Goal: Task Accomplishment & Management: Complete application form

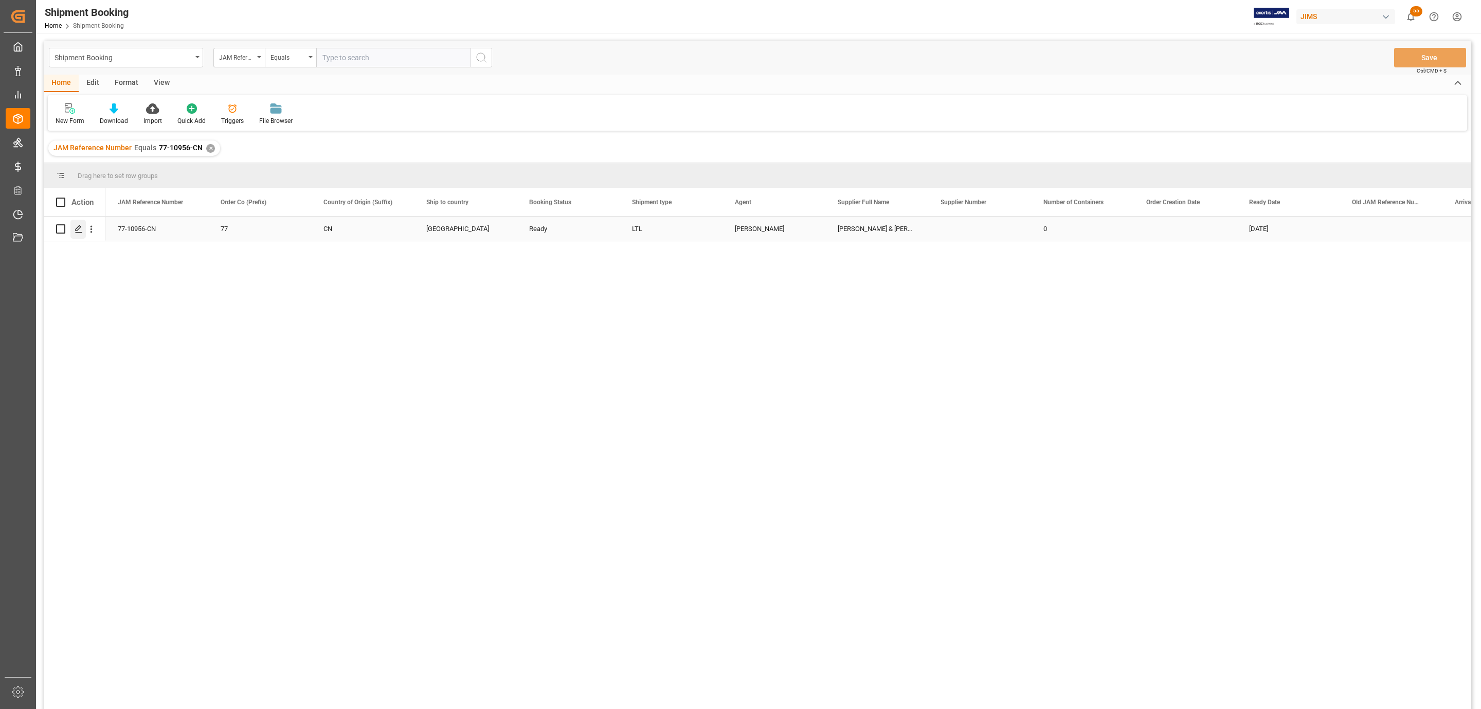
click at [78, 230] on polygon "Press SPACE to select this row." at bounding box center [78, 228] width 5 height 5
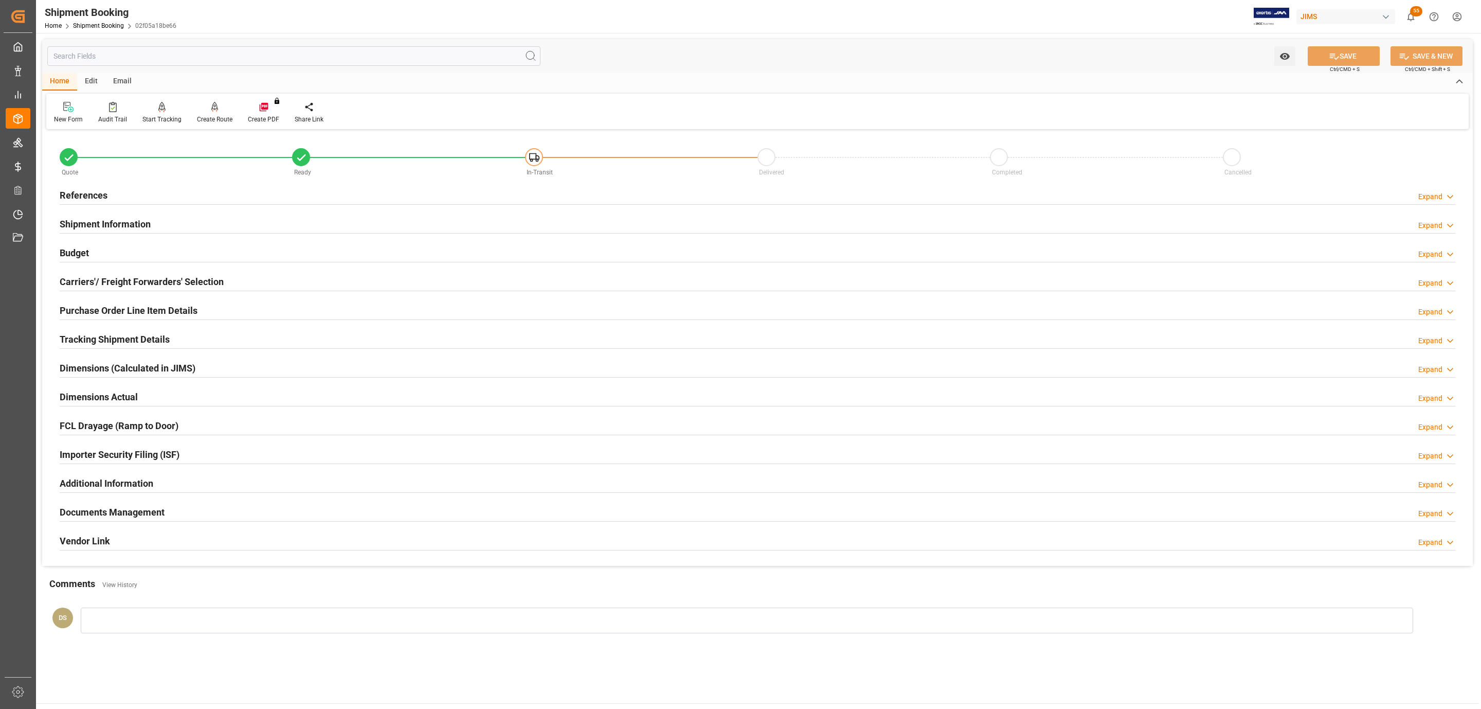
click at [99, 280] on h2 "Carriers'/ Freight Forwarders' Selection" at bounding box center [142, 282] width 164 height 14
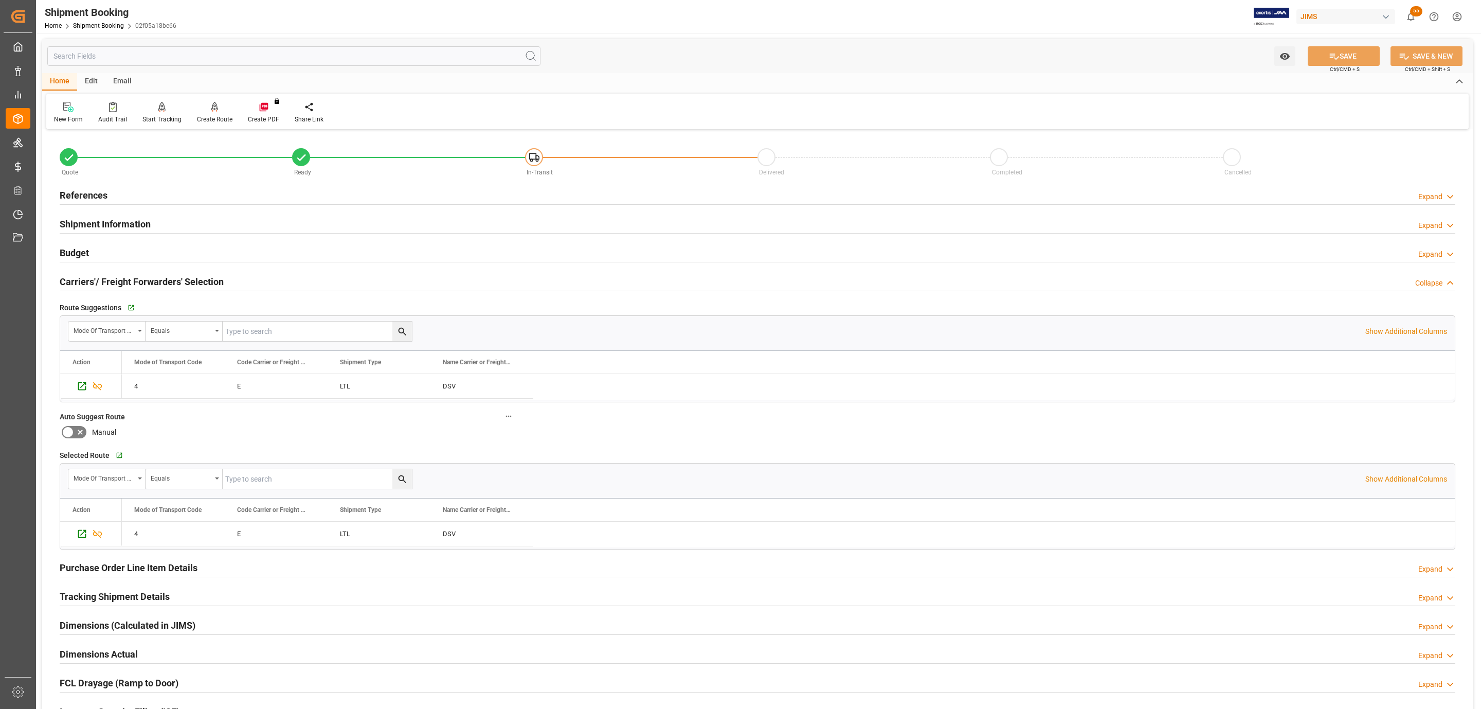
click at [99, 280] on h2 "Carriers'/ Freight Forwarders' Selection" at bounding box center [142, 282] width 164 height 14
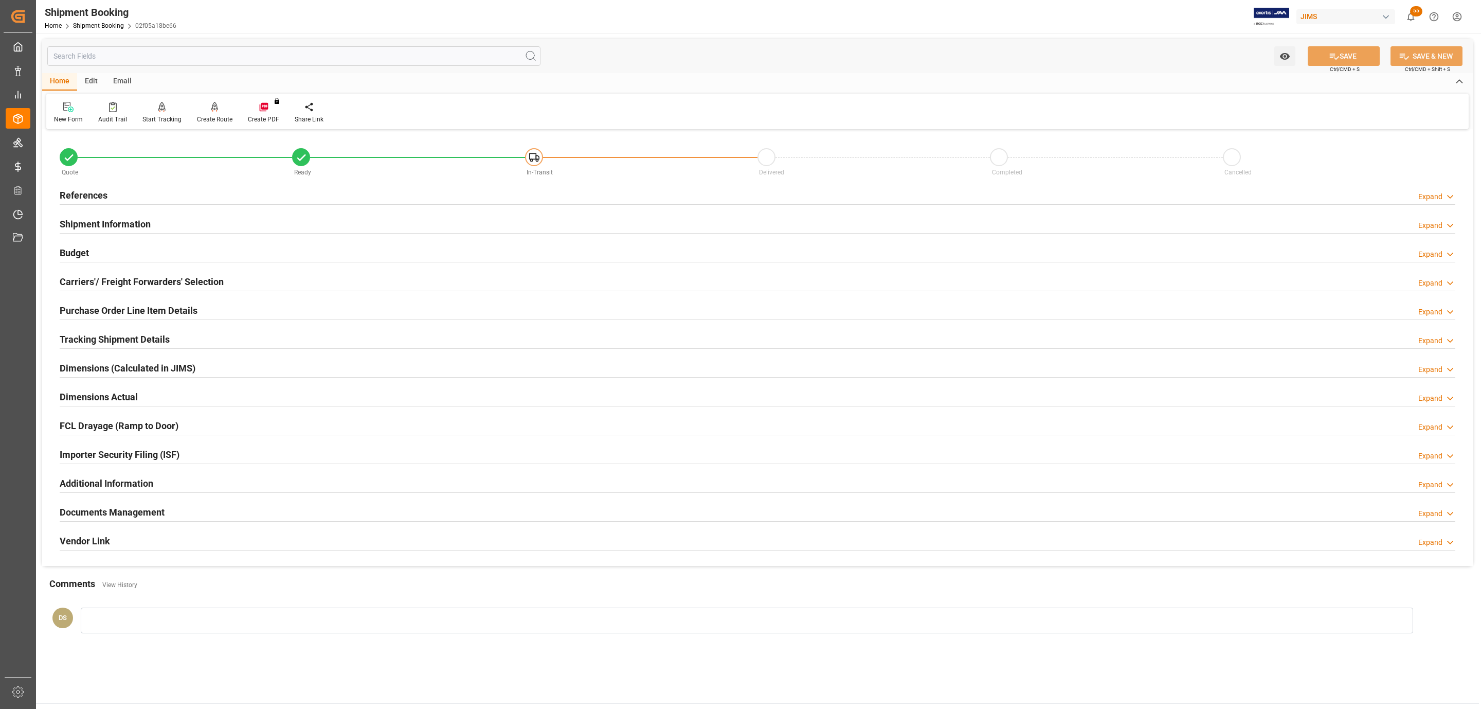
click at [90, 398] on h2 "Dimensions Actual" at bounding box center [99, 397] width 78 height 14
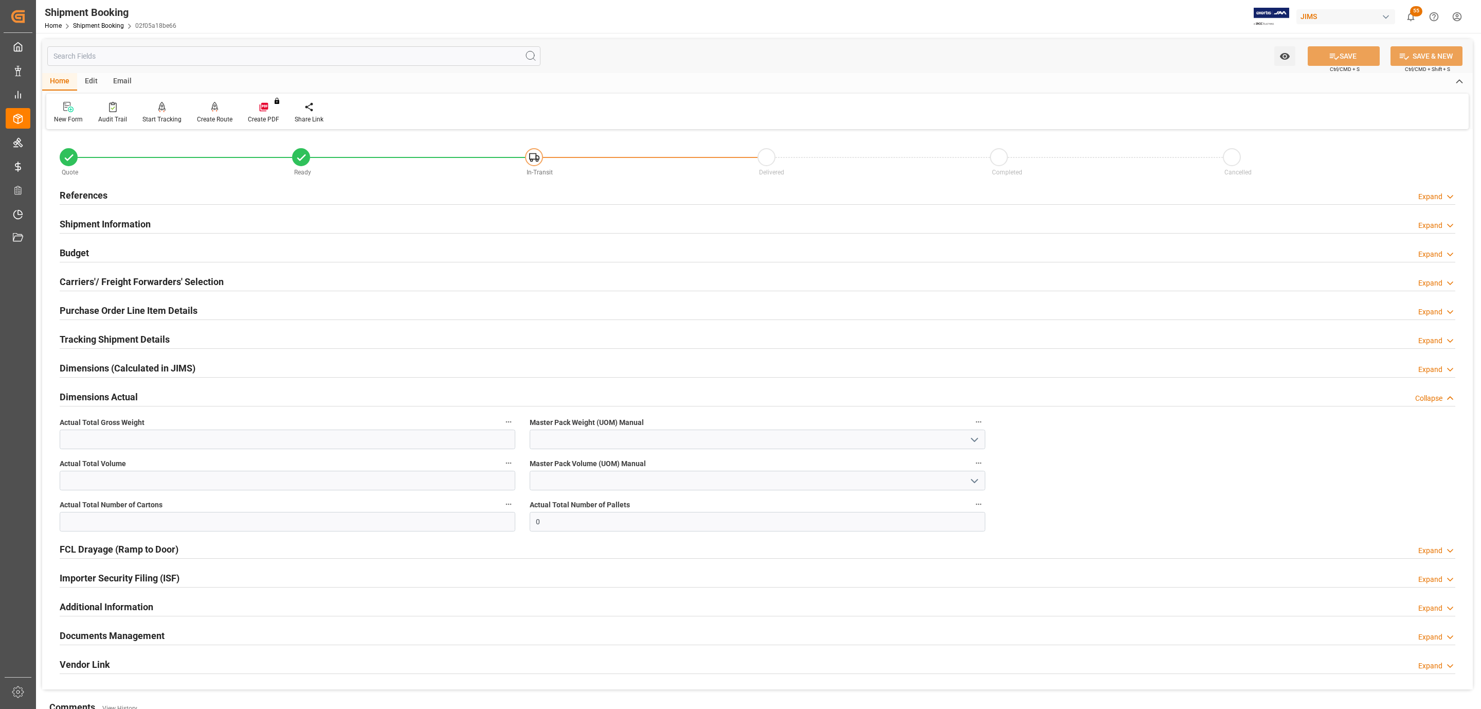
click at [90, 398] on h2 "Dimensions Actual" at bounding box center [99, 397] width 78 height 14
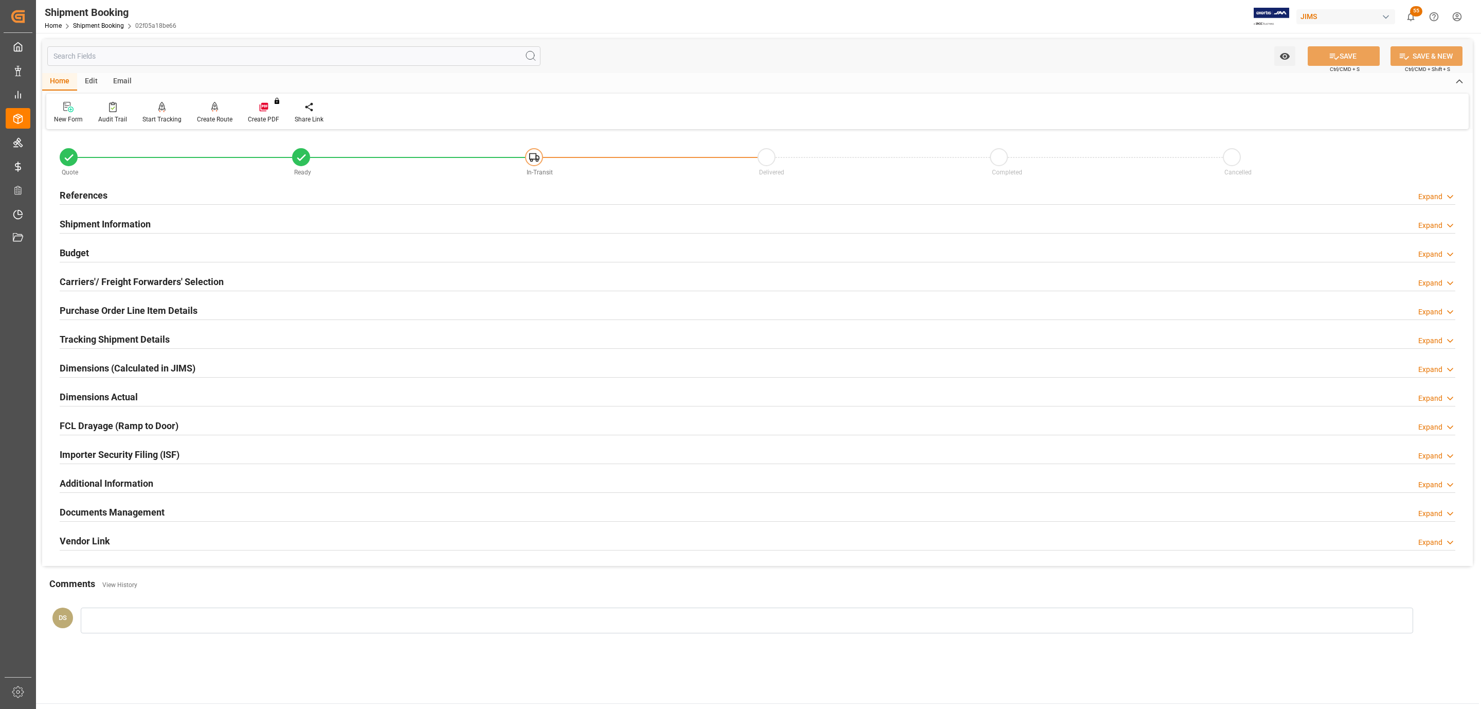
click at [91, 340] on h2 "Tracking Shipment Details" at bounding box center [115, 339] width 110 height 14
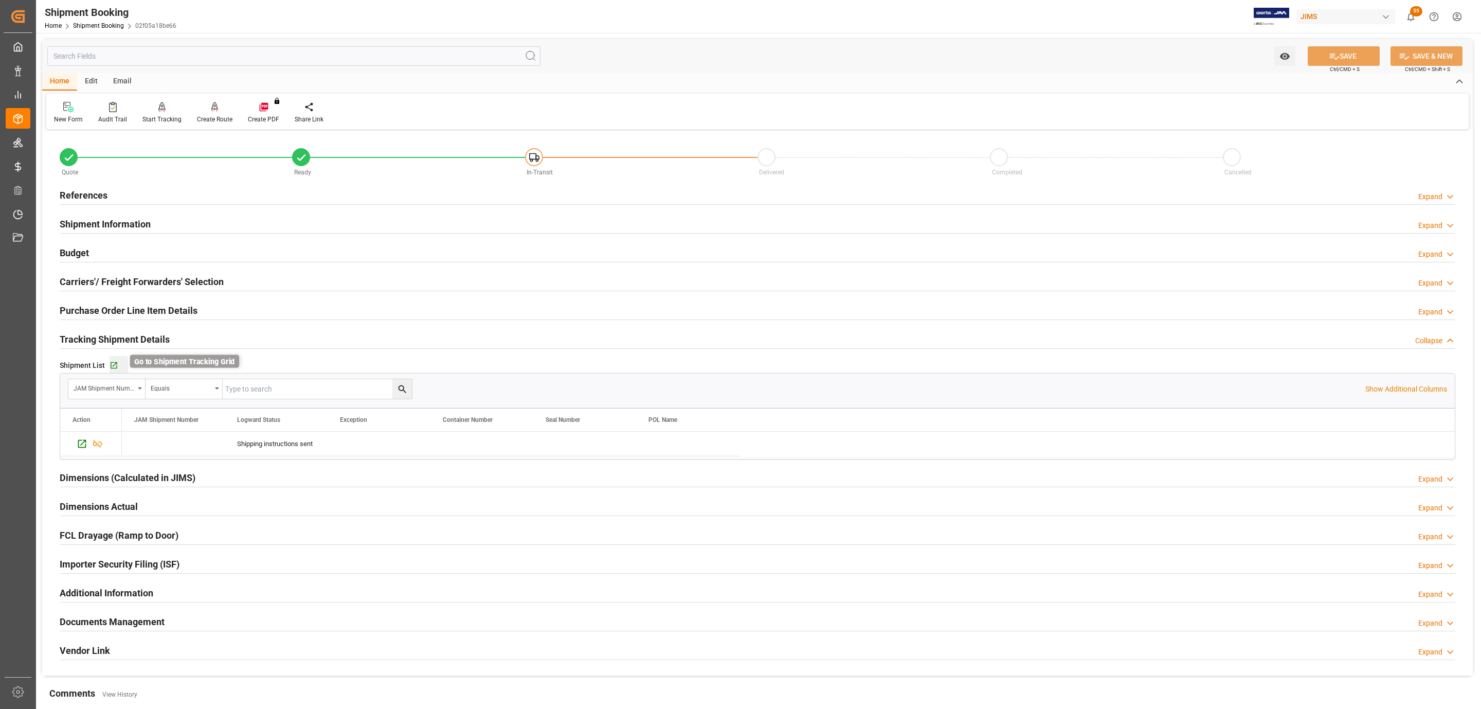
click at [113, 368] on icon "button" at bounding box center [114, 365] width 9 height 9
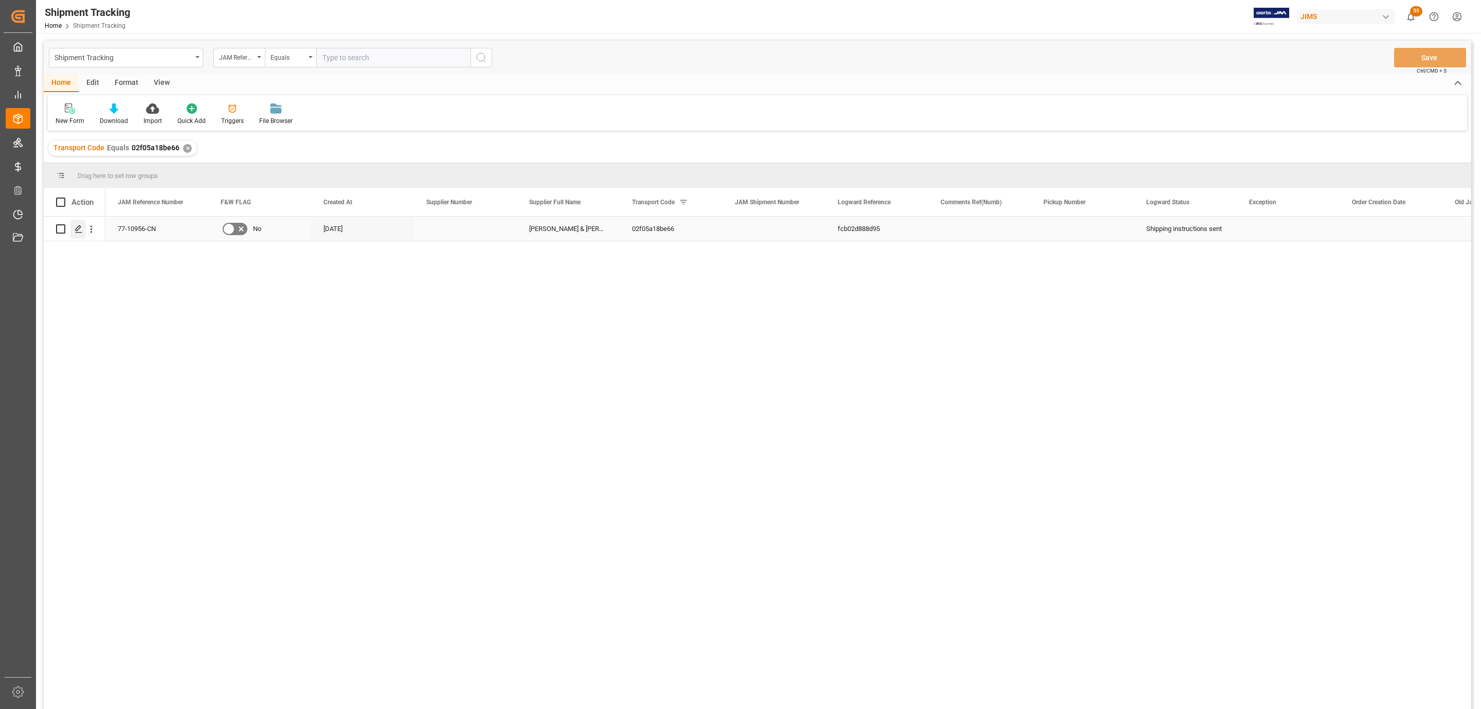
click at [78, 235] on div "Press SPACE to select this row." at bounding box center [77, 229] width 15 height 19
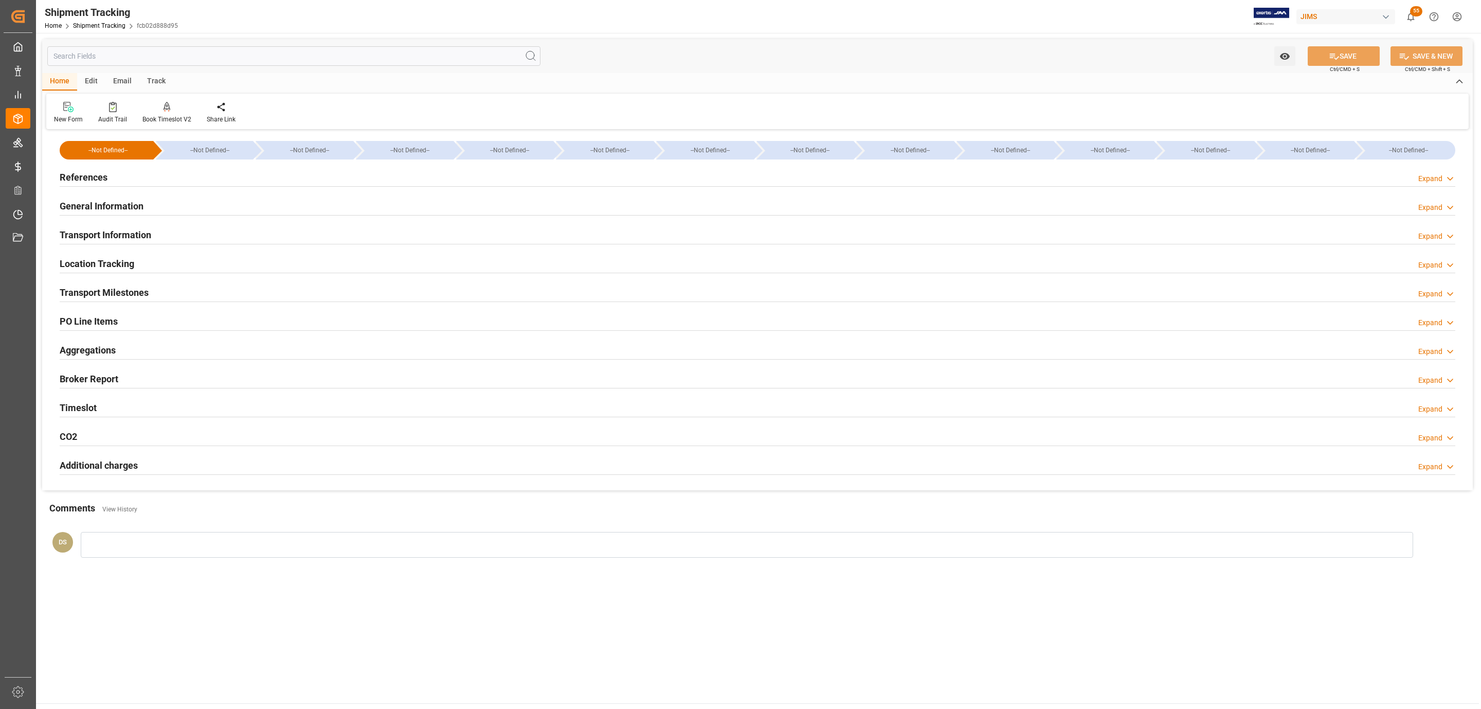
click at [117, 289] on h2 "Transport Milestones" at bounding box center [104, 292] width 89 height 14
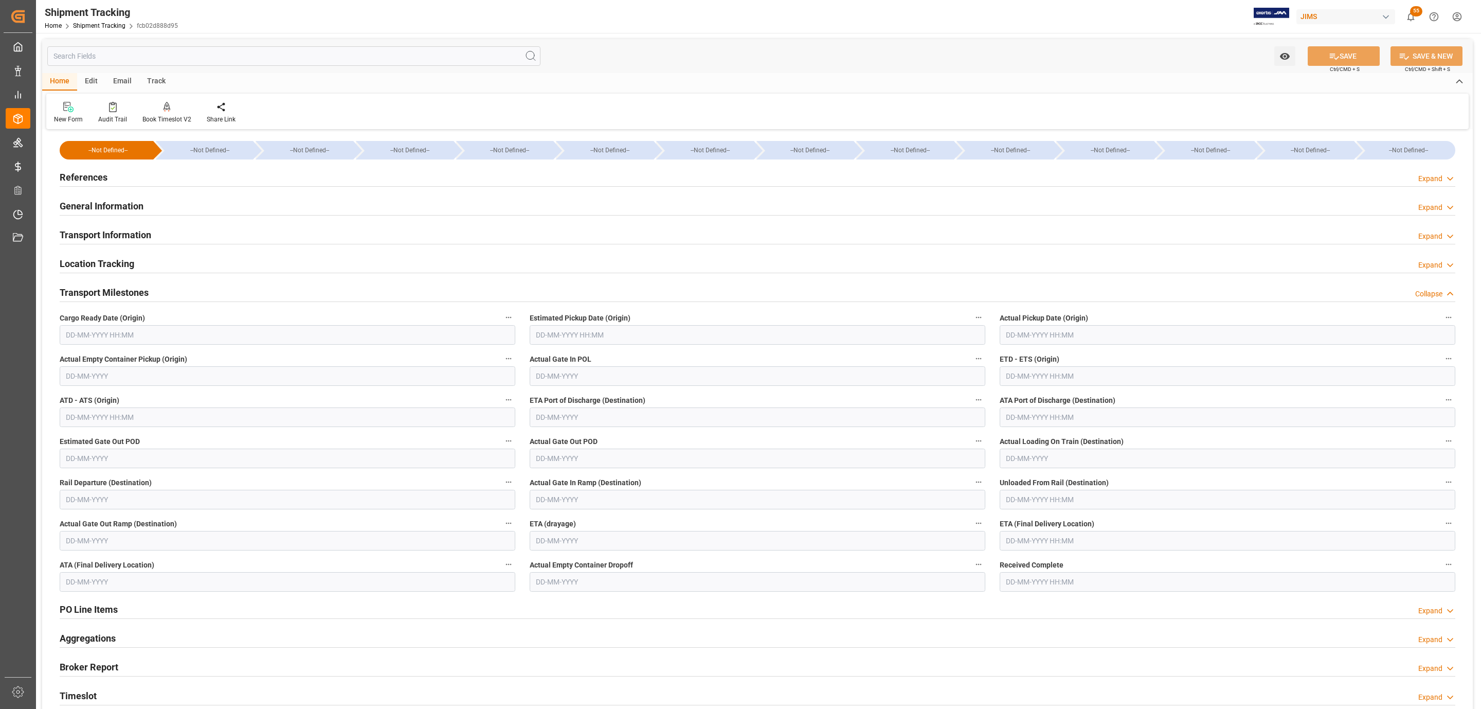
click at [101, 336] on input "text" at bounding box center [288, 335] width 456 height 20
click at [85, 359] on div "September 2025" at bounding box center [133, 360] width 146 height 10
click at [154, 457] on span "26" at bounding box center [153, 458] width 7 height 7
type input "26-09-2025 00:00"
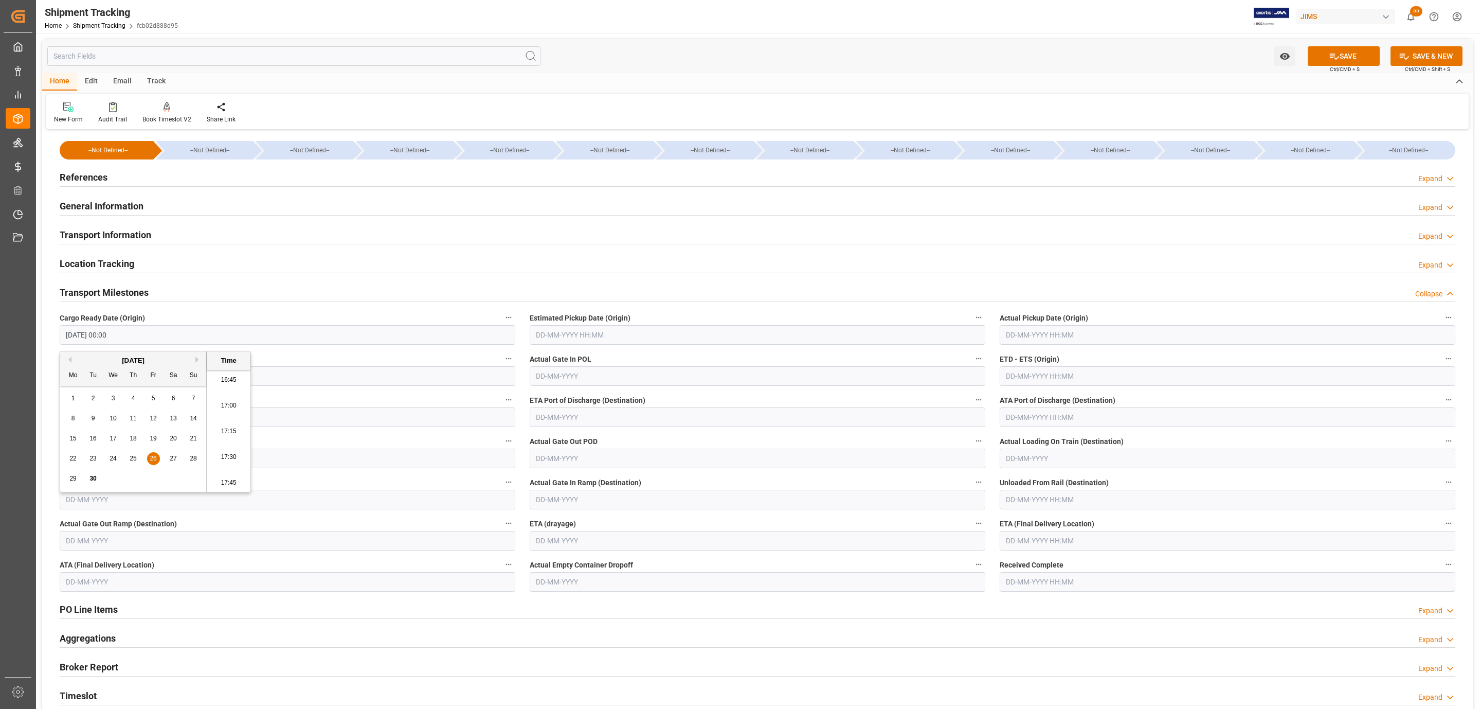
click at [608, 338] on input "text" at bounding box center [758, 335] width 456 height 20
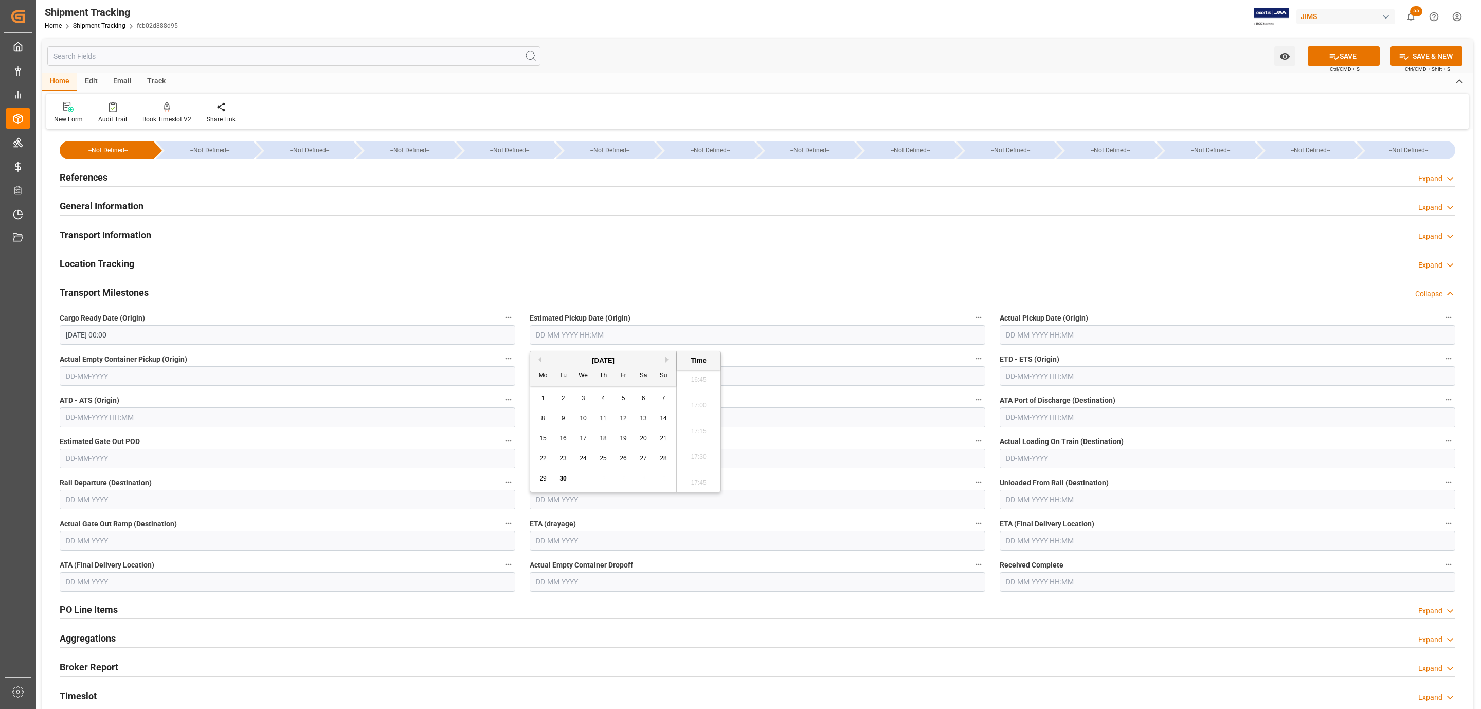
click at [595, 358] on div "September 2025" at bounding box center [603, 360] width 146 height 10
click at [667, 359] on button "Next Month" at bounding box center [669, 359] width 6 height 6
click at [619, 396] on div "3" at bounding box center [623, 398] width 13 height 12
type input "03-10-2025 00:00"
click at [1024, 546] on input "text" at bounding box center [1228, 541] width 456 height 20
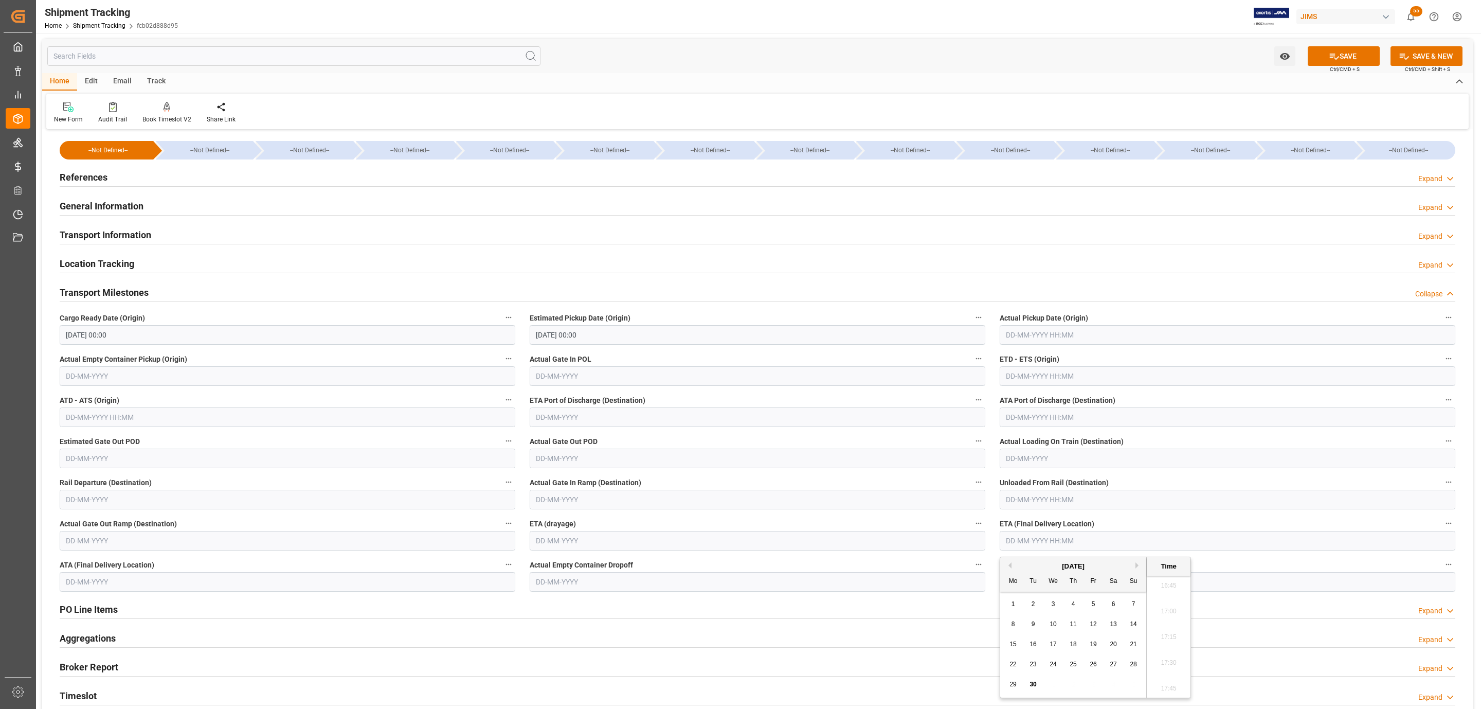
click at [1036, 562] on div "September 2025" at bounding box center [1073, 566] width 146 height 10
click at [1140, 563] on button "Next Month" at bounding box center [1139, 565] width 6 height 6
click at [1054, 647] on span "15" at bounding box center [1053, 643] width 7 height 7
type input "15-10-2025 00:00"
click at [1324, 59] on button "SAVE" at bounding box center [1344, 56] width 72 height 20
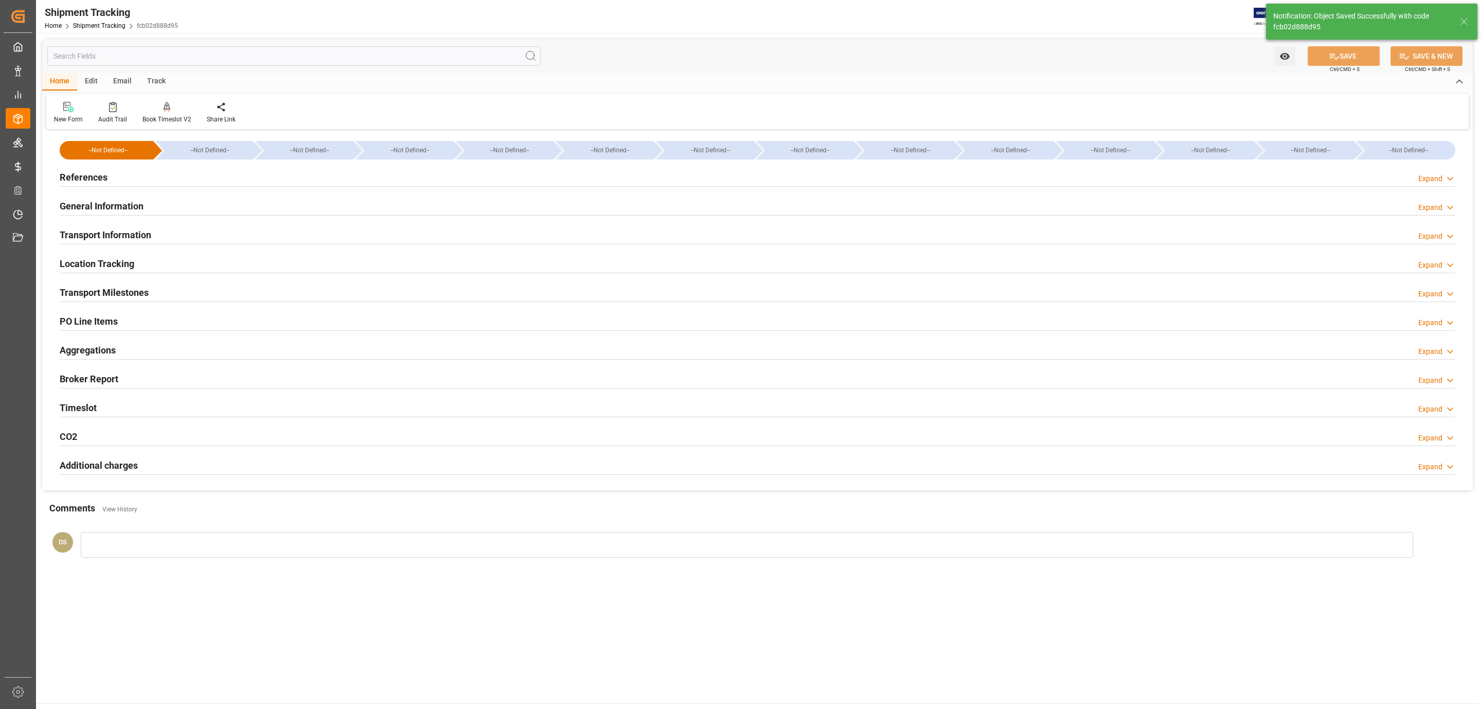
click at [180, 230] on div "Transport Information Expand" at bounding box center [758, 234] width 1396 height 20
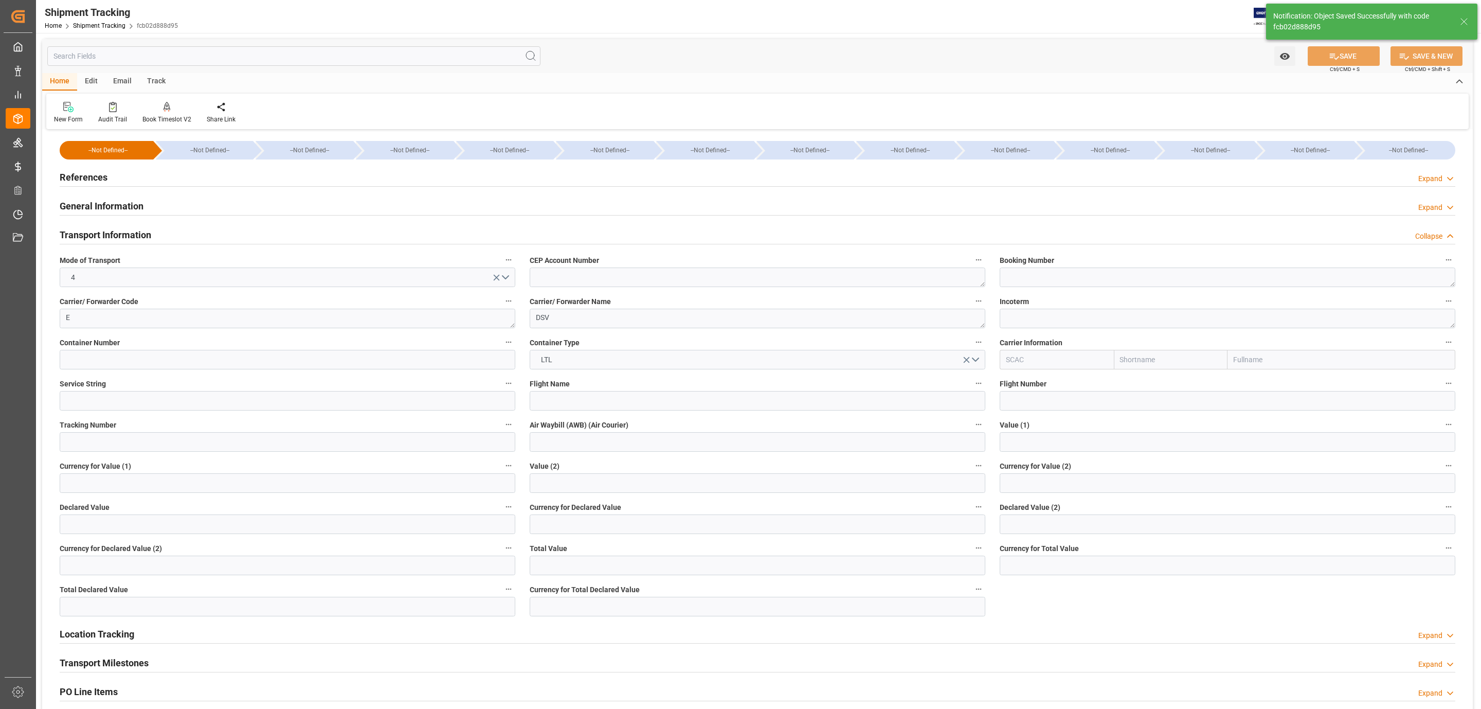
click at [96, 173] on h2 "References" at bounding box center [84, 177] width 48 height 14
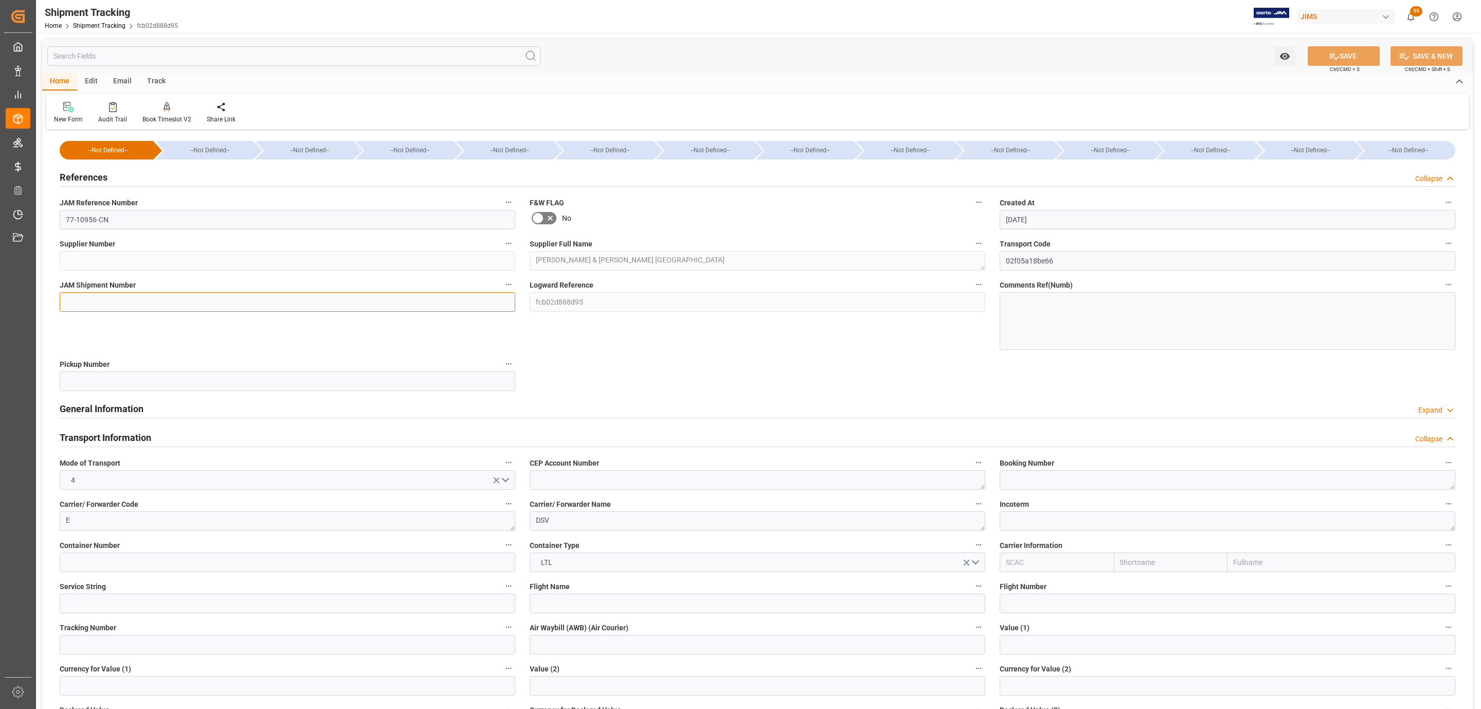
click at [99, 299] on input at bounding box center [288, 302] width 456 height 20
paste input "73258"
type input "73258"
click at [1321, 53] on button "SAVE" at bounding box center [1344, 56] width 72 height 20
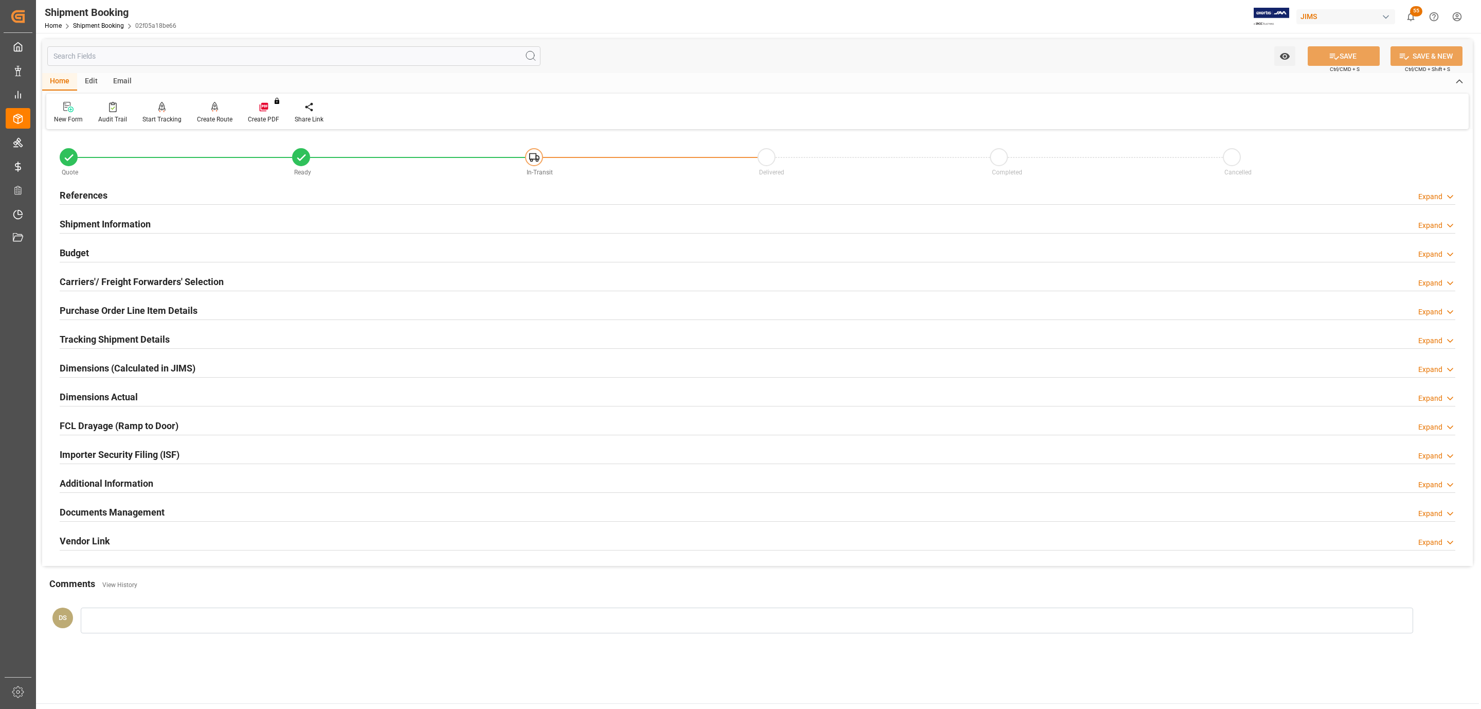
click at [126, 196] on div "References Expand" at bounding box center [758, 195] width 1396 height 20
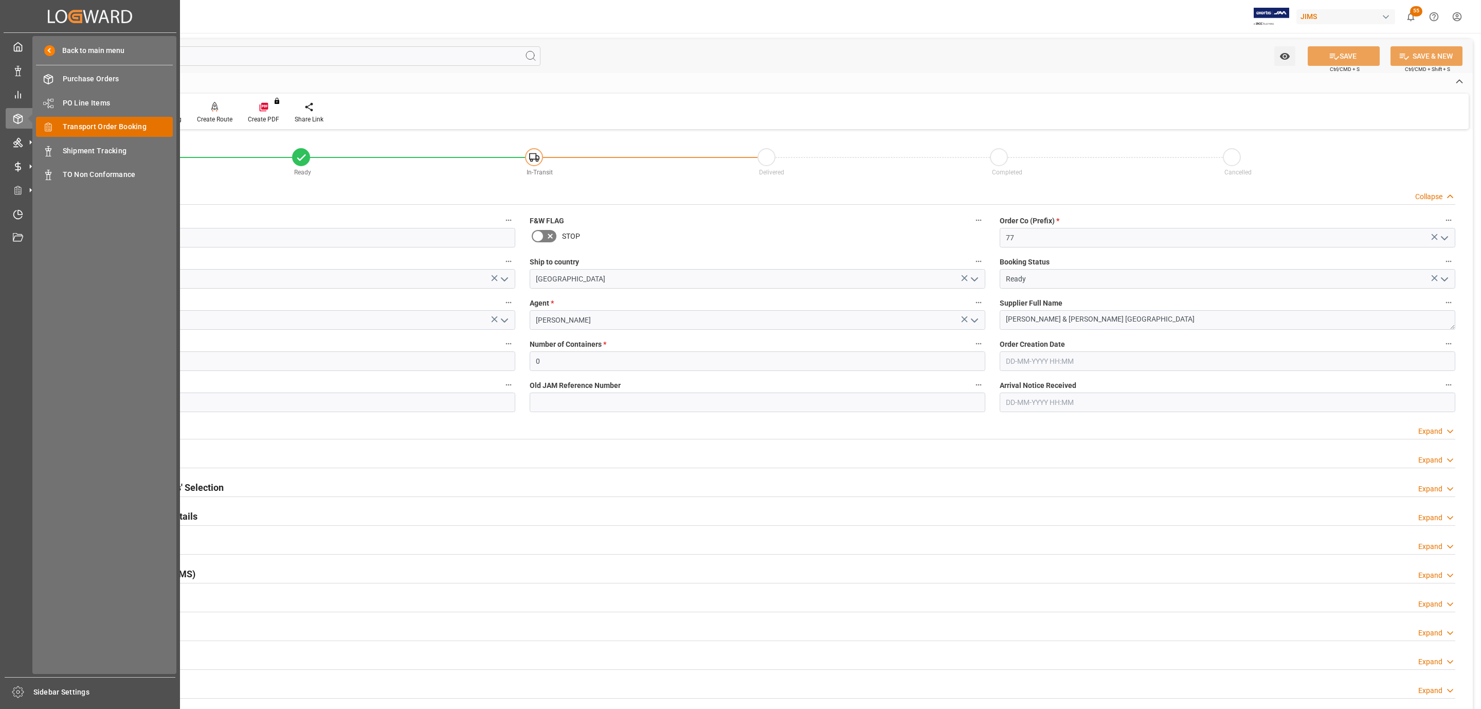
click at [126, 123] on span "Transport Order Booking" at bounding box center [118, 126] width 111 height 11
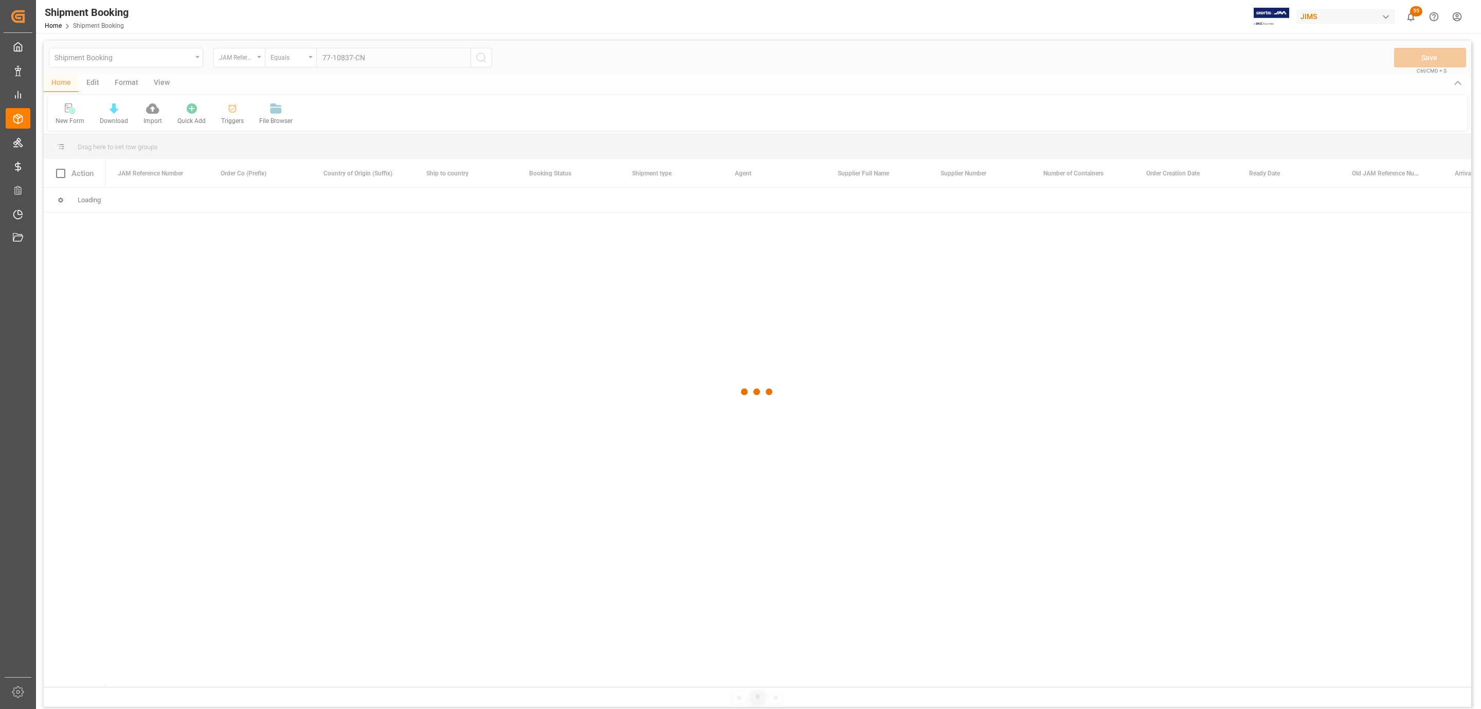
type input "77-10837-CN"
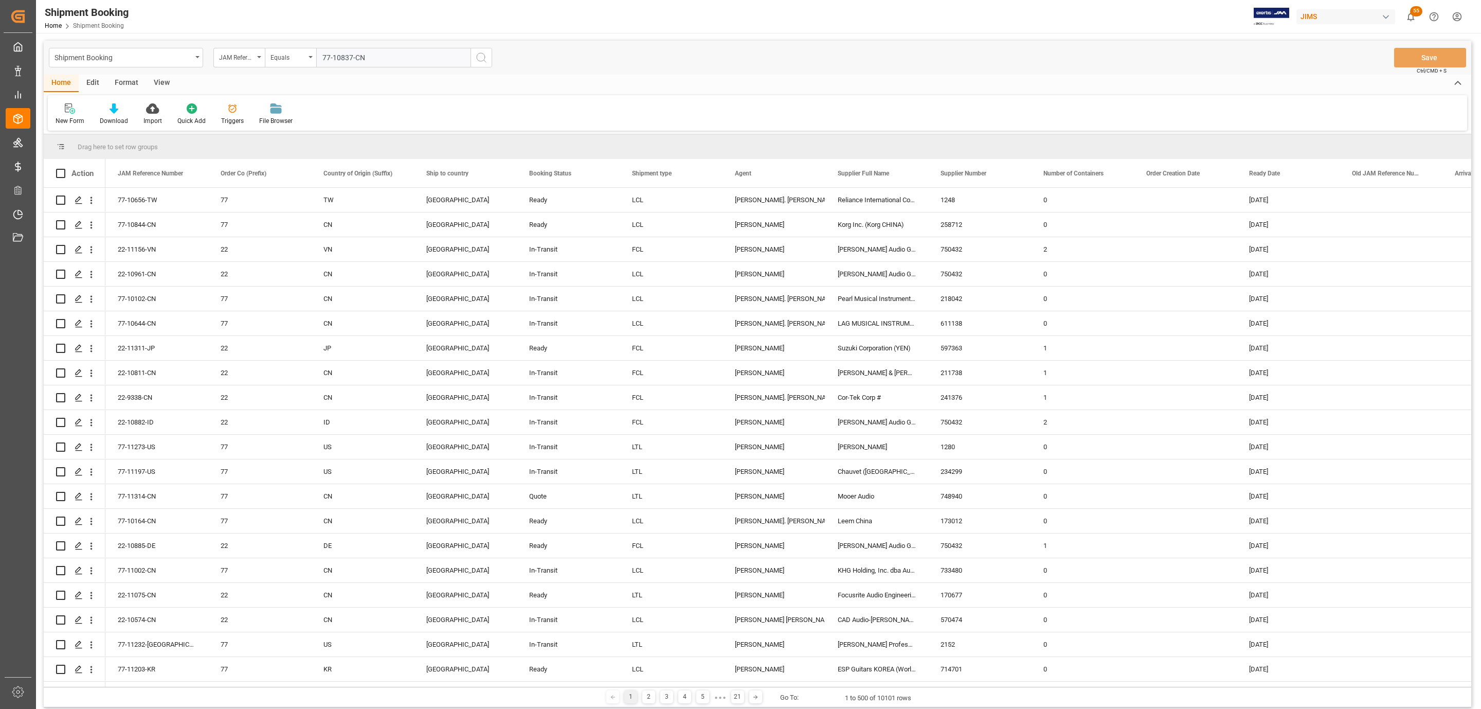
click at [476, 59] on icon "search button" at bounding box center [481, 57] width 12 height 12
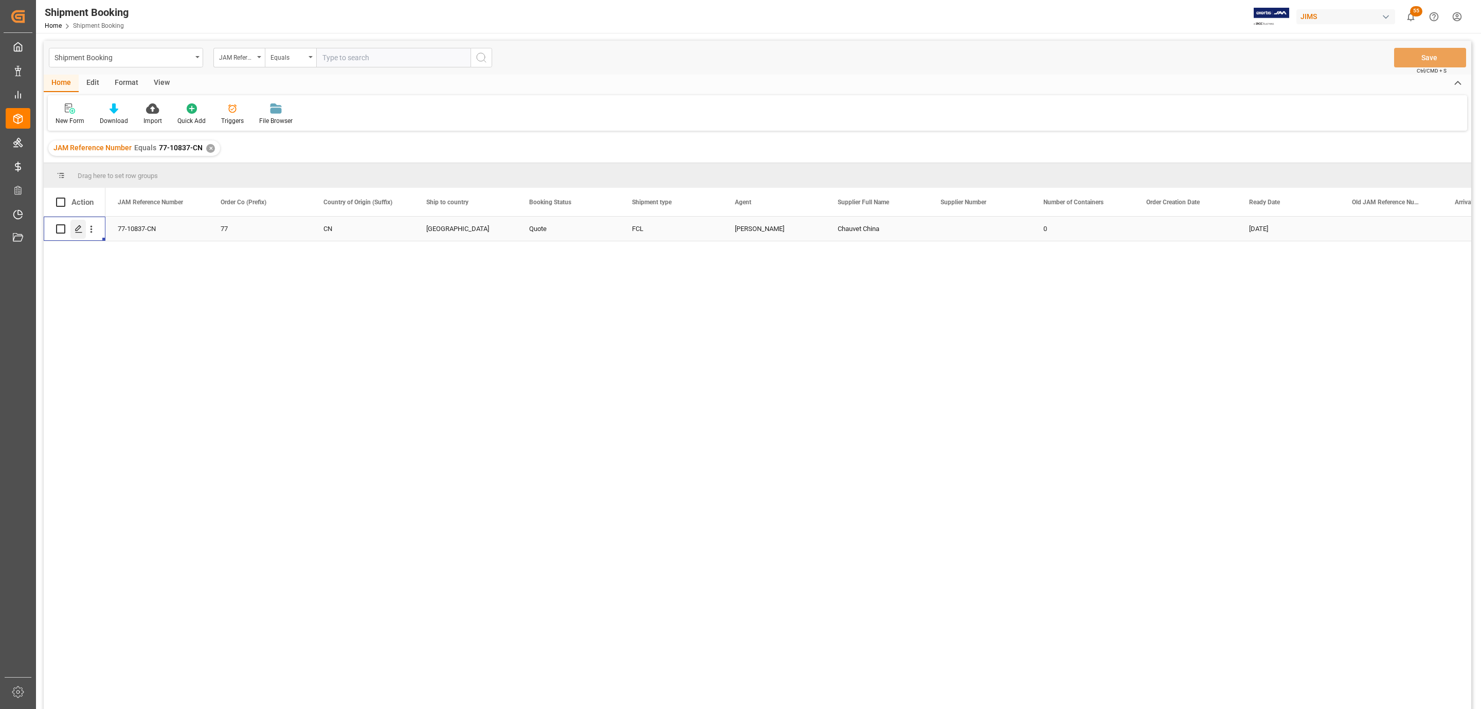
click at [73, 227] on div "Press SPACE to select this row." at bounding box center [77, 229] width 15 height 19
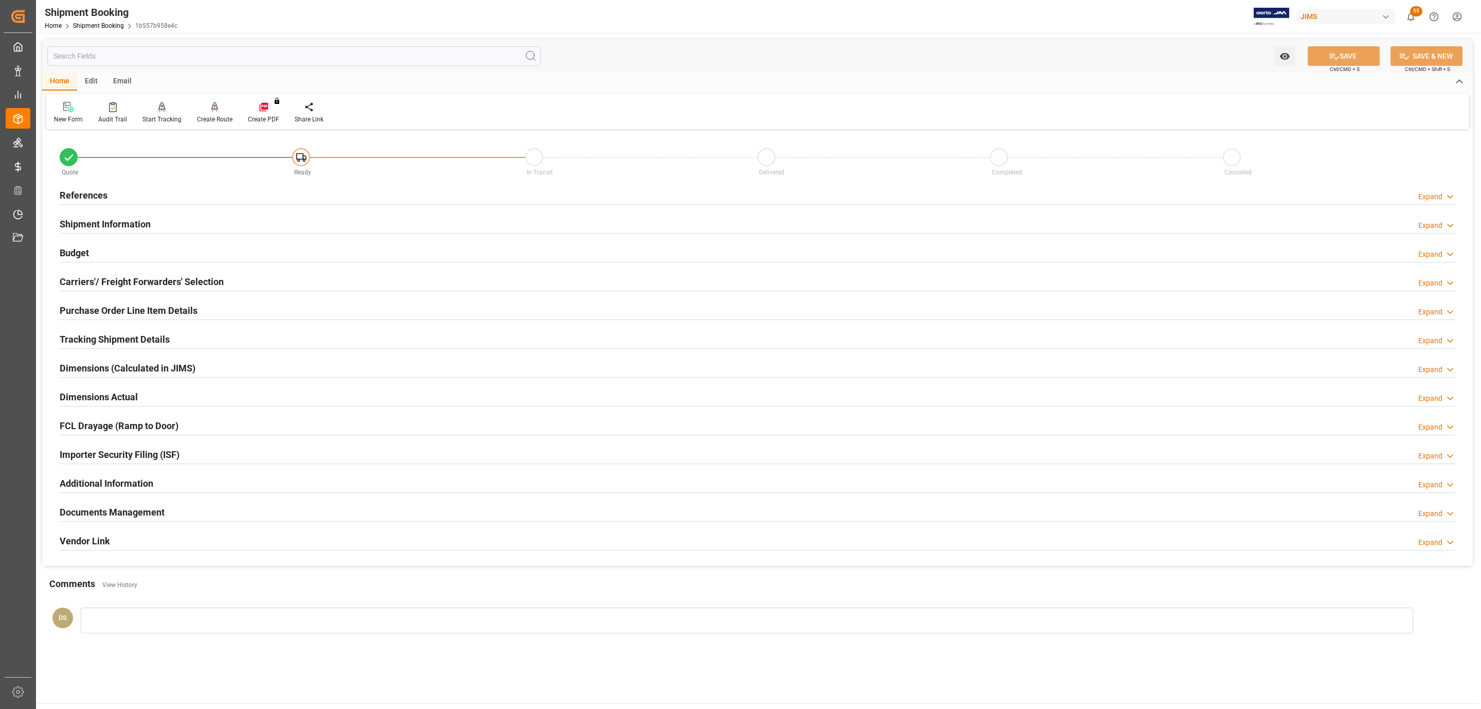
click at [115, 335] on h2 "Tracking Shipment Details" at bounding box center [115, 339] width 110 height 14
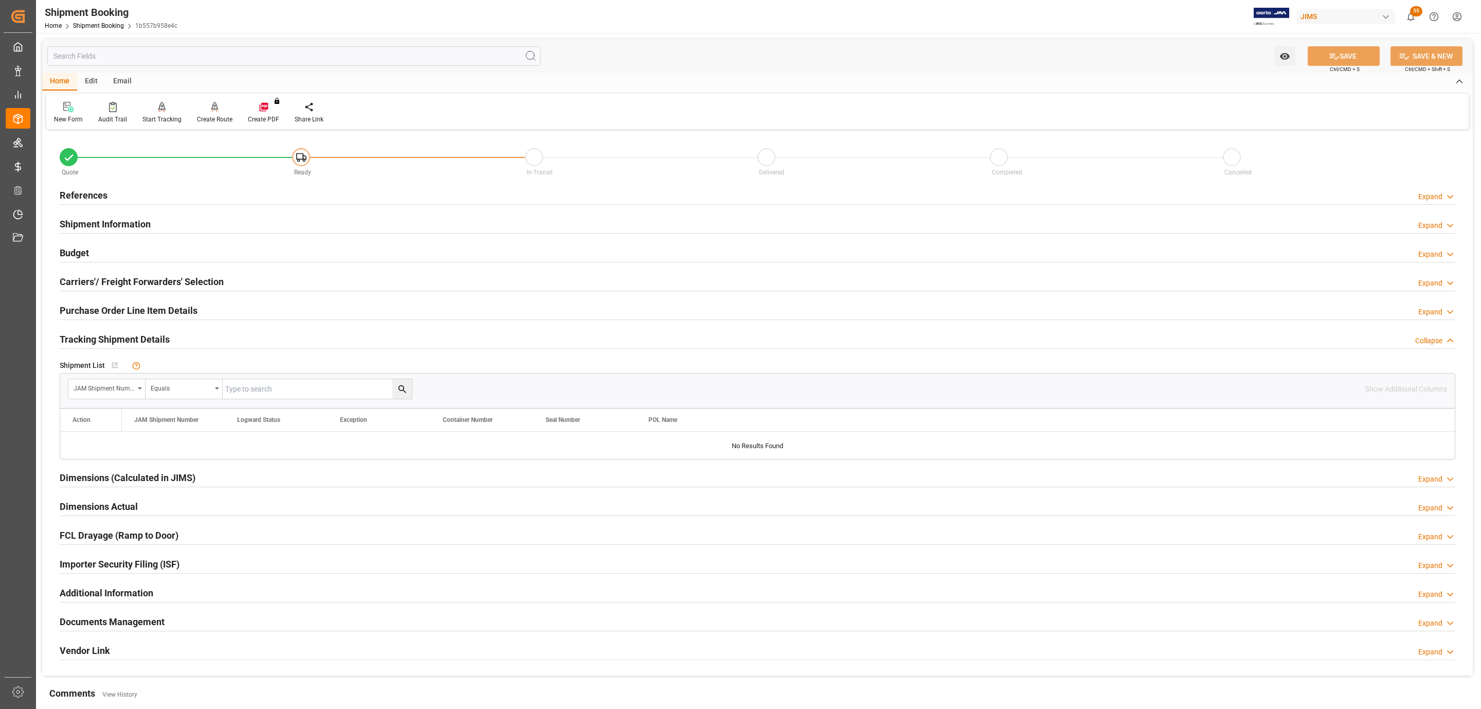
click at [133, 230] on h2 "Shipment Information" at bounding box center [105, 224] width 91 height 14
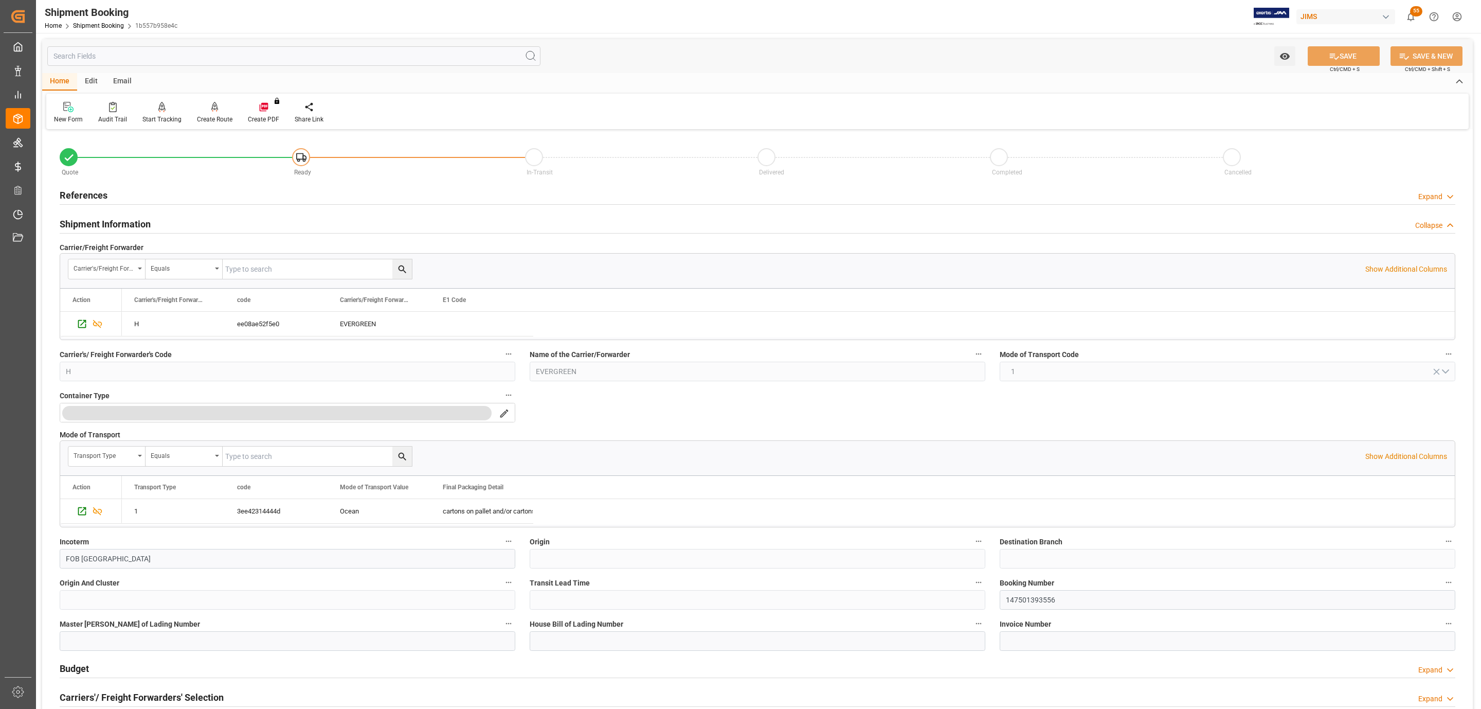
click at [186, 192] on div "References Expand" at bounding box center [758, 195] width 1396 height 20
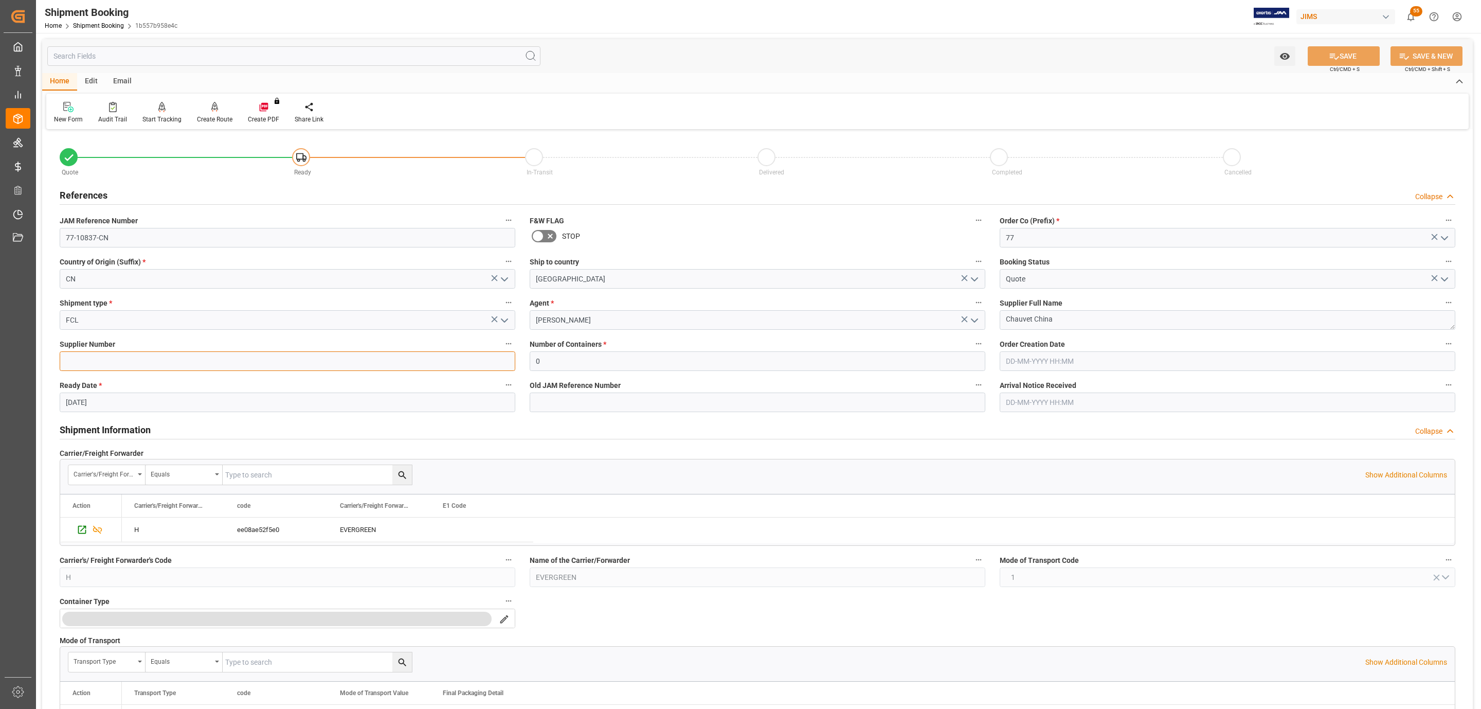
click at [142, 355] on input at bounding box center [288, 361] width 456 height 20
paste input "773489"
type input "773489"
click at [1320, 54] on button "SAVE" at bounding box center [1344, 56] width 72 height 20
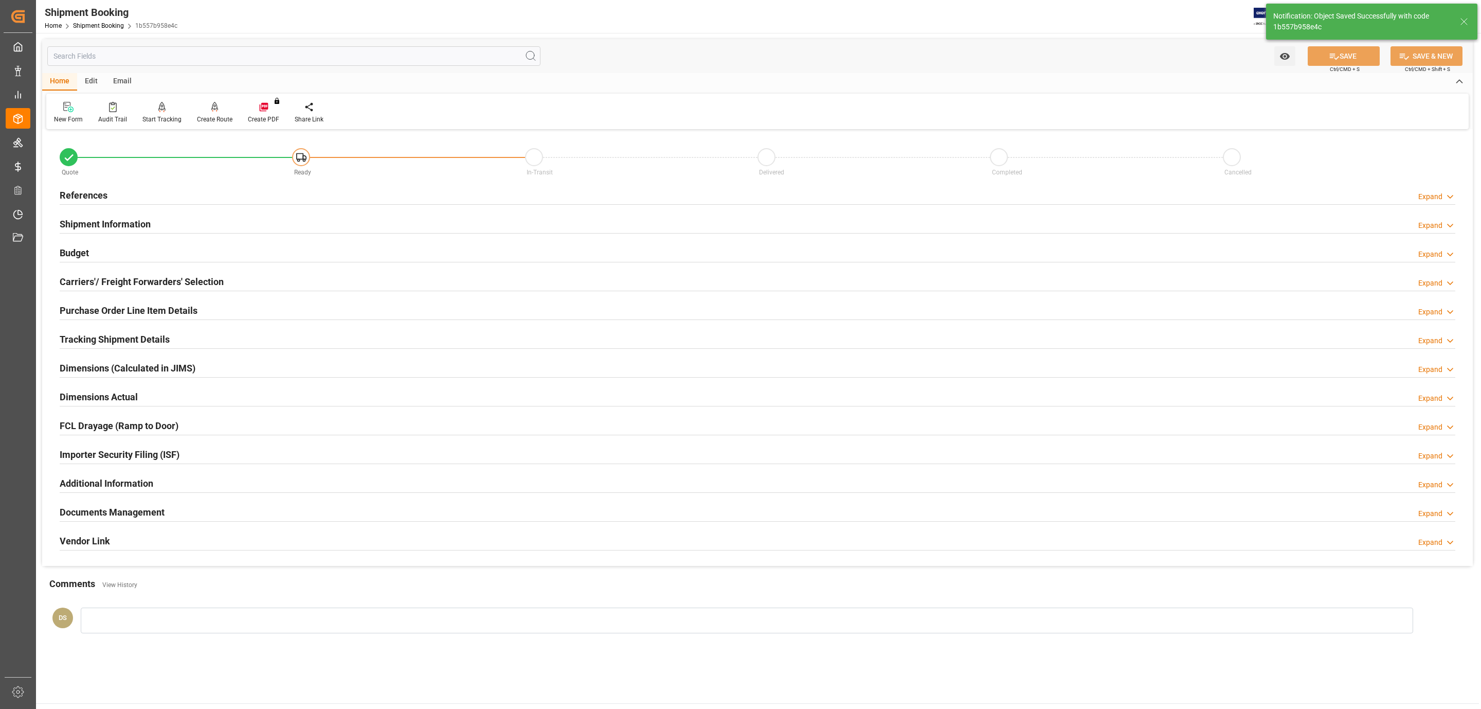
click at [101, 342] on h2 "Tracking Shipment Details" at bounding box center [115, 339] width 110 height 14
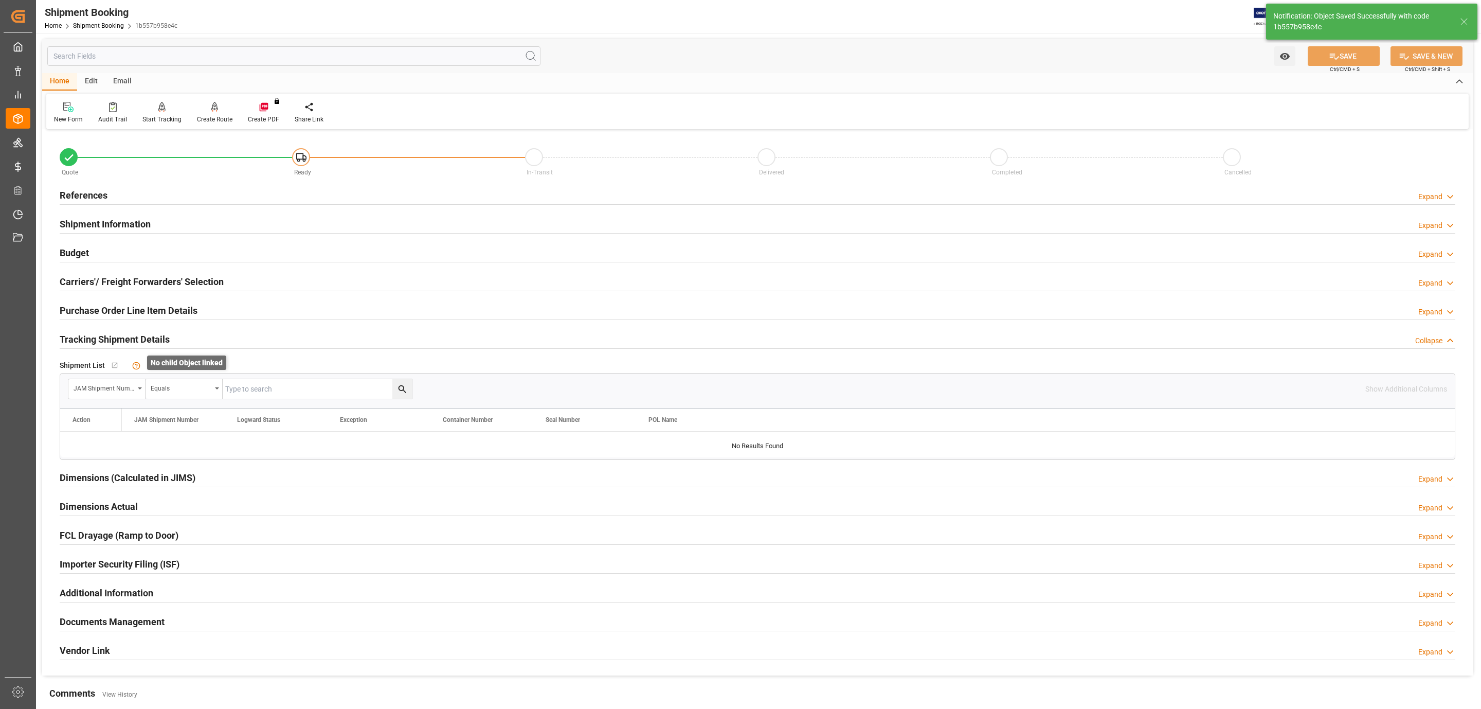
click at [134, 370] on icon at bounding box center [136, 366] width 8 height 8
click at [122, 390] on div "JAM Shipment Number" at bounding box center [104, 387] width 61 height 12
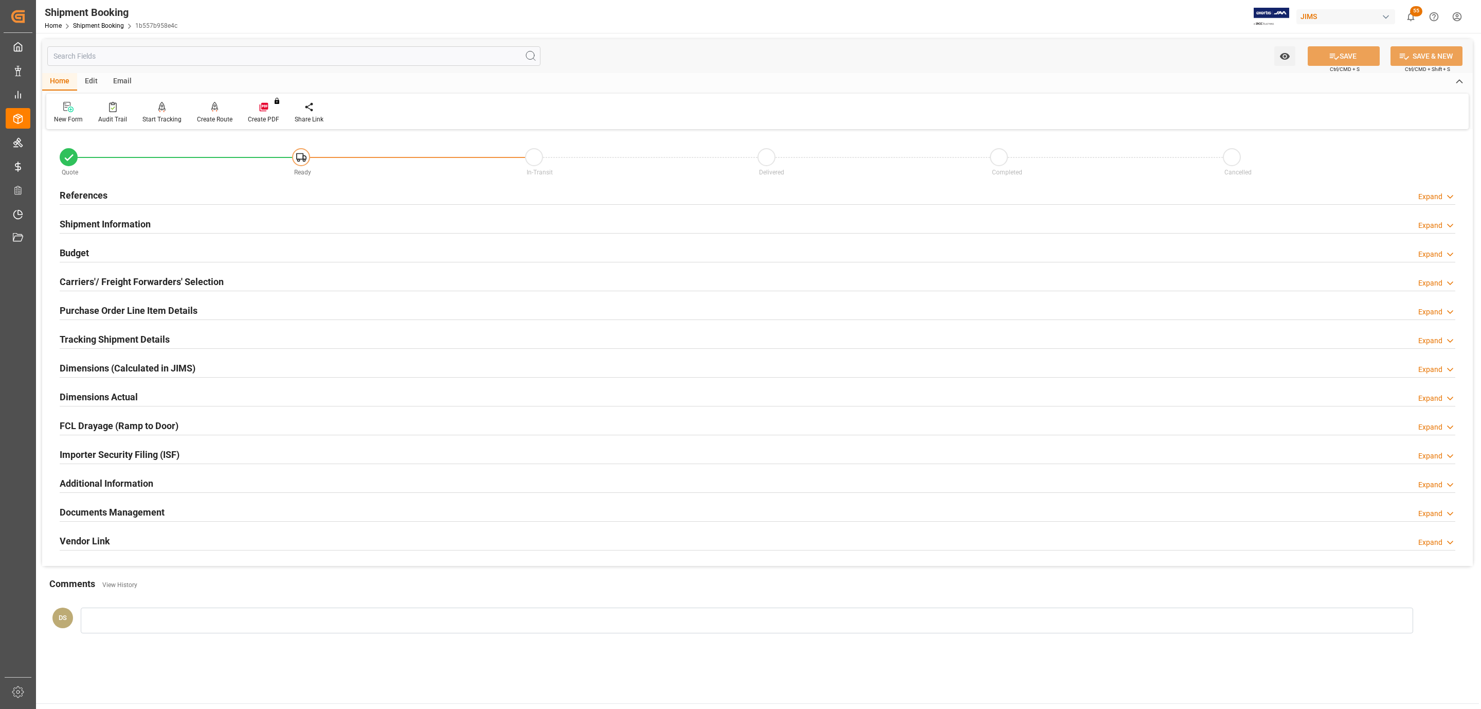
click at [172, 262] on div at bounding box center [758, 262] width 1396 height 1
click at [170, 271] on div "Carriers'/ Freight Forwarders' Selection Expand" at bounding box center [757, 281] width 1410 height 29
click at [167, 275] on h2 "Carriers'/ Freight Forwarders' Selection" at bounding box center [142, 282] width 164 height 14
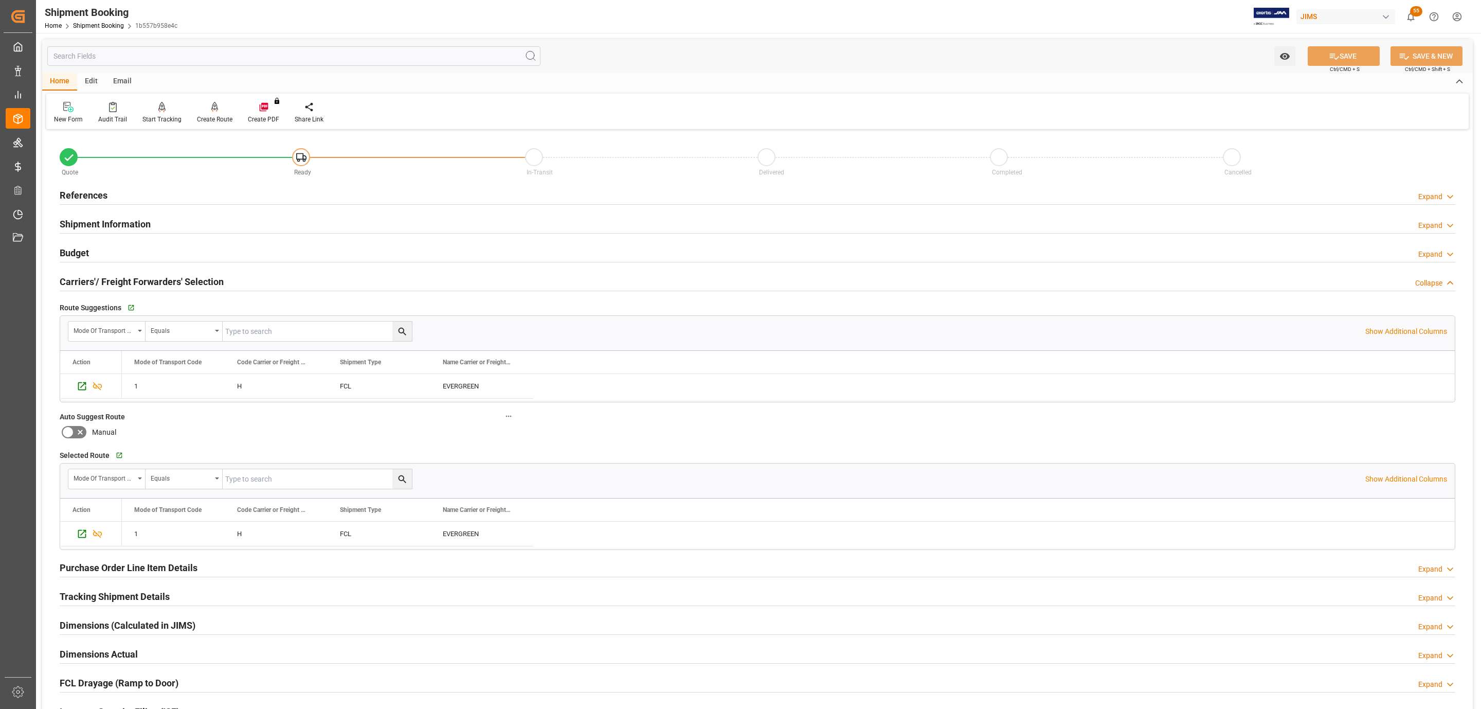
click at [167, 275] on h2 "Carriers'/ Freight Forwarders' Selection" at bounding box center [142, 282] width 164 height 14
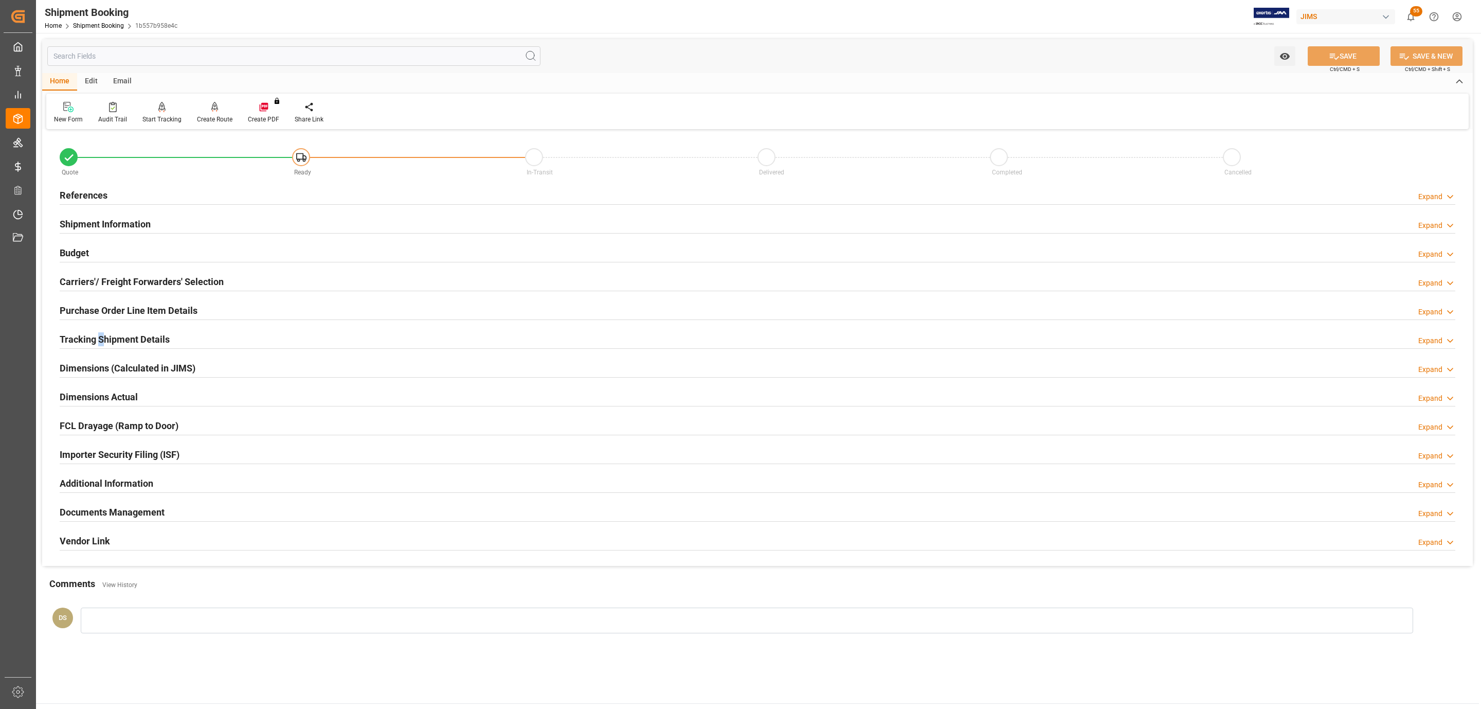
click at [102, 339] on h2 "Tracking Shipment Details" at bounding box center [115, 339] width 110 height 14
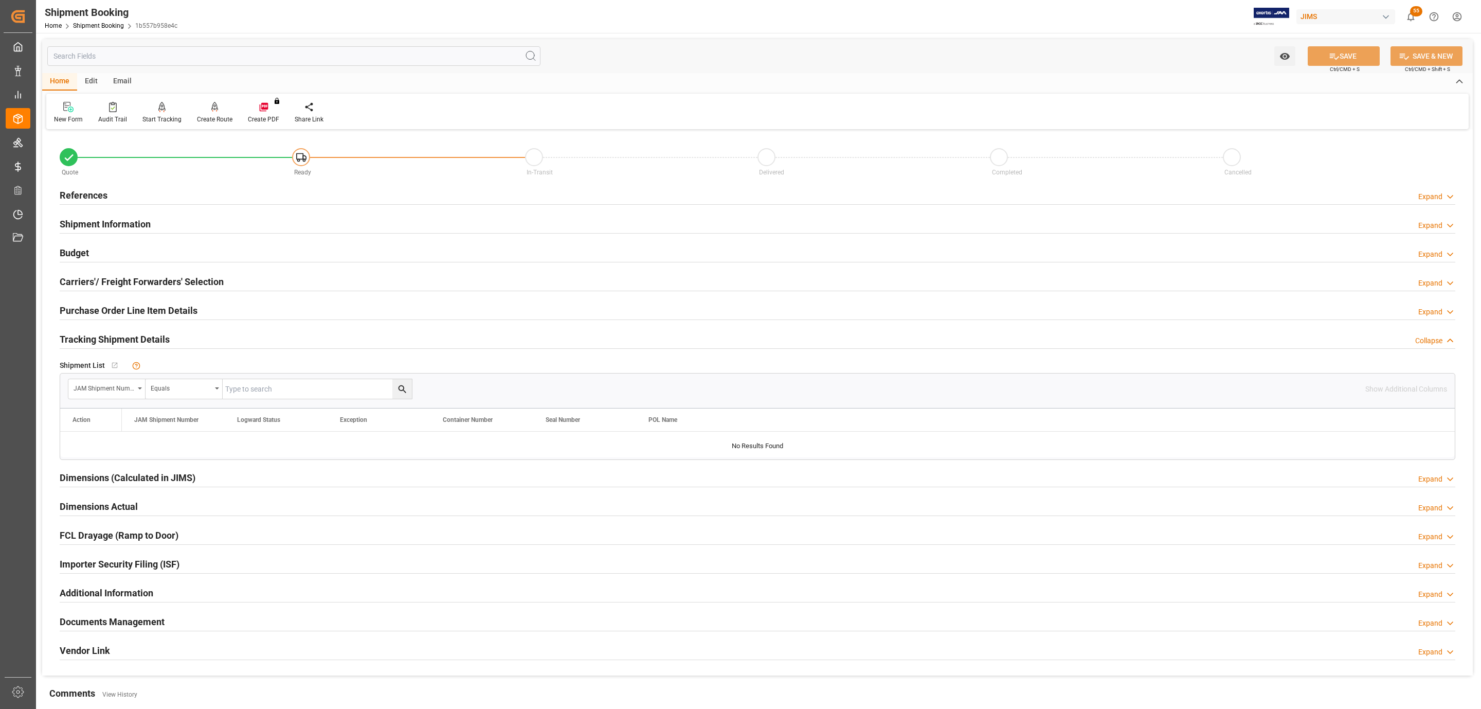
drag, startPoint x: 94, startPoint y: 192, endPoint x: 110, endPoint y: 212, distance: 25.3
click at [94, 192] on h2 "References" at bounding box center [84, 195] width 48 height 14
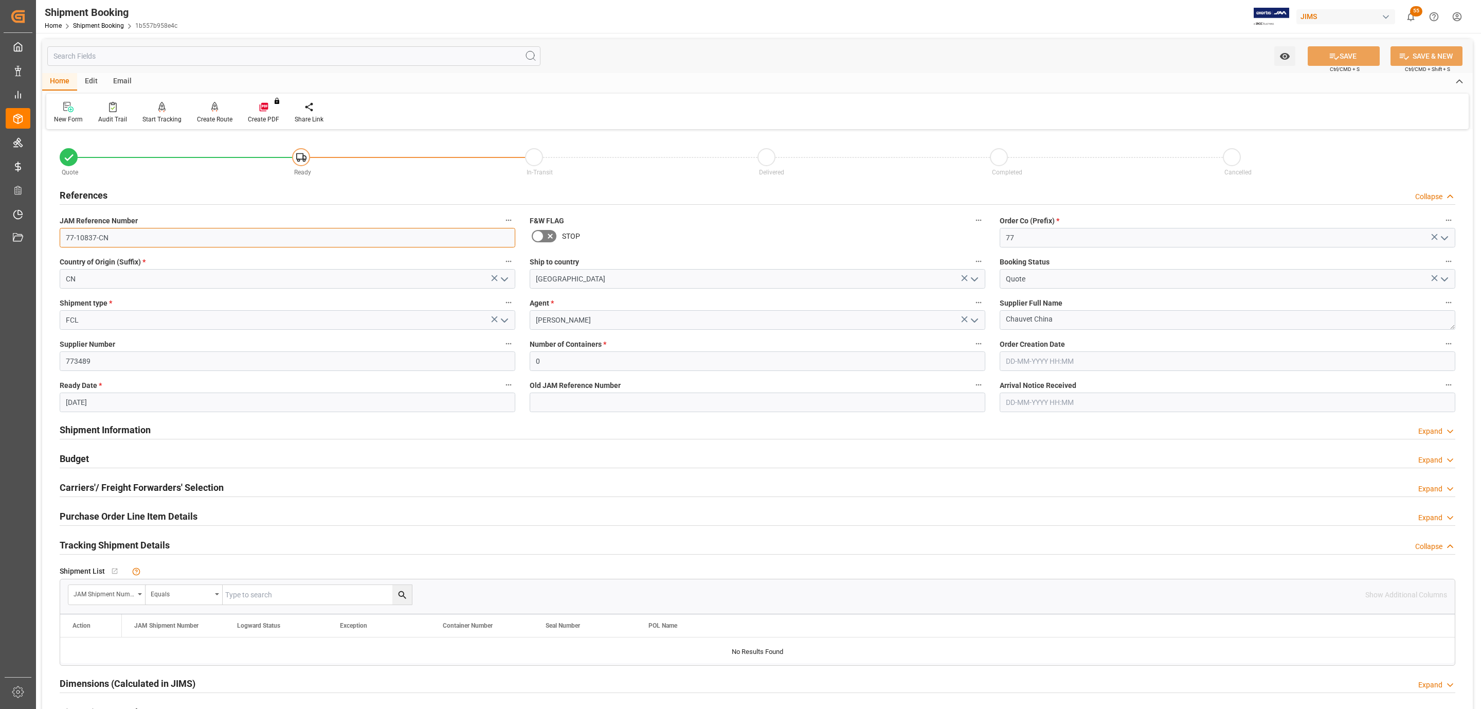
click at [112, 235] on input "77-10837-CN" at bounding box center [288, 238] width 456 height 20
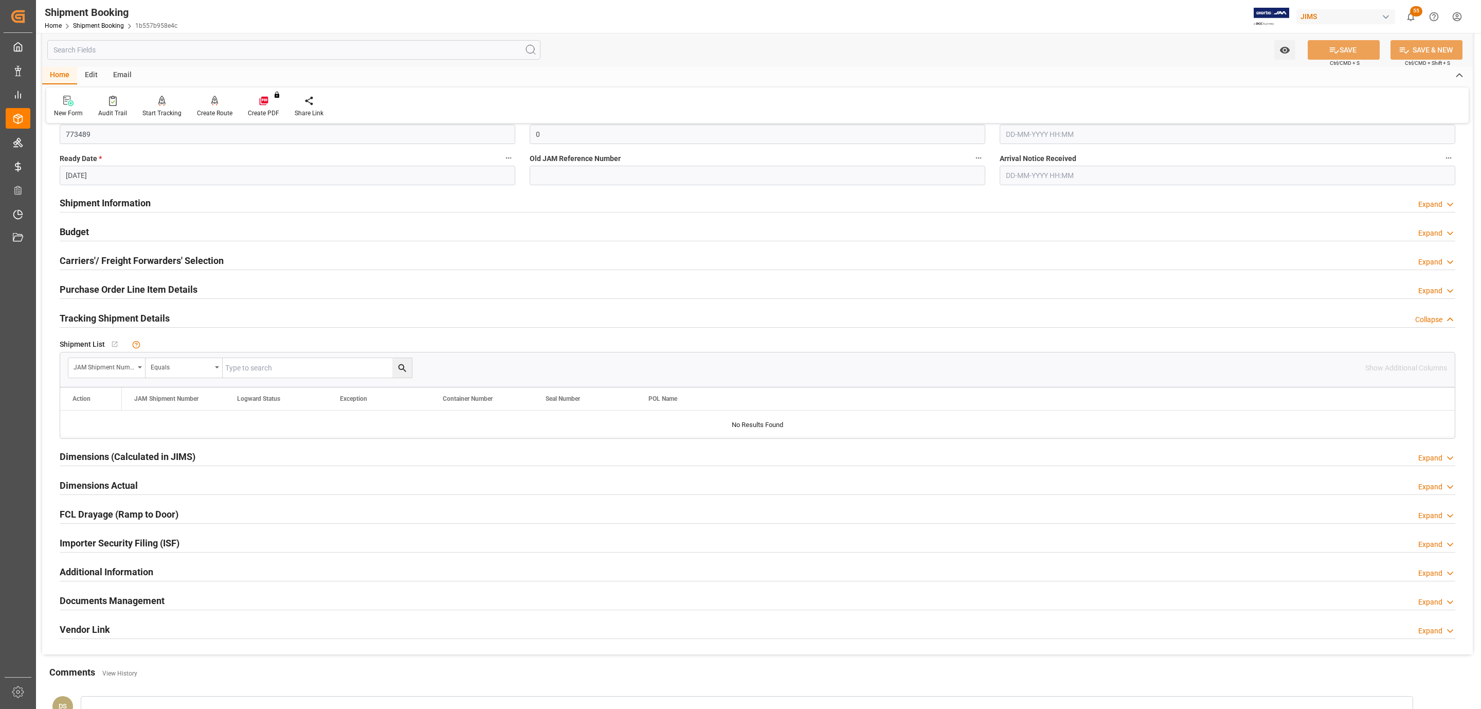
scroll to position [231, 0]
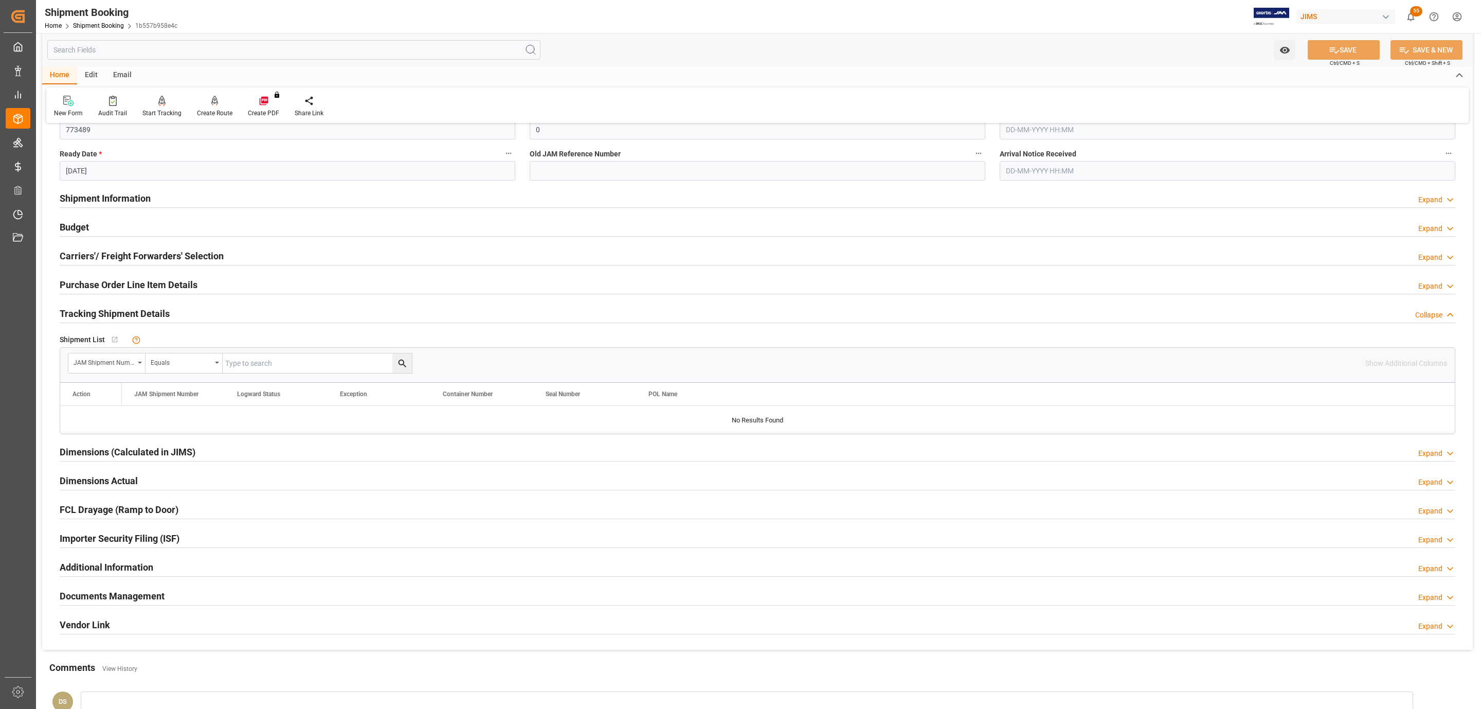
drag, startPoint x: 188, startPoint y: 255, endPoint x: 159, endPoint y: 241, distance: 32.7
click at [188, 255] on h2 "Carriers'/ Freight Forwarders' Selection" at bounding box center [142, 256] width 164 height 14
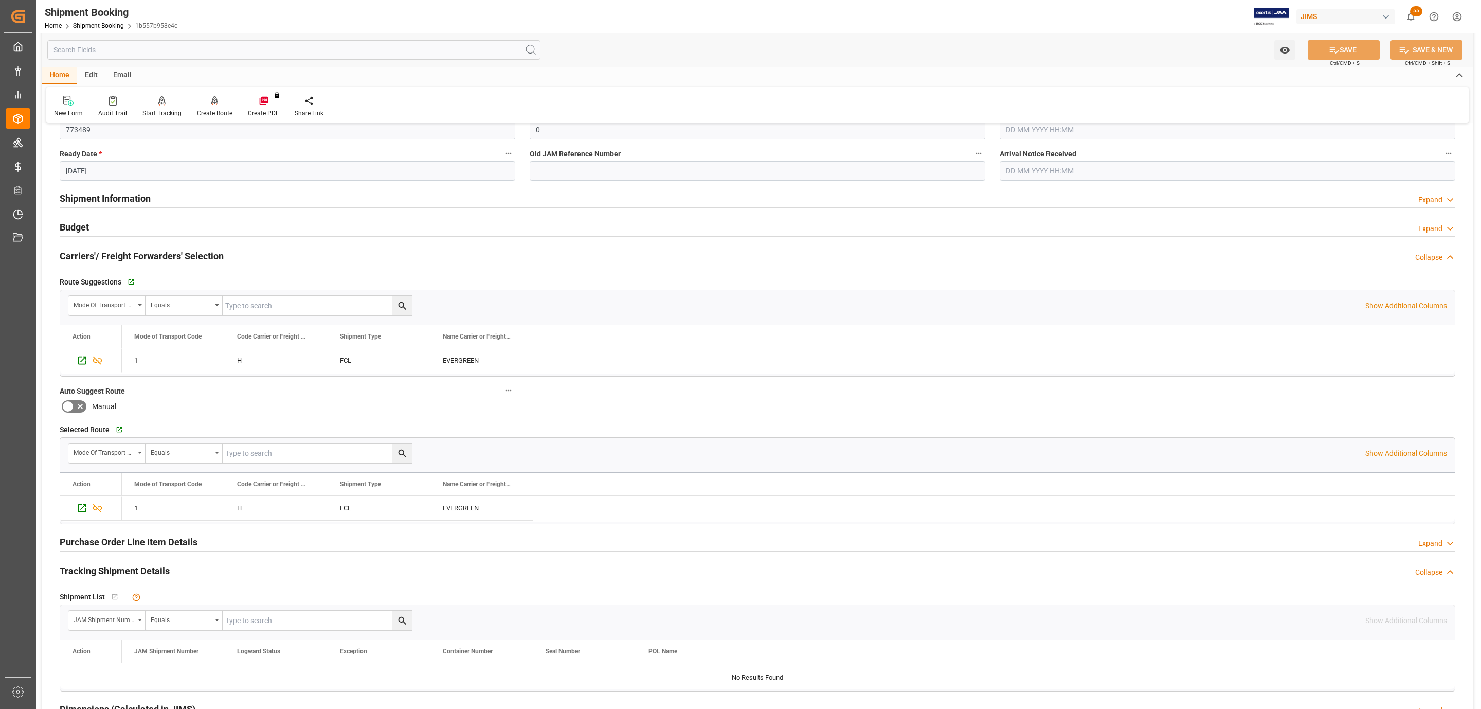
click at [149, 224] on div "Budget Expand" at bounding box center [758, 227] width 1396 height 20
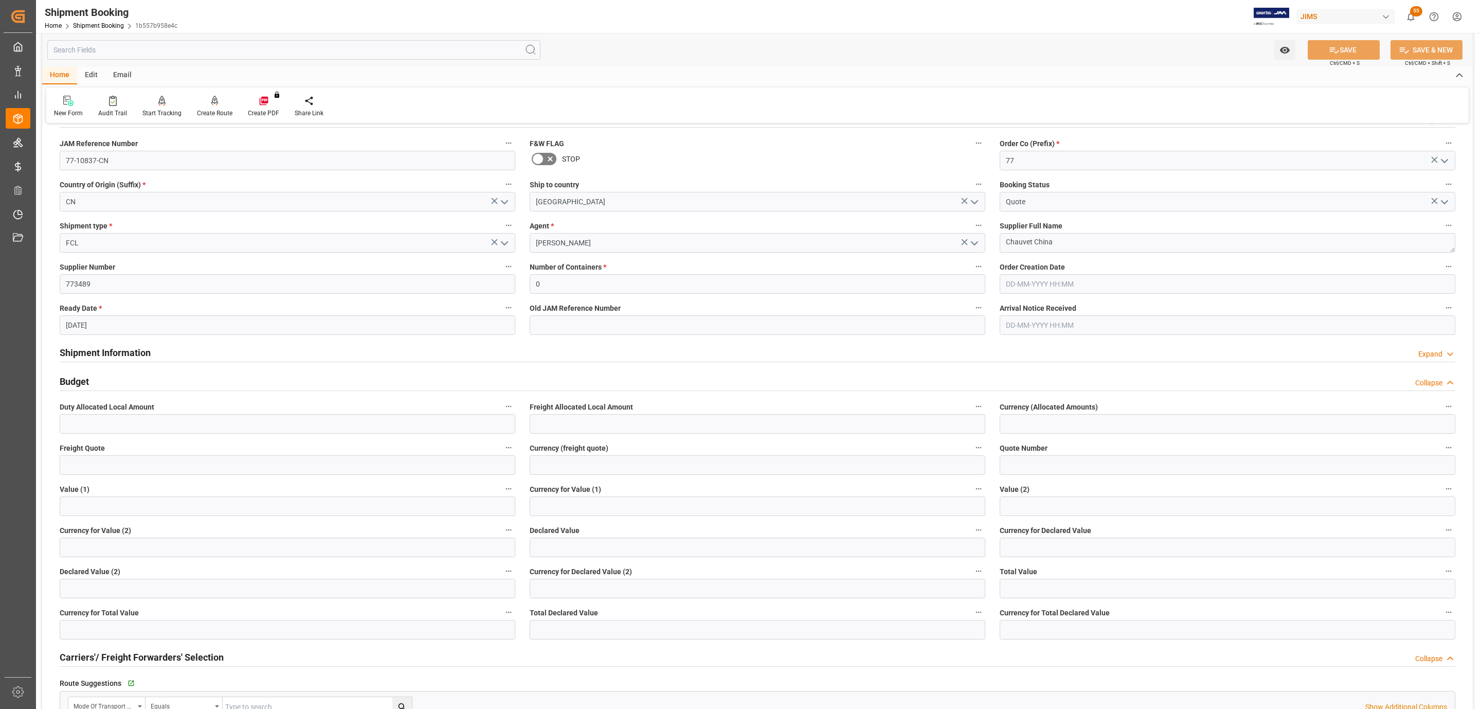
scroll to position [0, 0]
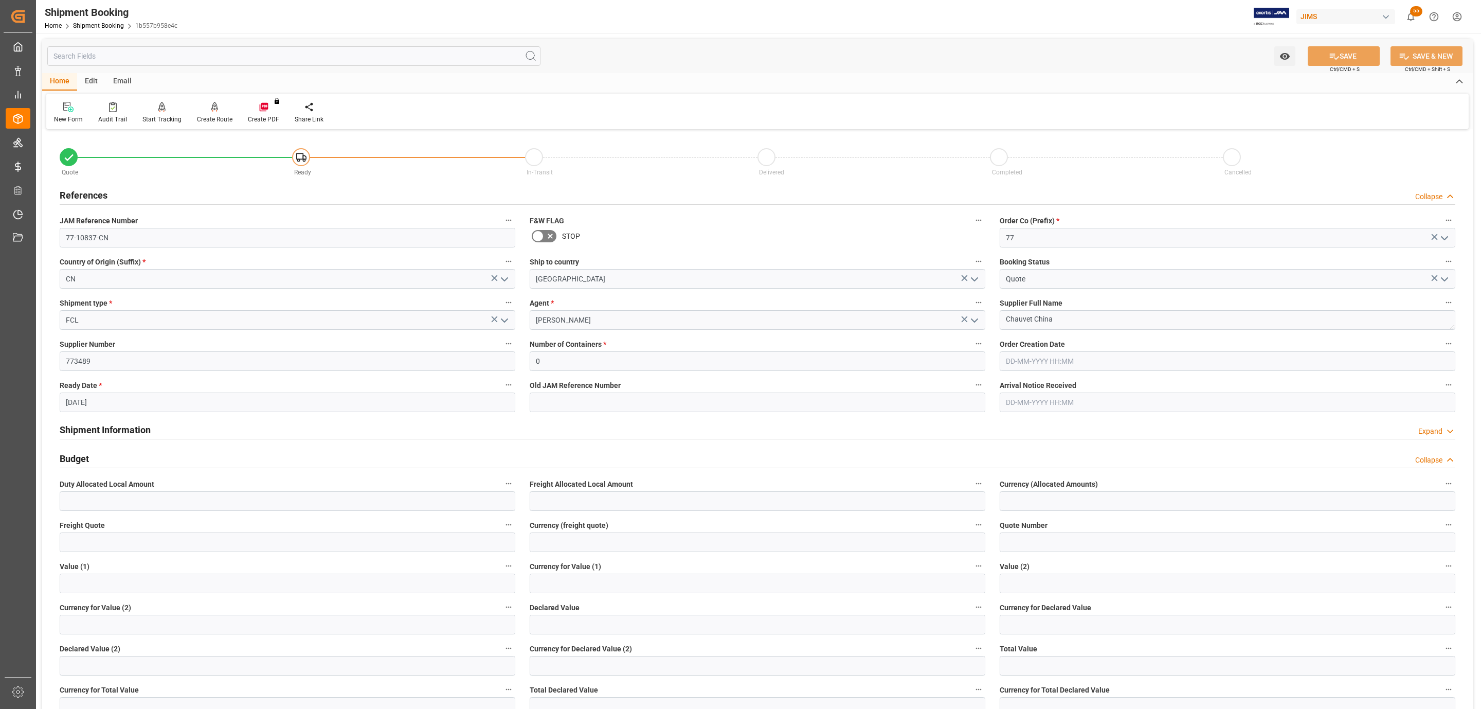
click at [108, 190] on div "References Collapse" at bounding box center [758, 195] width 1396 height 20
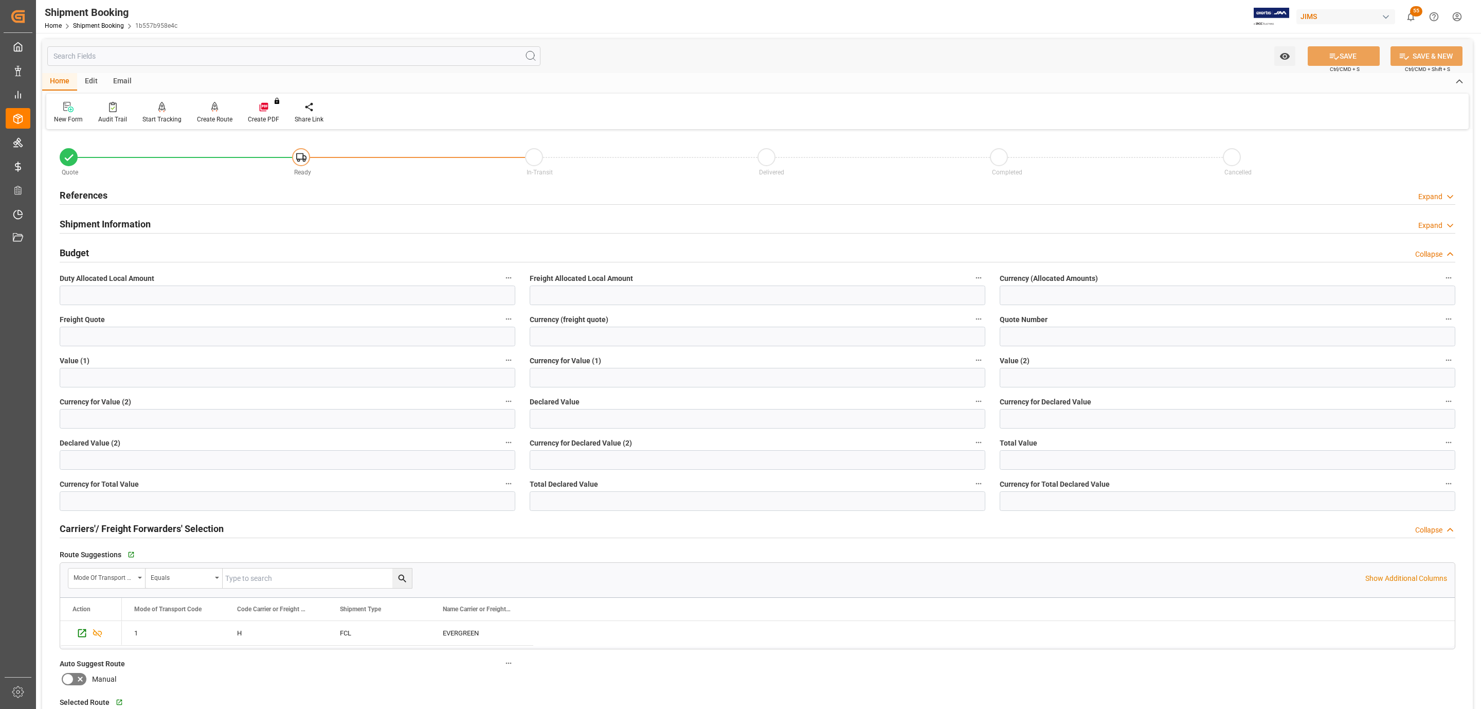
click at [91, 231] on h2 "Shipment Information" at bounding box center [105, 224] width 91 height 14
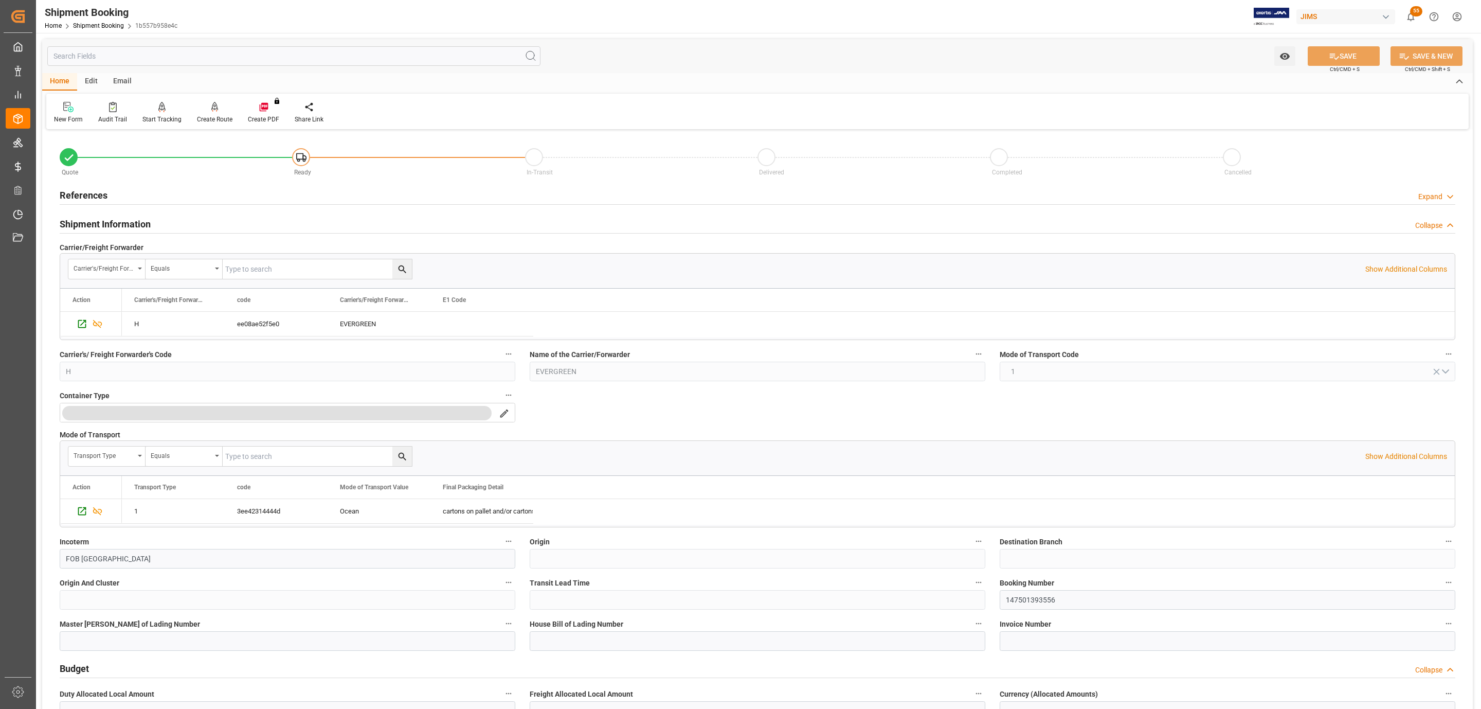
click at [96, 227] on h2 "Shipment Information" at bounding box center [105, 224] width 91 height 14
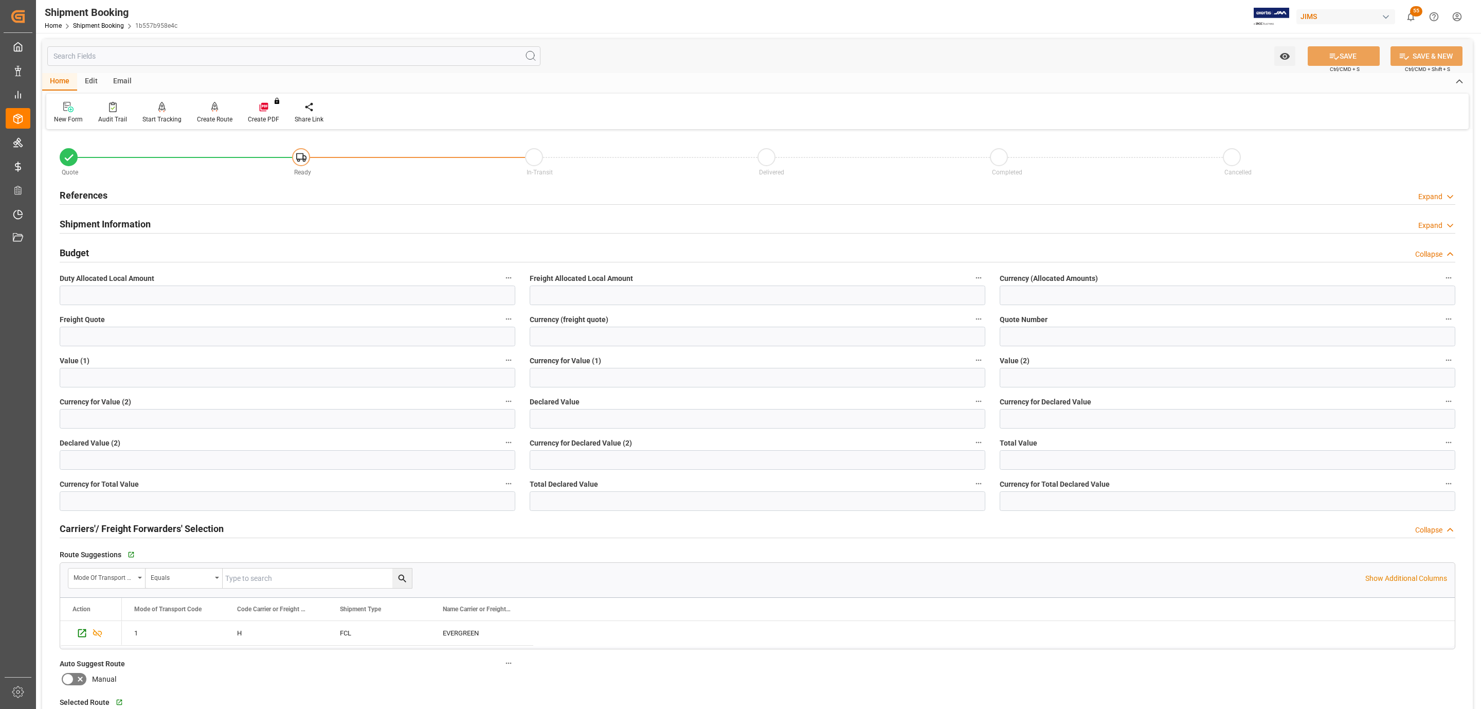
click at [93, 255] on div "Budget Collapse" at bounding box center [758, 252] width 1396 height 20
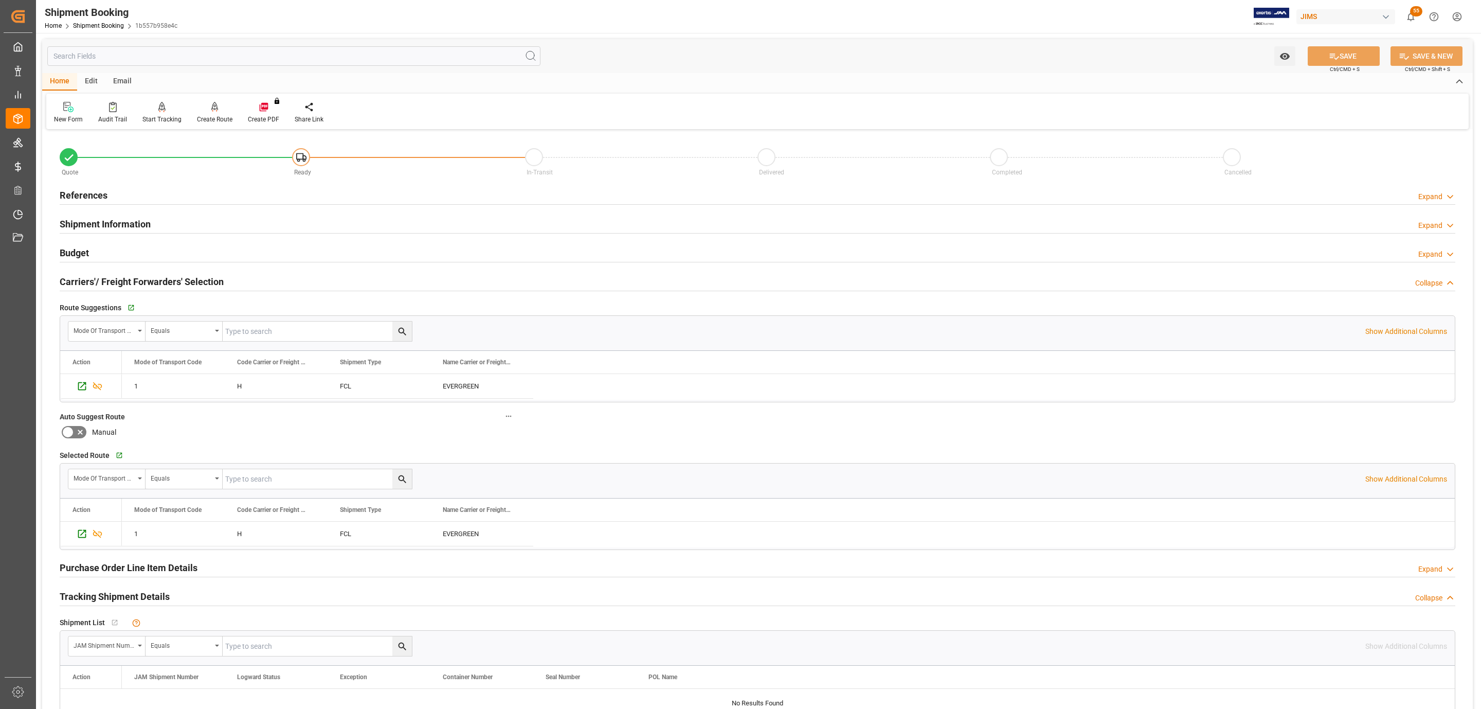
click at [125, 281] on h2 "Carriers'/ Freight Forwarders' Selection" at bounding box center [142, 282] width 164 height 14
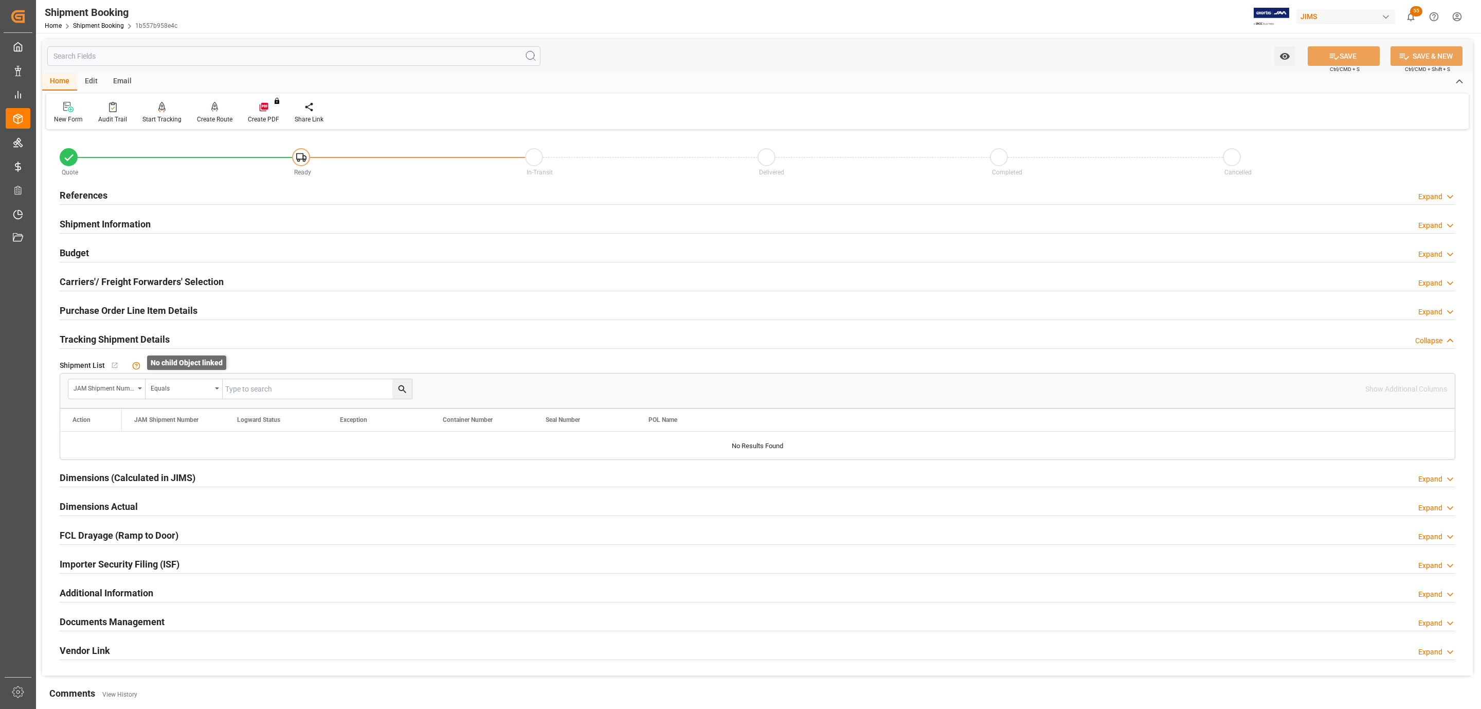
click at [133, 366] on icon at bounding box center [136, 366] width 8 height 8
click at [138, 388] on div "JAM Shipment Number" at bounding box center [106, 389] width 77 height 20
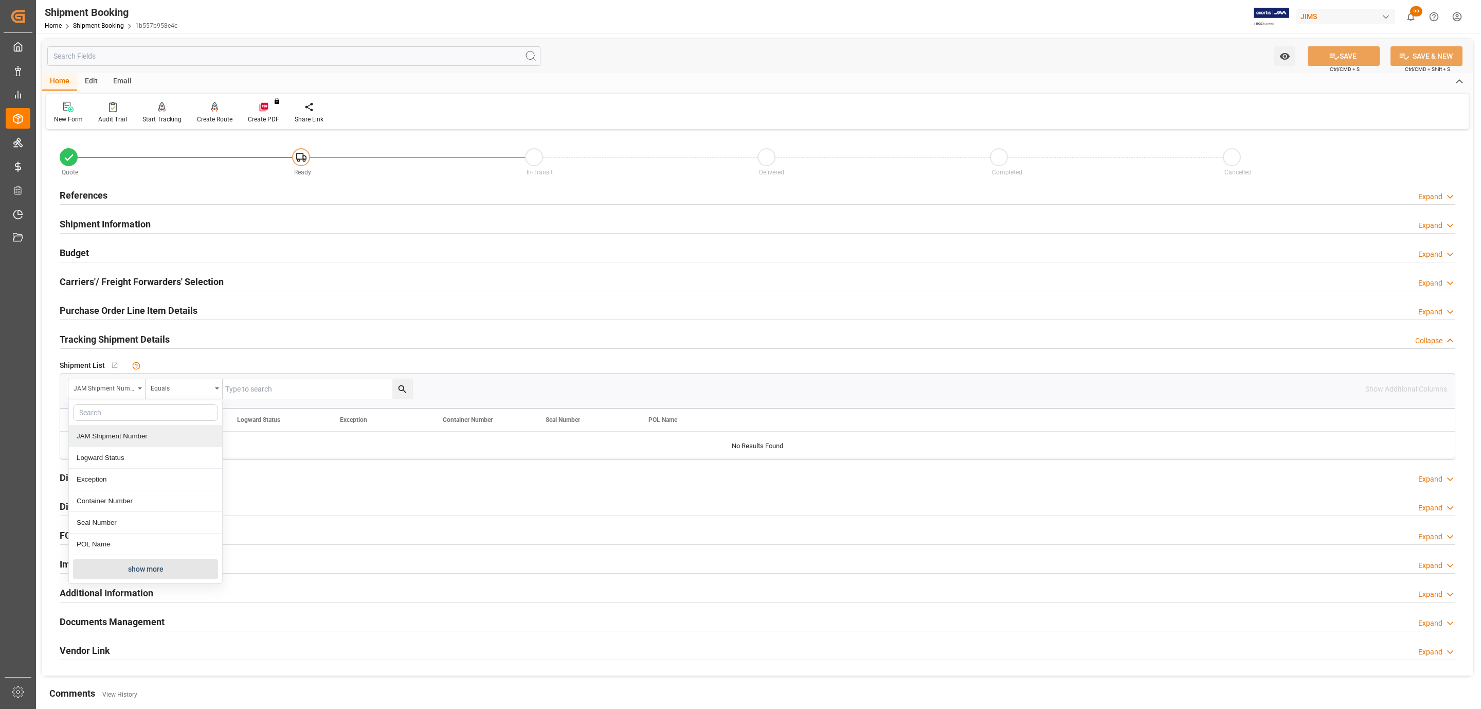
click at [164, 343] on h2 "Tracking Shipment Details" at bounding box center [115, 339] width 110 height 14
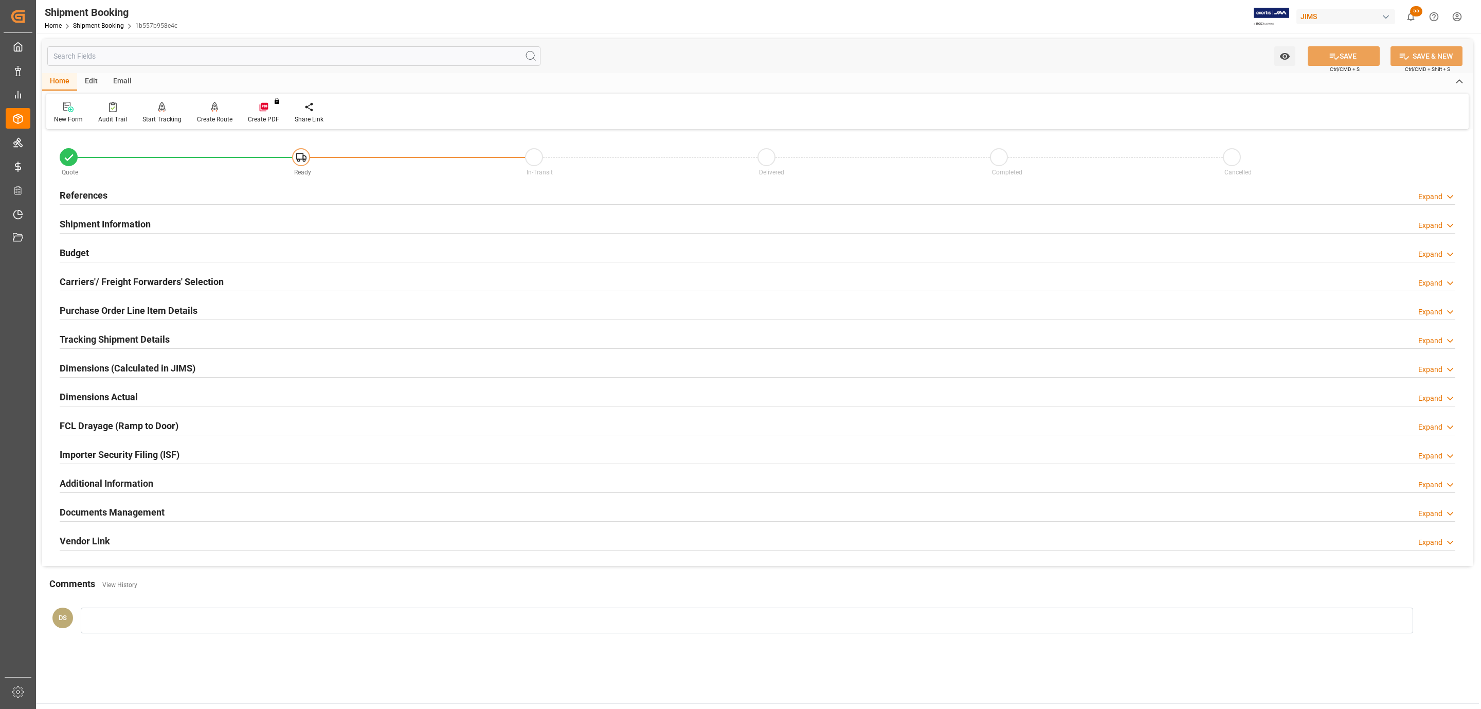
click at [133, 510] on h2 "Documents Management" at bounding box center [112, 512] width 105 height 14
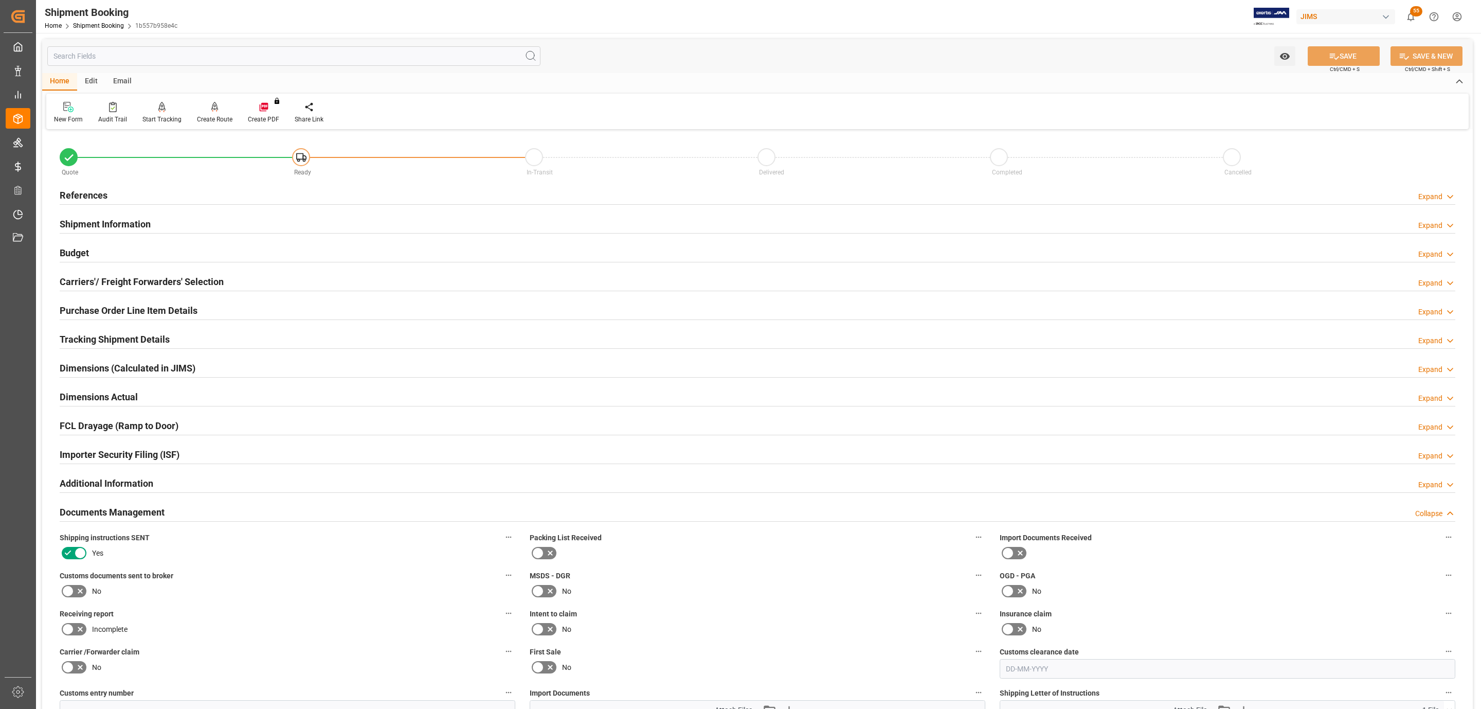
click at [120, 192] on div "References Expand" at bounding box center [758, 195] width 1396 height 20
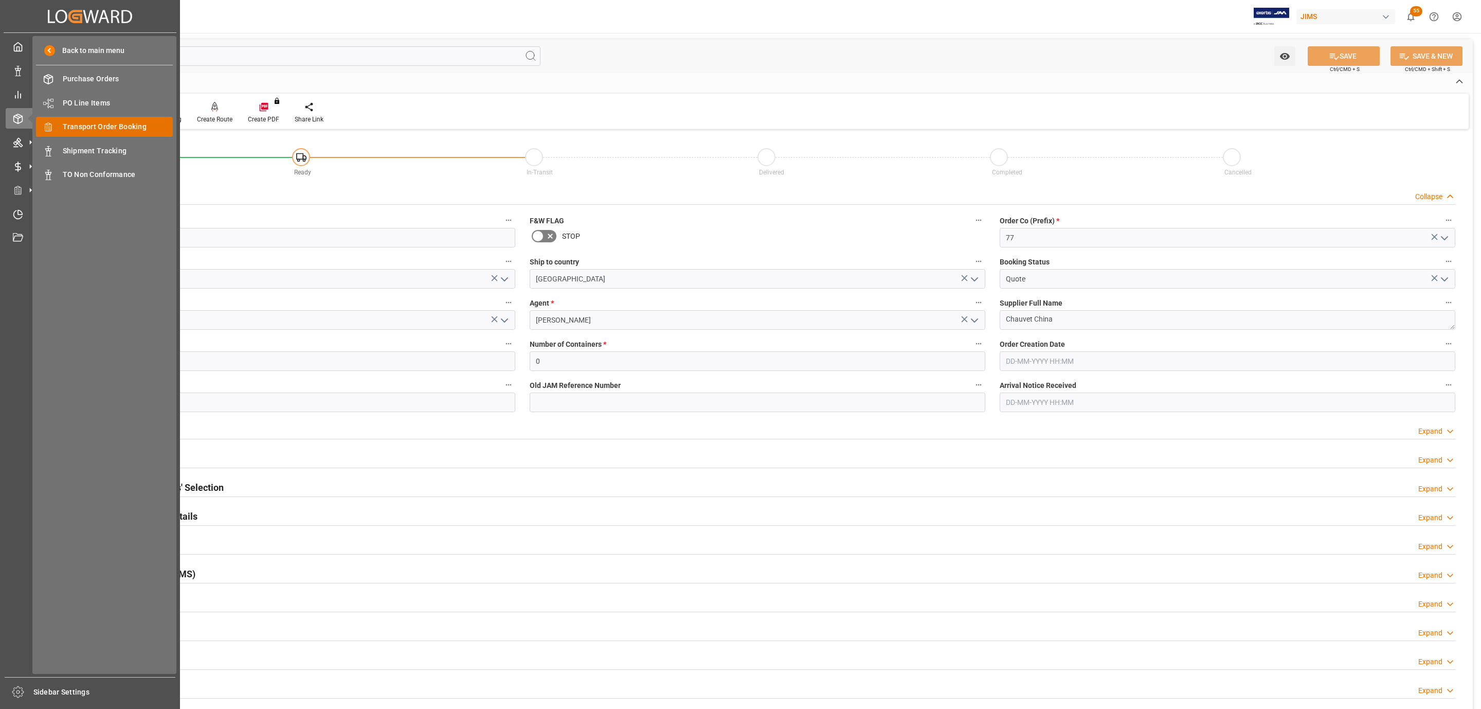
click at [114, 127] on span "Transport Order Booking" at bounding box center [118, 126] width 111 height 11
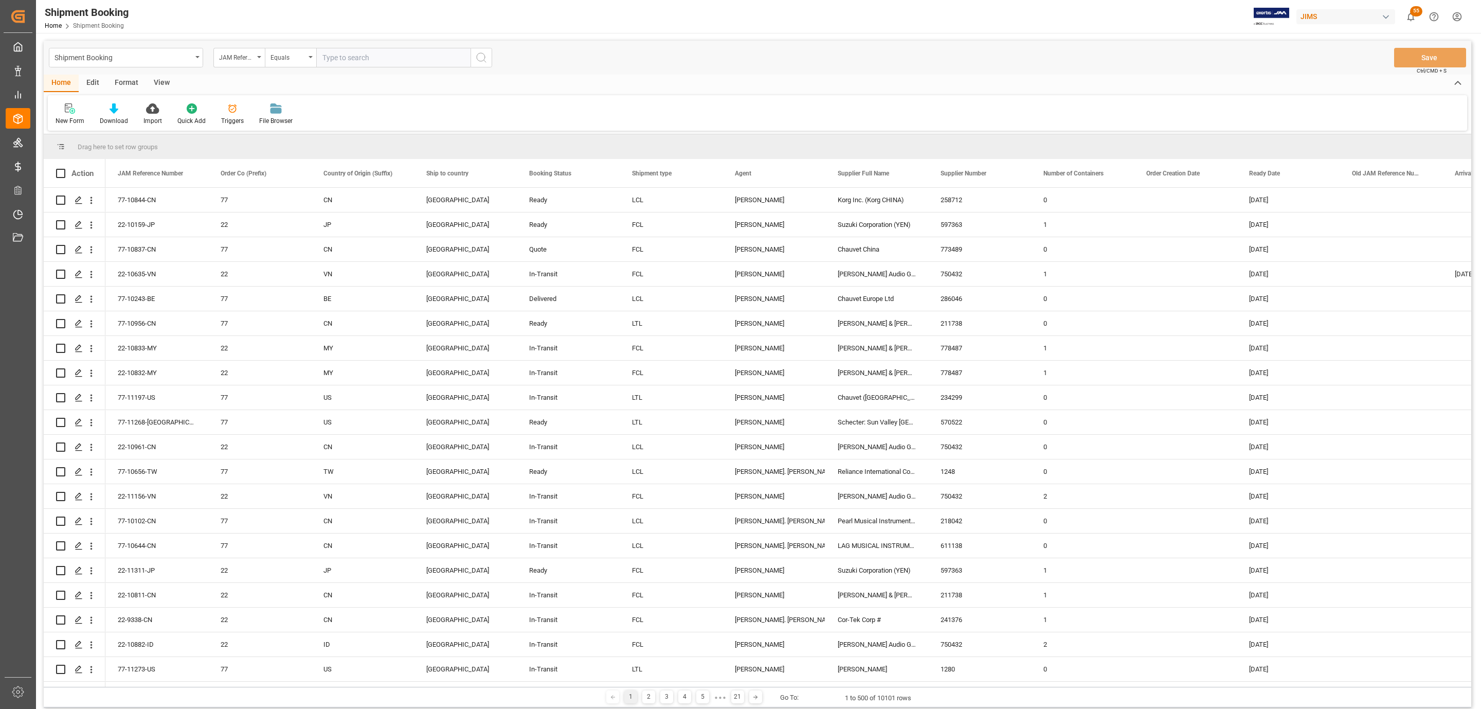
type input "685147"
click at [71, 119] on div "New Form" at bounding box center [70, 120] width 29 height 9
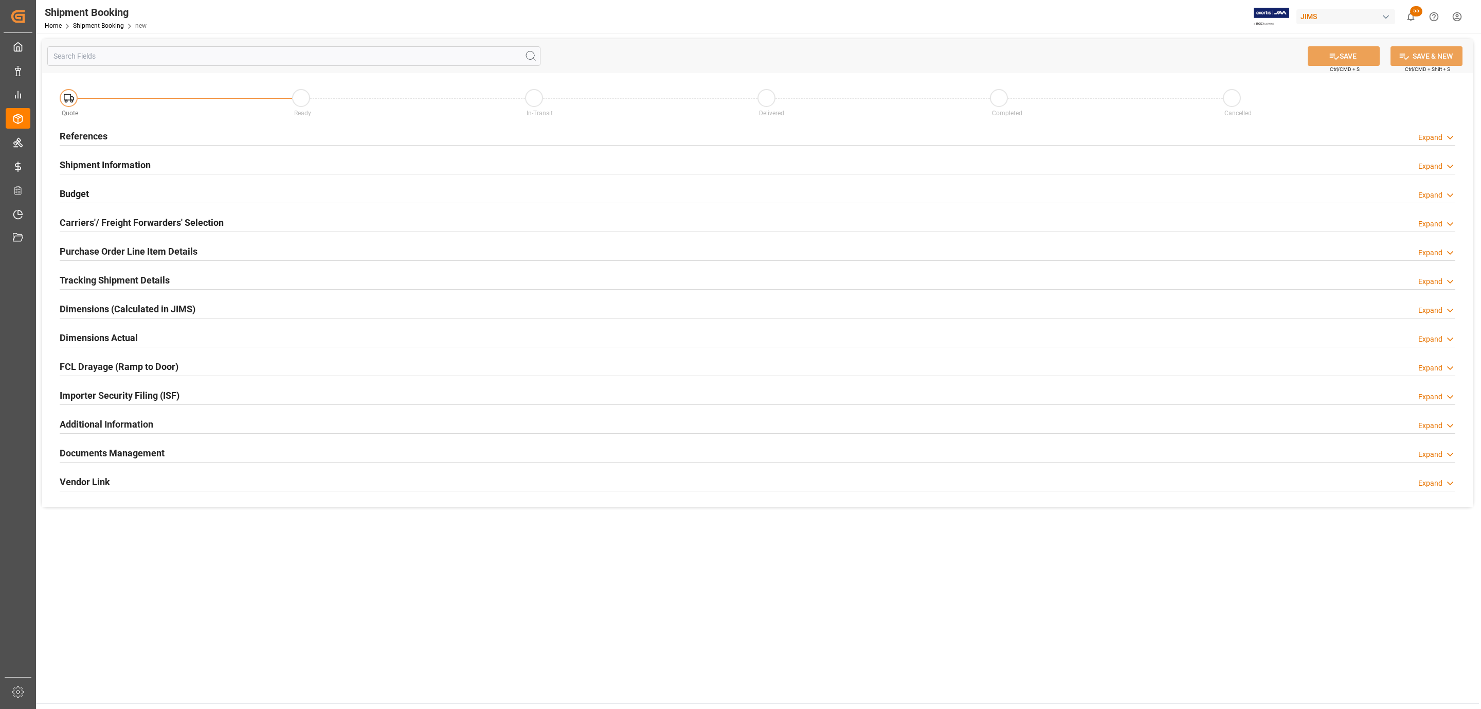
click at [105, 132] on h2 "References" at bounding box center [84, 136] width 48 height 14
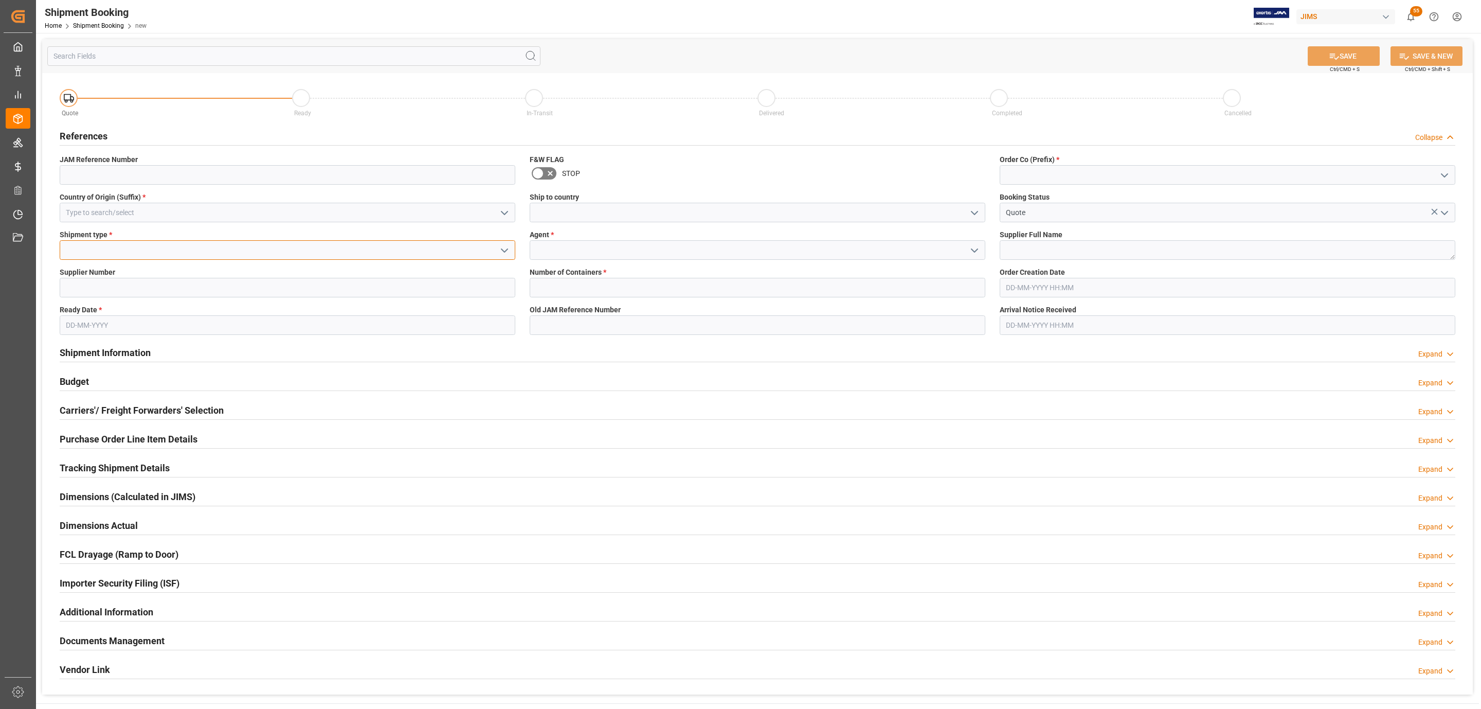
click at [101, 250] on input at bounding box center [288, 250] width 456 height 20
click at [91, 287] on div "Supplier Number" at bounding box center [287, 282] width 470 height 38
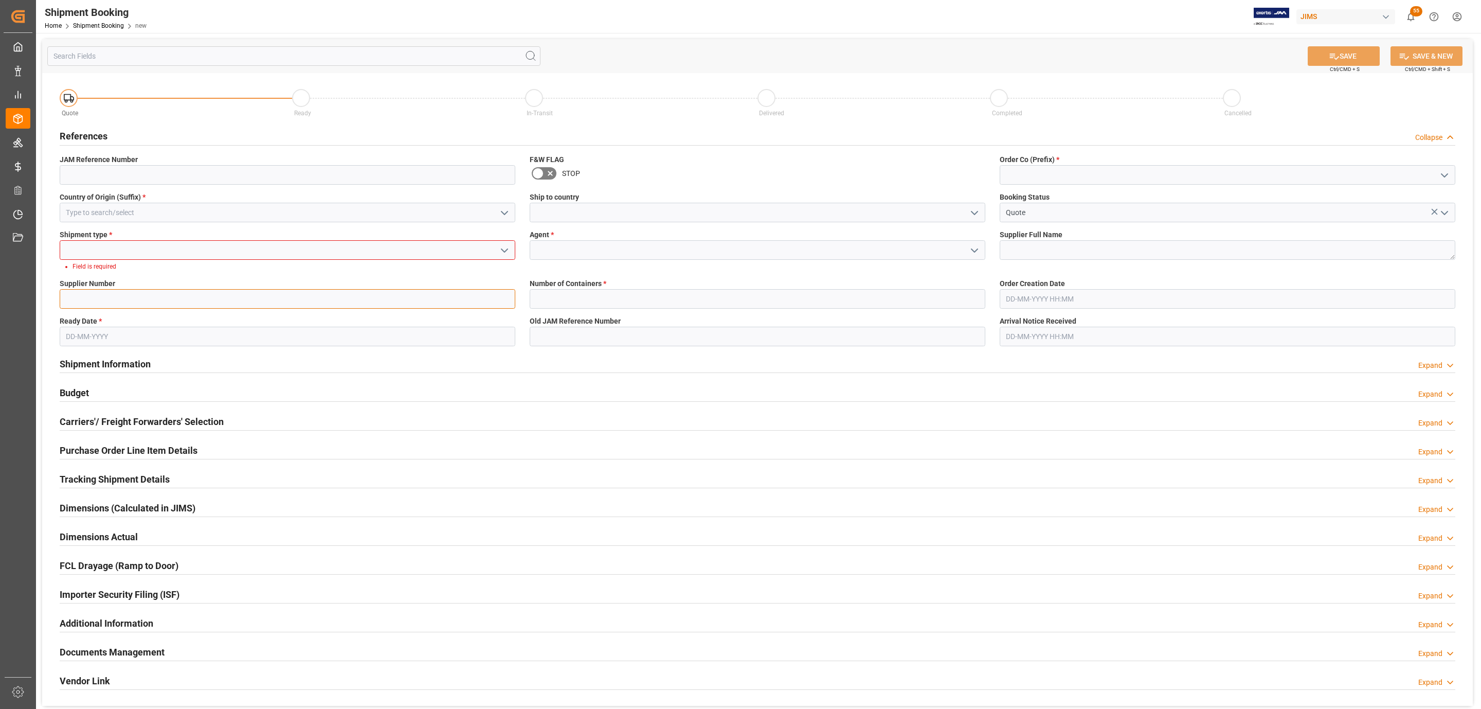
paste input "685147"
type input "685147"
click at [162, 242] on input at bounding box center [288, 250] width 456 height 20
click at [501, 247] on icon "open menu" at bounding box center [504, 250] width 12 height 12
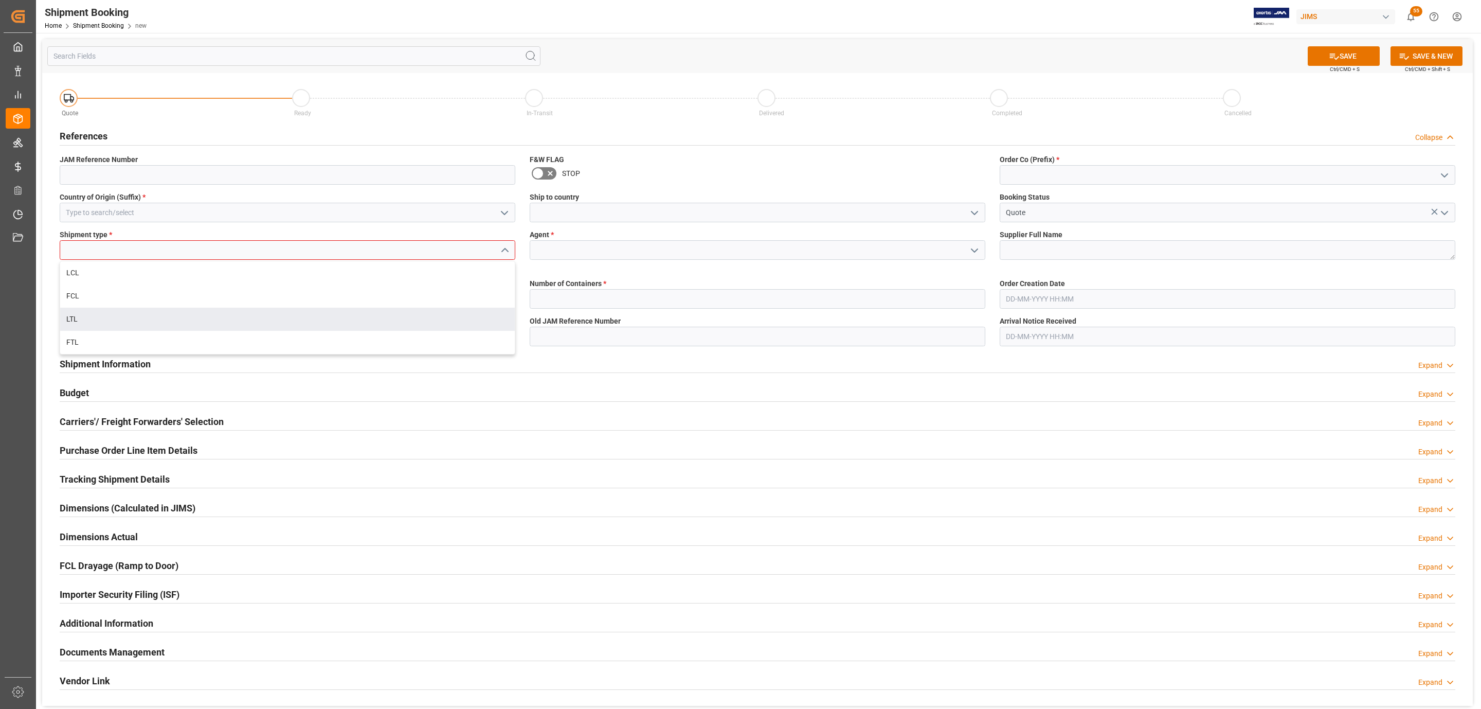
click at [101, 320] on div "LTL" at bounding box center [287, 319] width 455 height 23
type input "LTL"
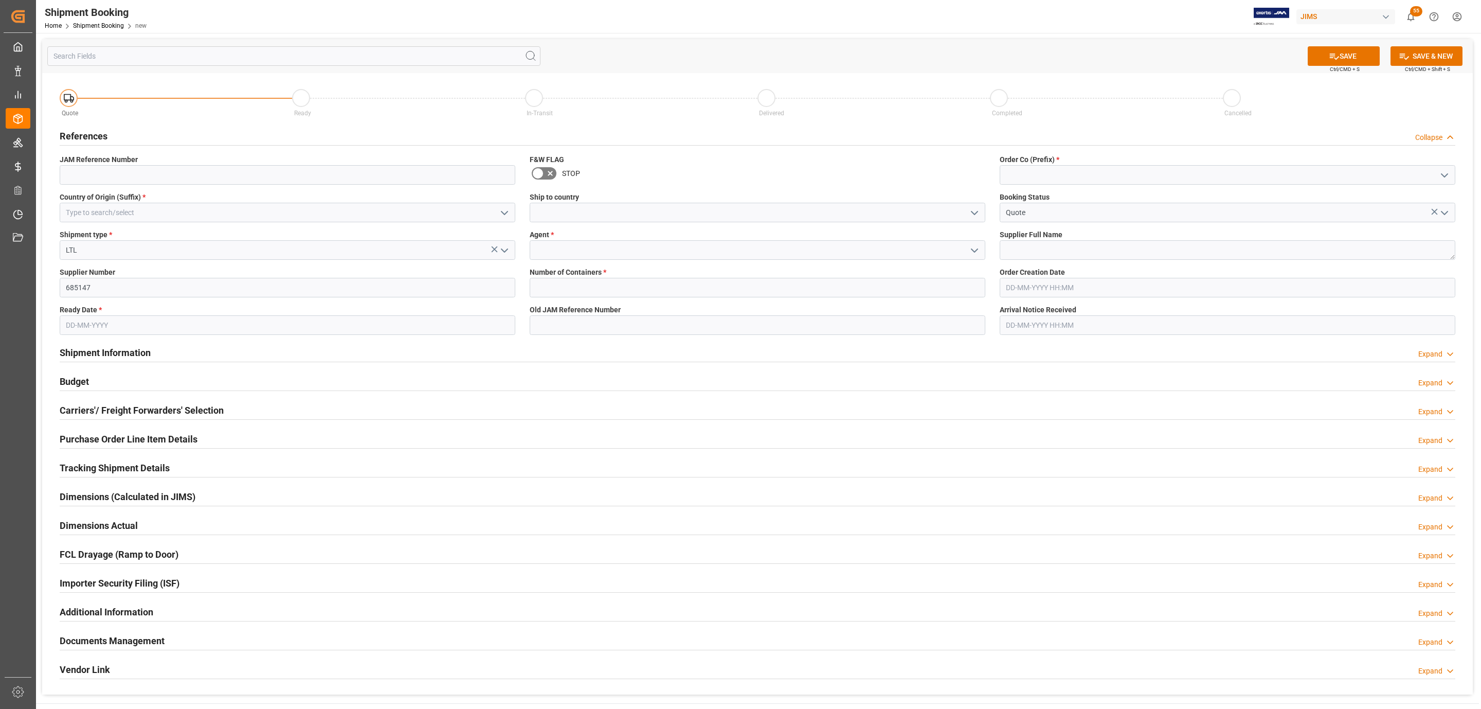
click at [69, 324] on input "text" at bounding box center [288, 325] width 456 height 20
click at [107, 344] on div "September 2025 Mo Tu We Th Fr Sa Su" at bounding box center [133, 358] width 146 height 34
click at [200, 349] on button "Next Month" at bounding box center [198, 349] width 6 height 6
click at [152, 387] on span "3" at bounding box center [154, 387] width 4 height 7
type input "03-10-2025"
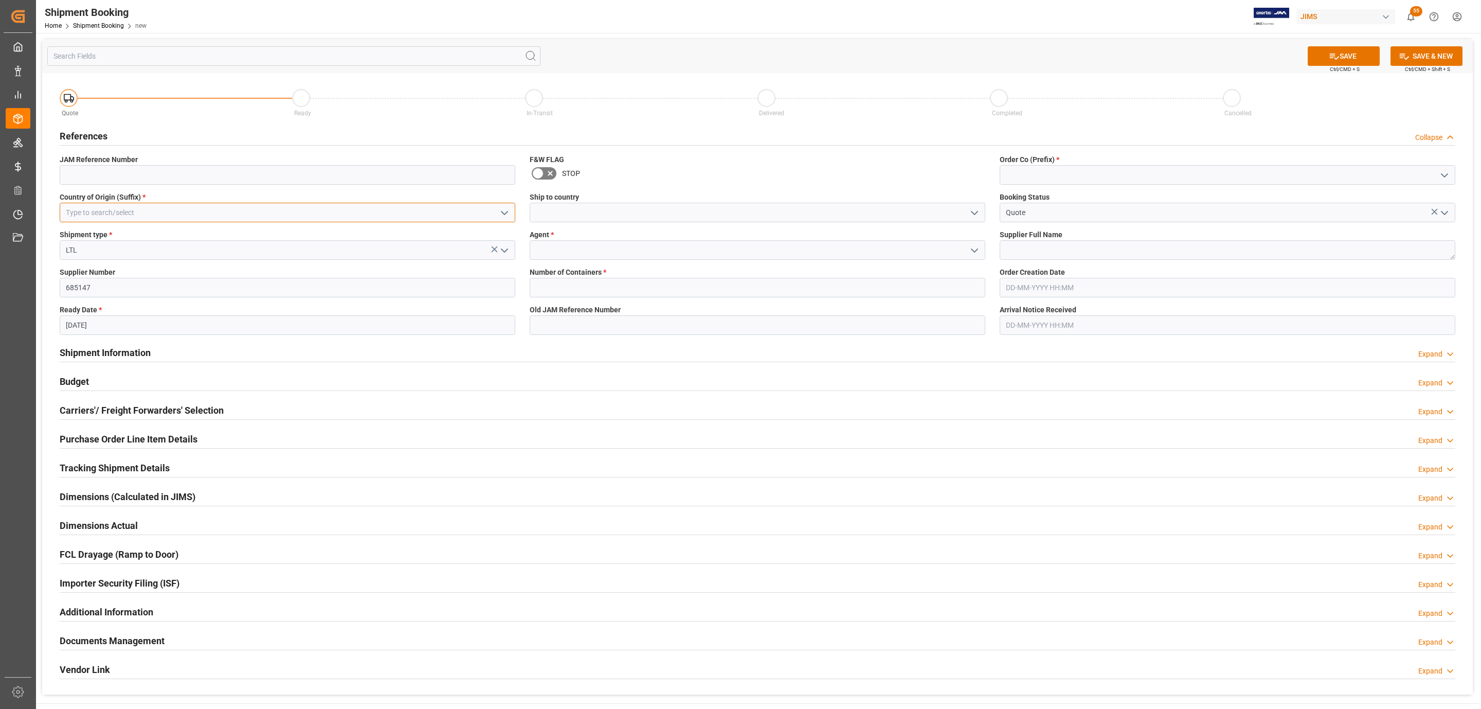
click at [109, 204] on input at bounding box center [288, 213] width 456 height 20
click at [105, 232] on div "US" at bounding box center [287, 235] width 455 height 23
type input "US"
click at [982, 215] on input at bounding box center [758, 213] width 456 height 20
click at [963, 212] on input at bounding box center [758, 213] width 456 height 20
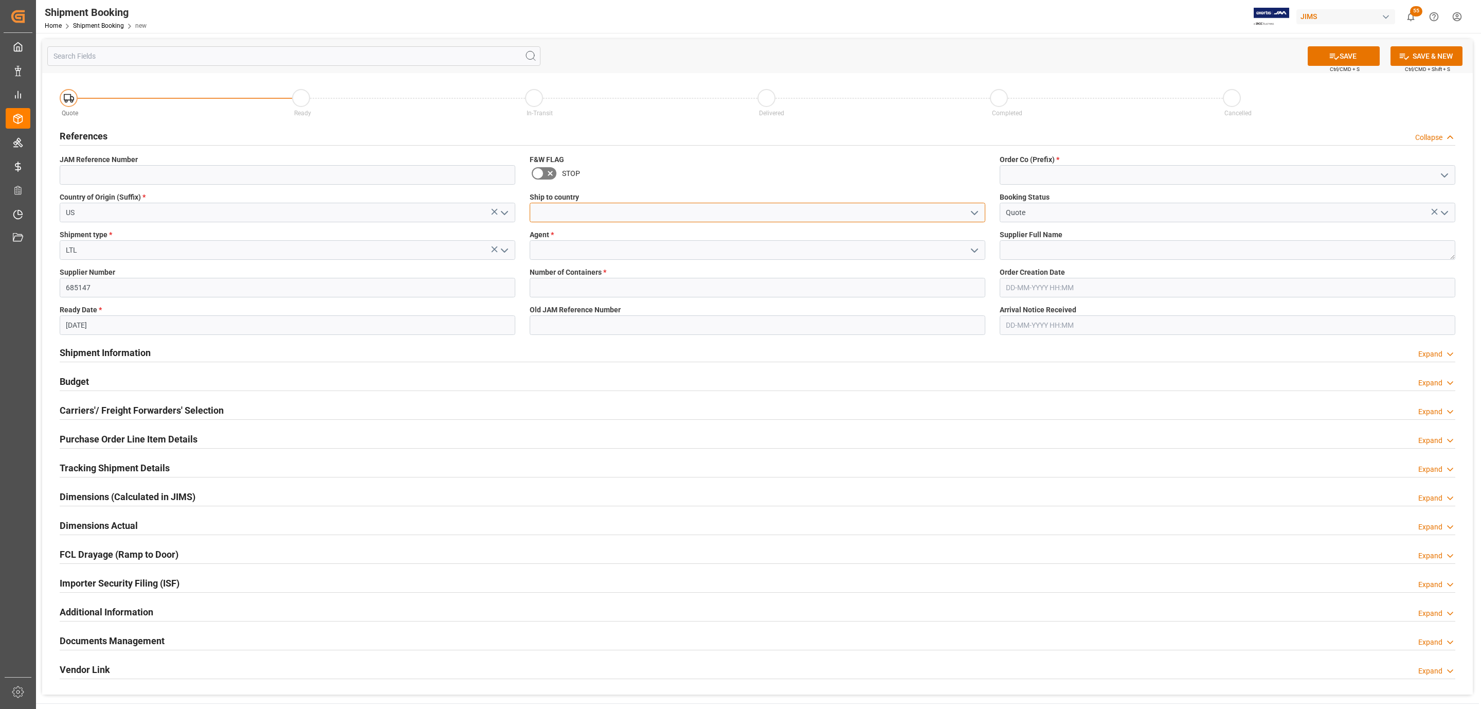
type input "Canada"
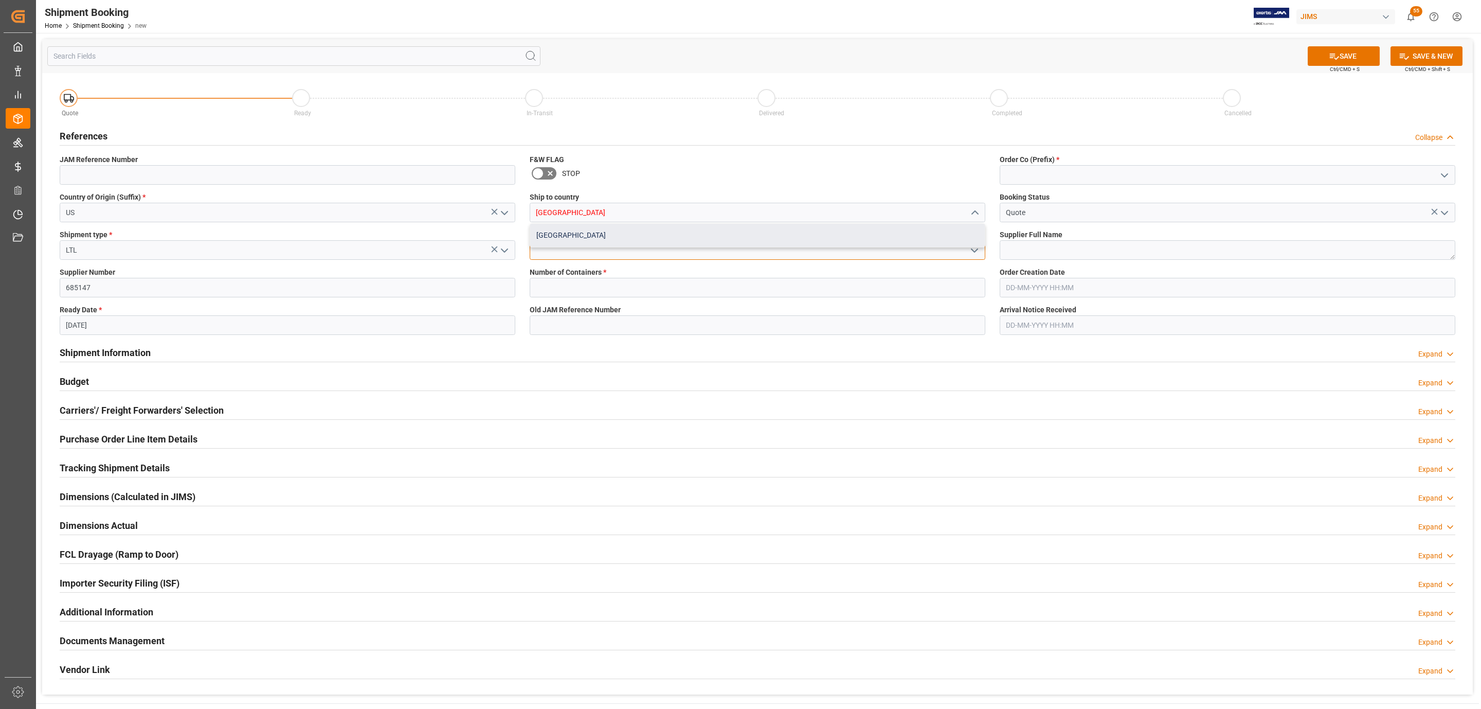
click at [798, 244] on div "Quote Ready In-Transit Delivered Completed Cancelled References Collapse JAM Re…" at bounding box center [757, 383] width 1431 height 621
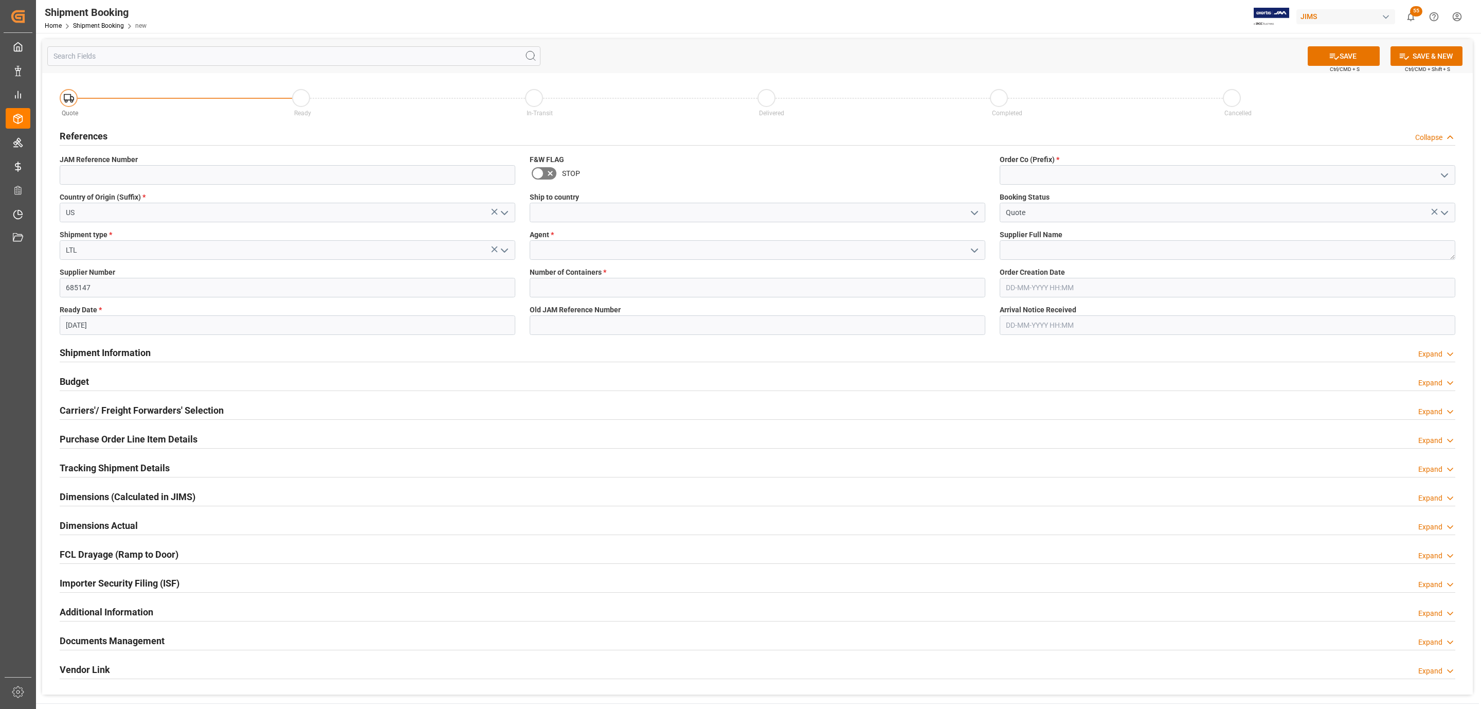
click at [798, 235] on label "Agent *" at bounding box center [758, 234] width 456 height 11
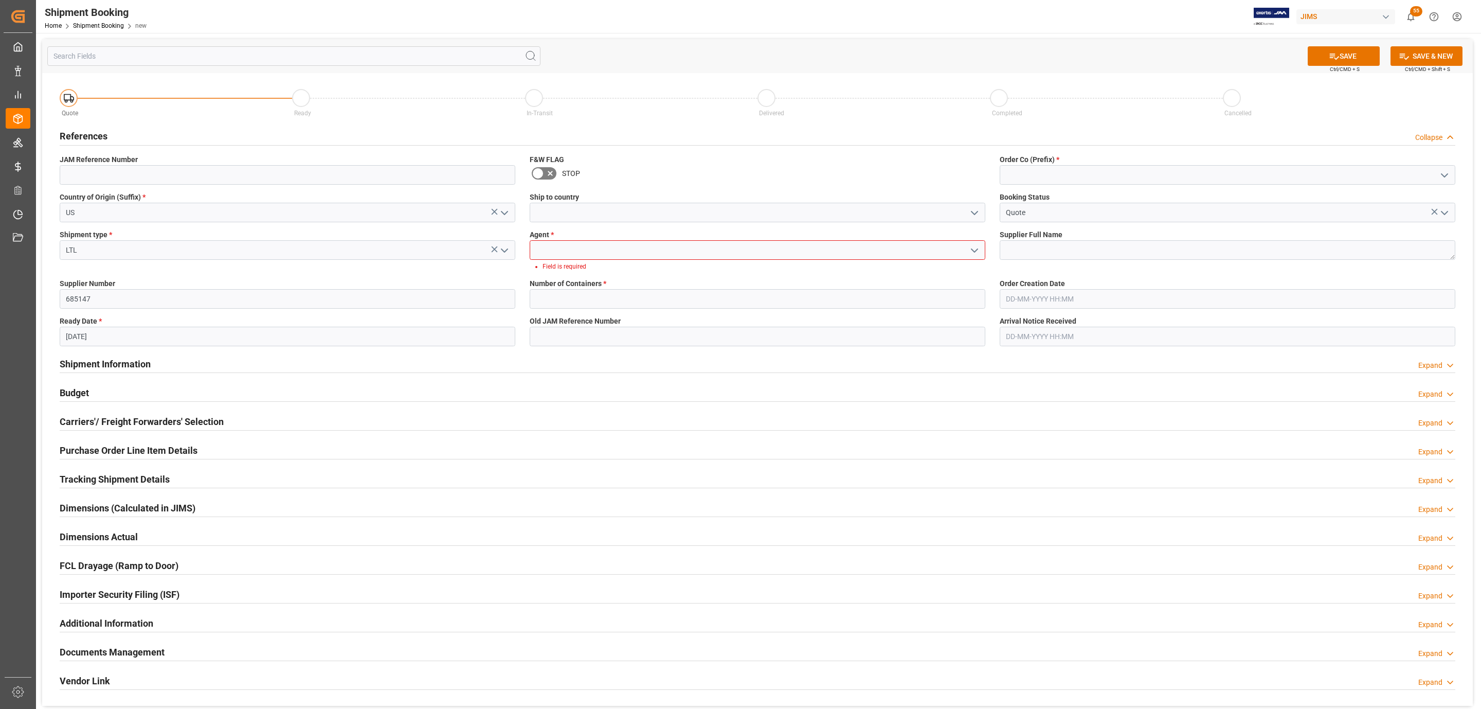
click at [972, 212] on polyline "open menu" at bounding box center [975, 212] width 6 height 3
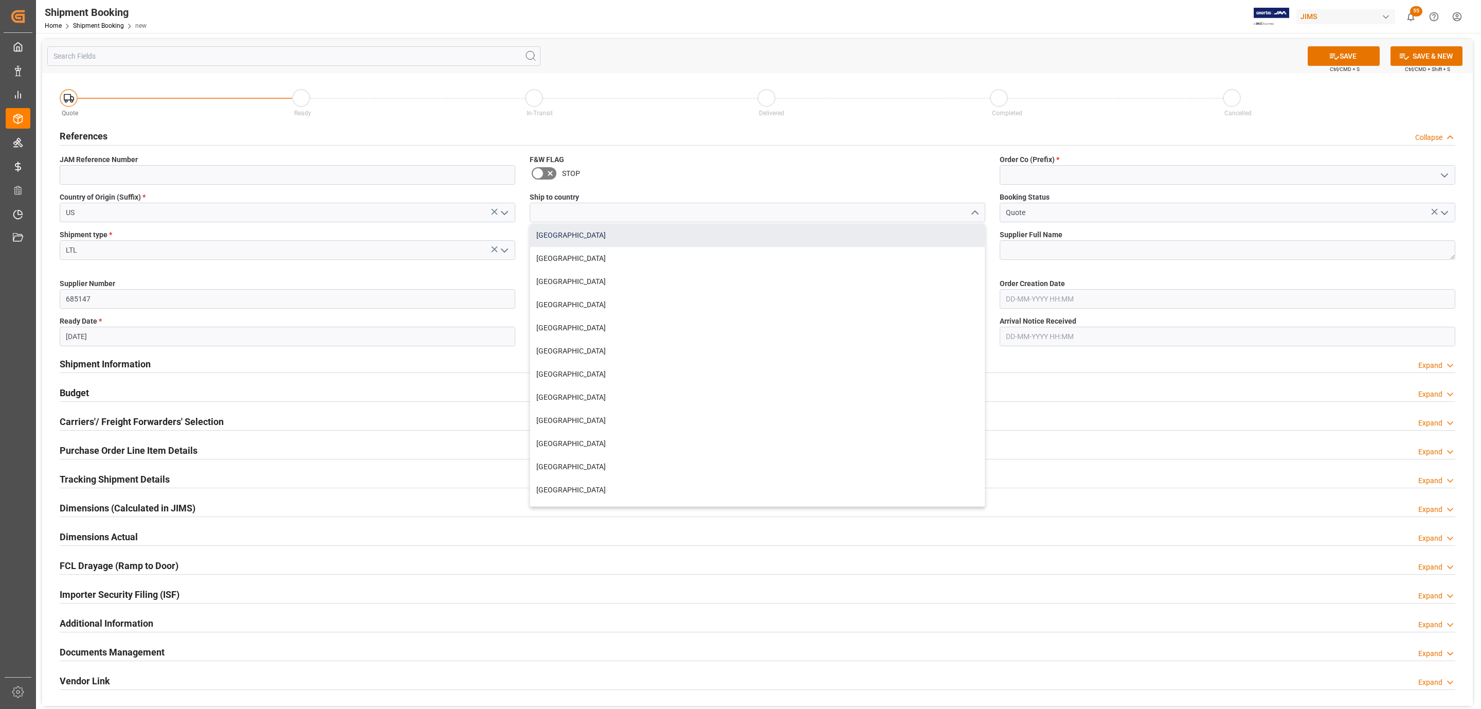
click at [585, 239] on div "Canada" at bounding box center [757, 235] width 455 height 23
type input "Canada"
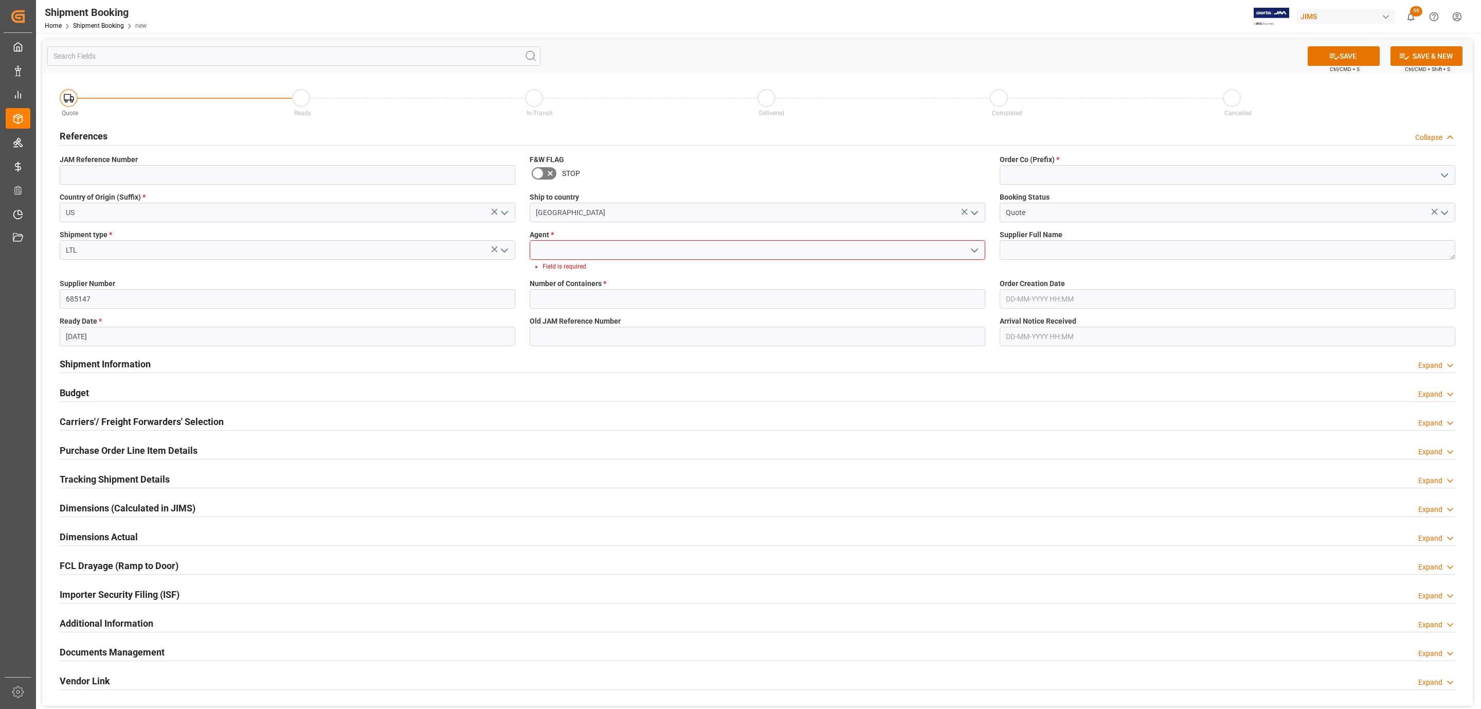
drag, startPoint x: 973, startPoint y: 252, endPoint x: 956, endPoint y: 252, distance: 17.0
click at [973, 252] on icon "open menu" at bounding box center [975, 250] width 12 height 12
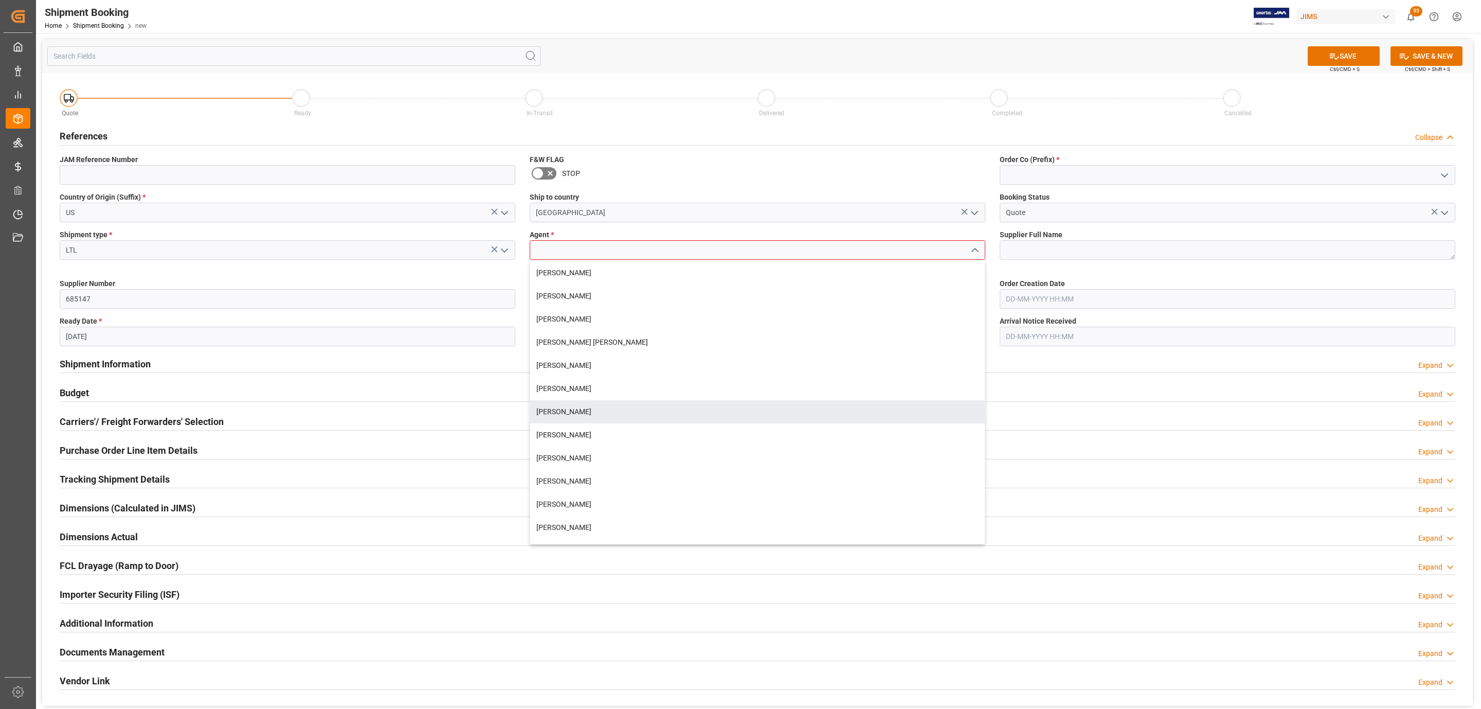
click at [596, 407] on div "[PERSON_NAME]" at bounding box center [757, 411] width 455 height 23
type input "[PERSON_NAME]"
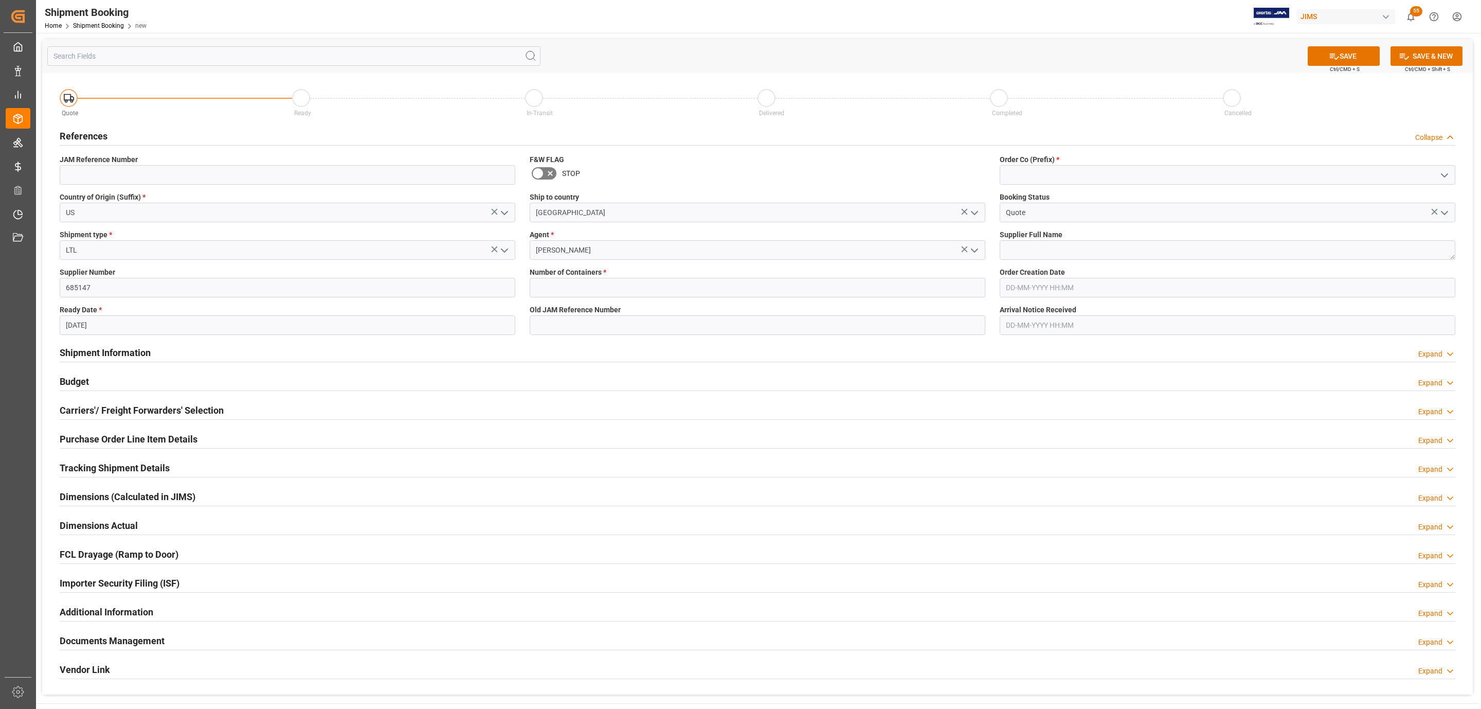
click at [562, 272] on span "Number of Containers *" at bounding box center [568, 272] width 77 height 11
drag, startPoint x: 564, startPoint y: 278, endPoint x: 564, endPoint y: 287, distance: 9.3
click at [564, 278] on div "Number of Containers *" at bounding box center [758, 282] width 470 height 38
click at [564, 294] on input "text" at bounding box center [758, 288] width 456 height 20
type input "0"
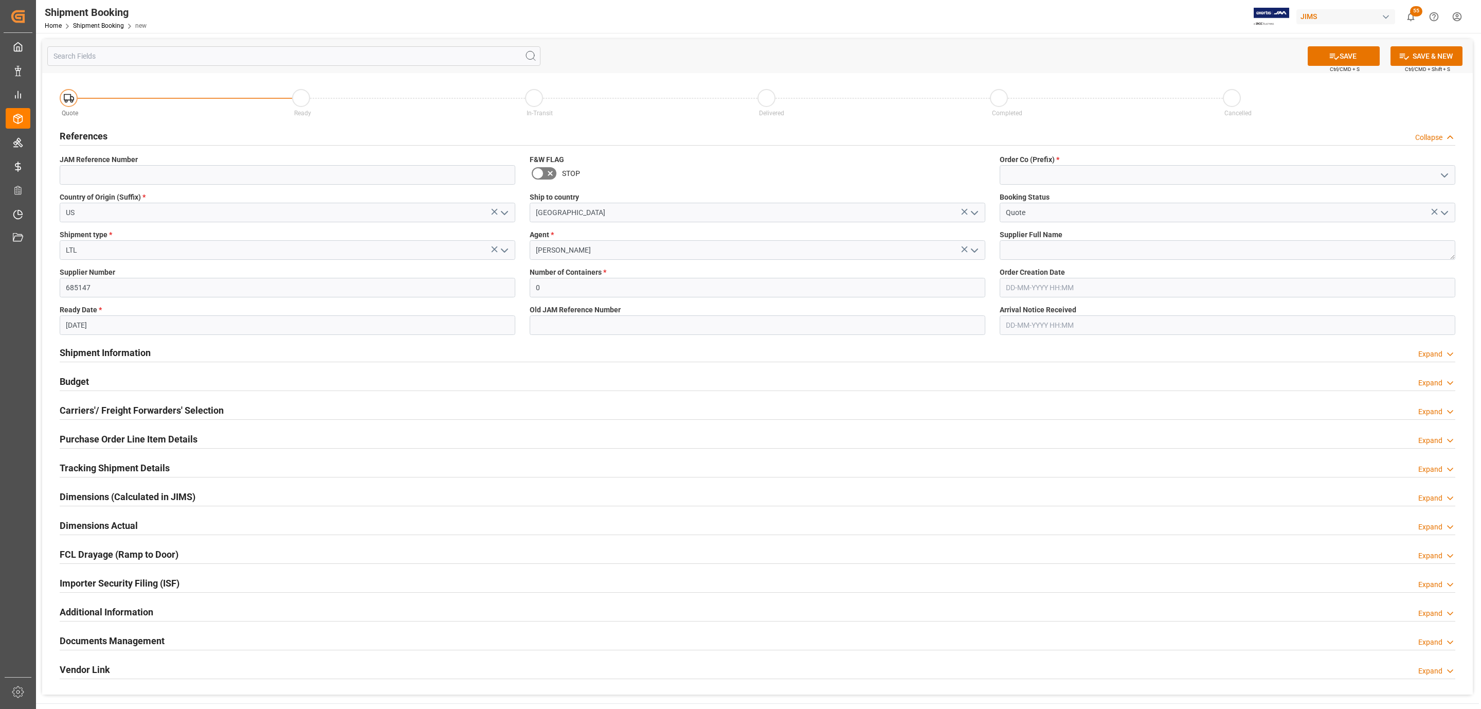
click at [1445, 173] on icon "open menu" at bounding box center [1445, 175] width 12 height 12
click at [1120, 228] on div "77" at bounding box center [1227, 220] width 455 height 23
type input "77"
click at [1051, 252] on textarea at bounding box center [1228, 250] width 456 height 20
paste textarea "Chauvet West Coast"
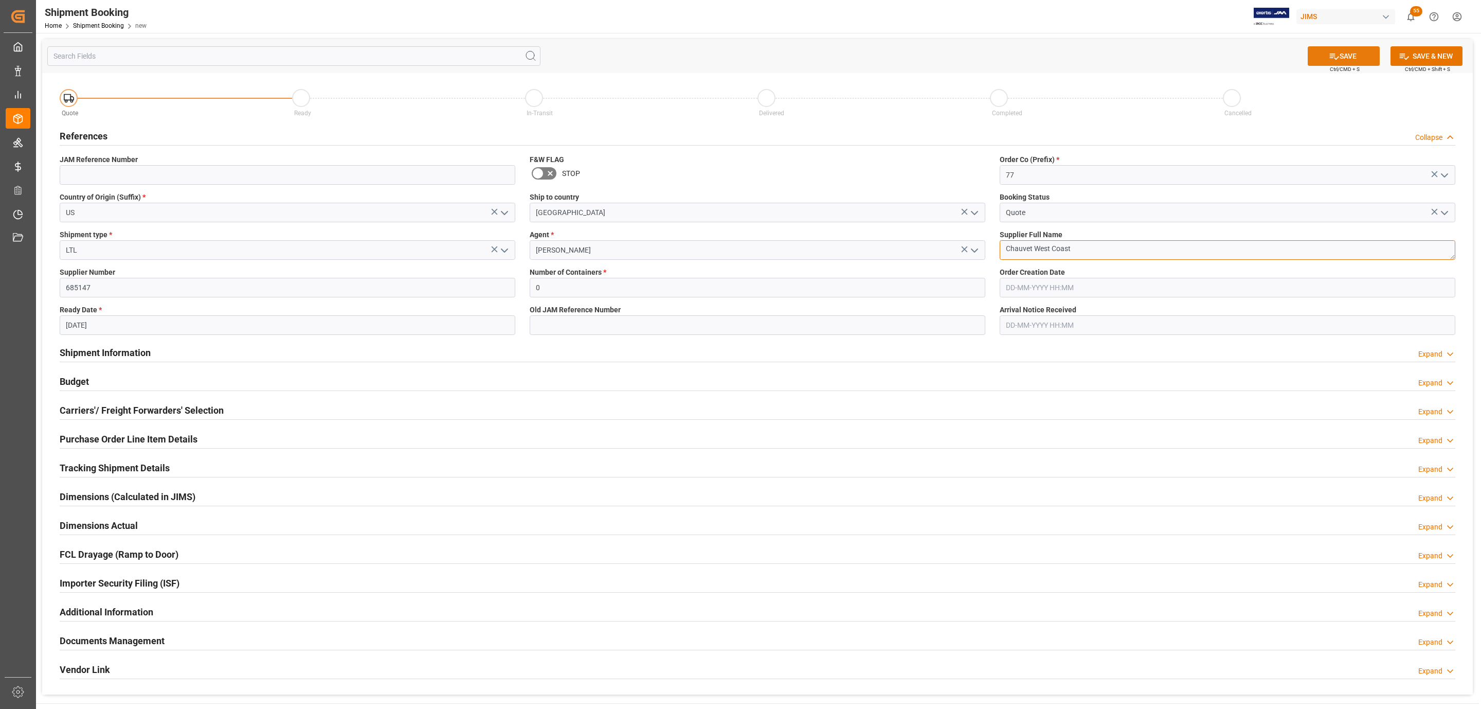
type textarea "Chauvet West Coast"
click at [1324, 60] on button "SAVE" at bounding box center [1344, 56] width 72 height 20
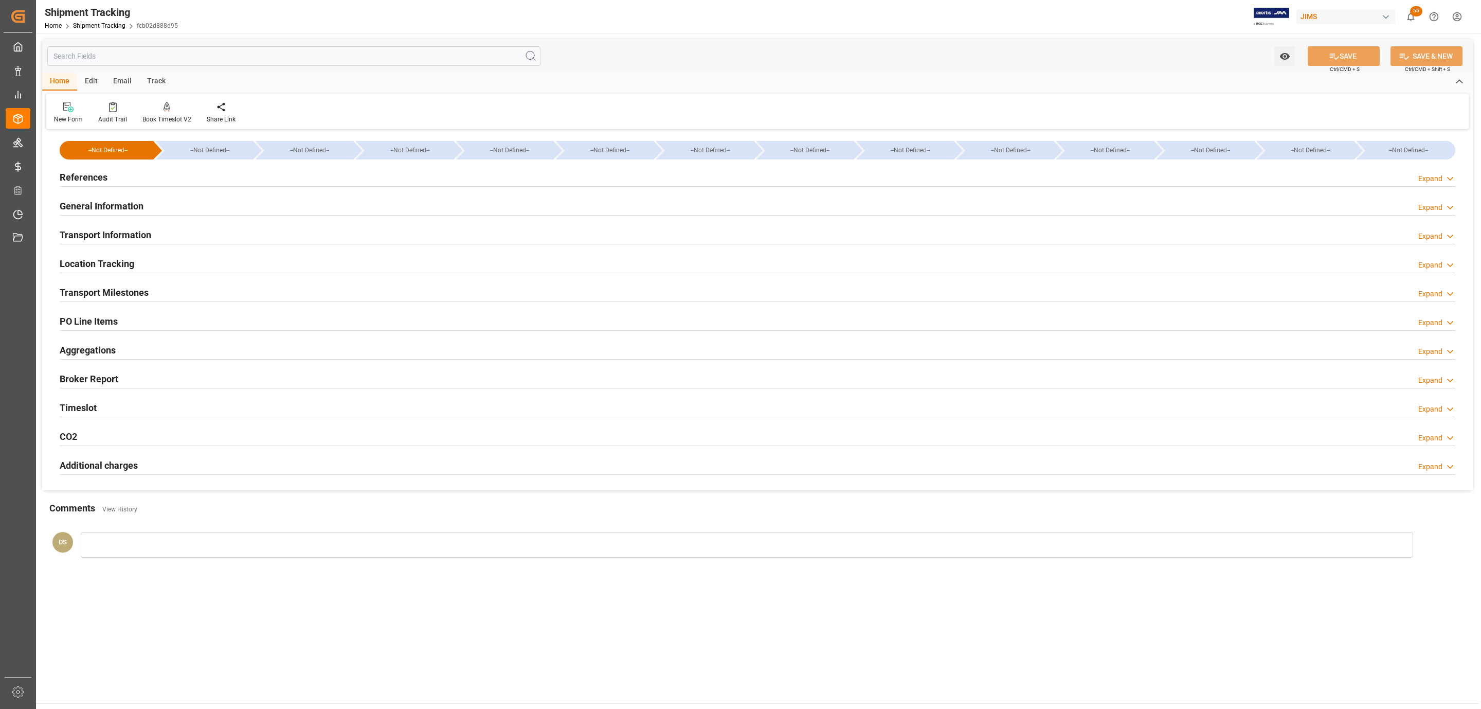
click at [150, 183] on div "References Expand" at bounding box center [758, 177] width 1396 height 20
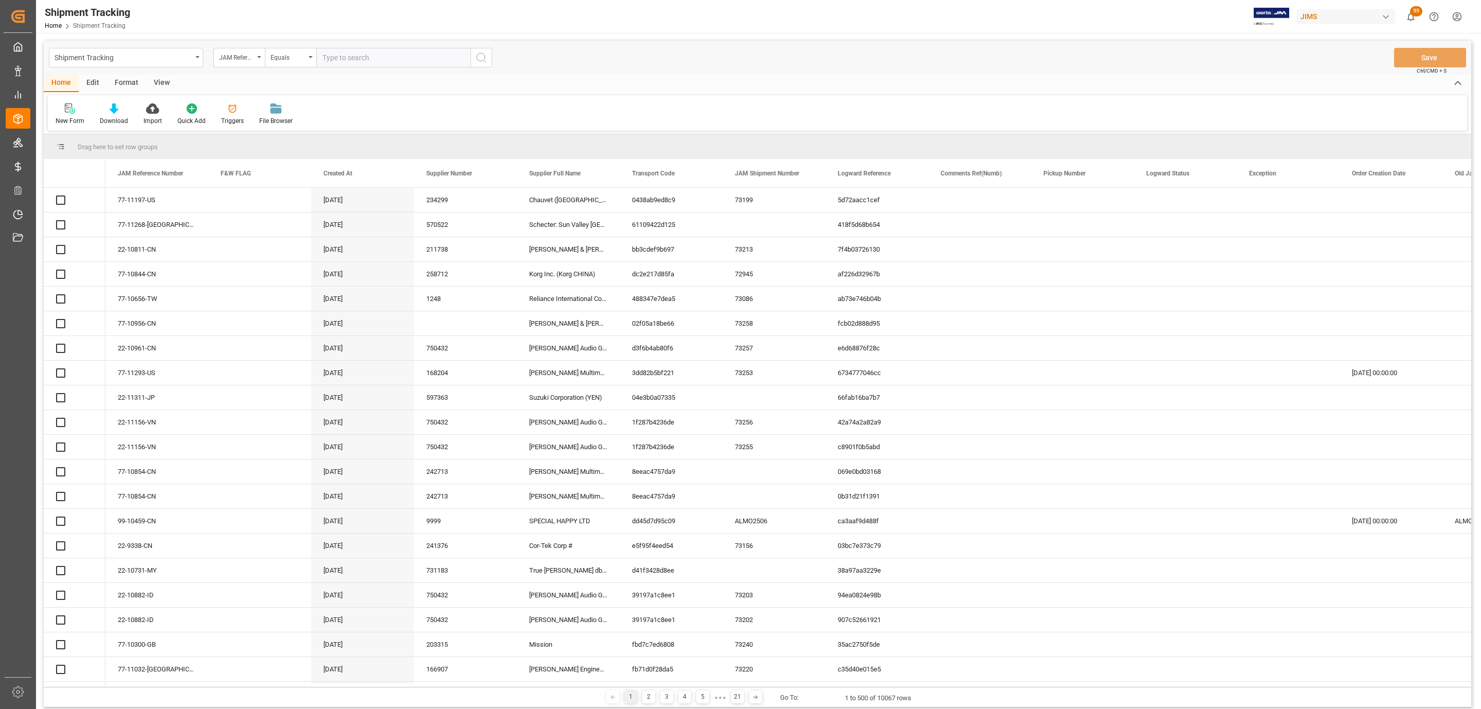
click at [353, 56] on input "text" at bounding box center [393, 58] width 154 height 20
paste input "77-10837-CN"
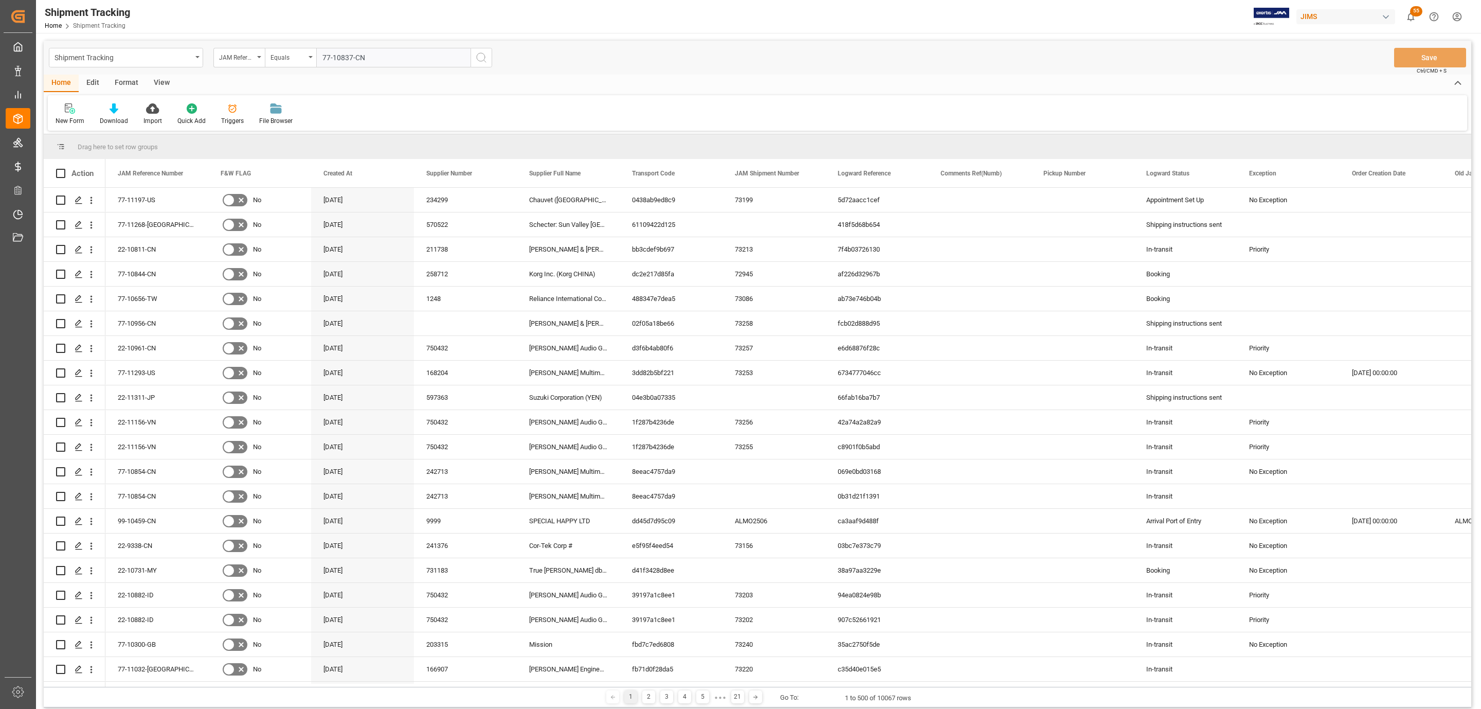
type input "77-10837-CN"
click at [483, 56] on icon "search button" at bounding box center [481, 57] width 12 height 12
